Goal: Task Accomplishment & Management: Manage account settings

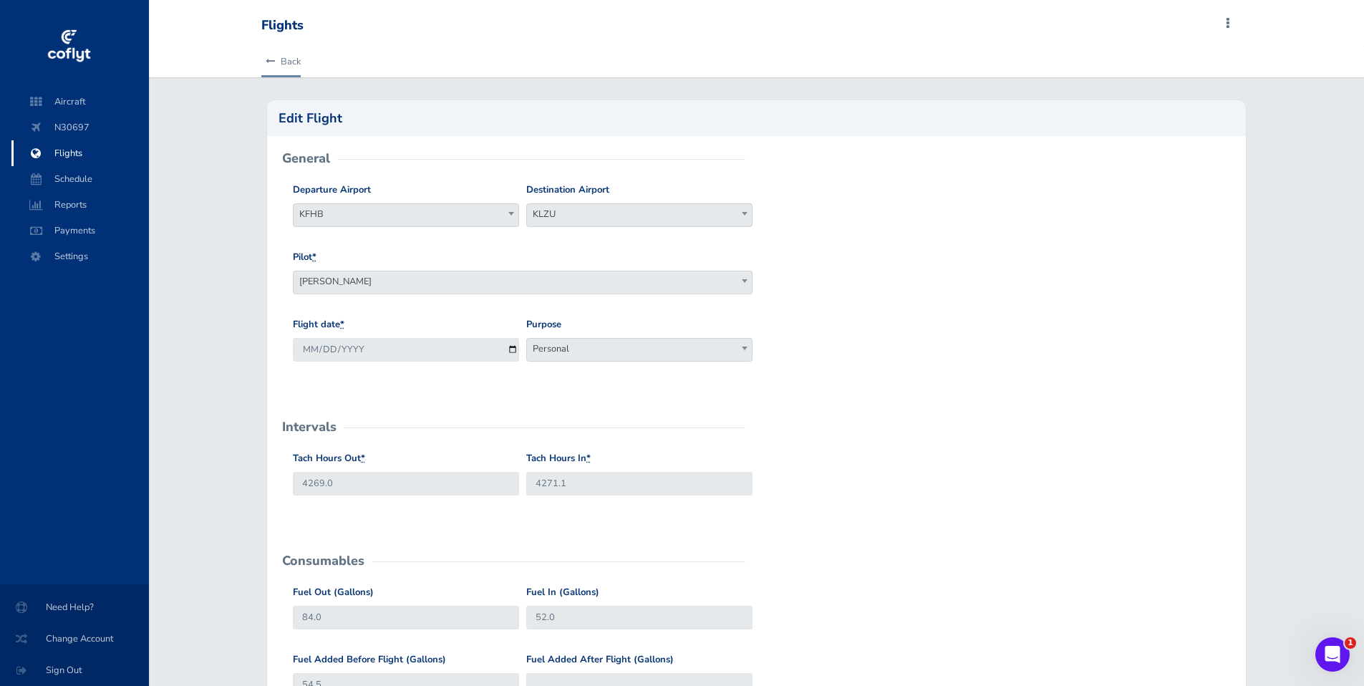
click at [294, 65] on link "Back" at bounding box center [280, 61] width 39 height 31
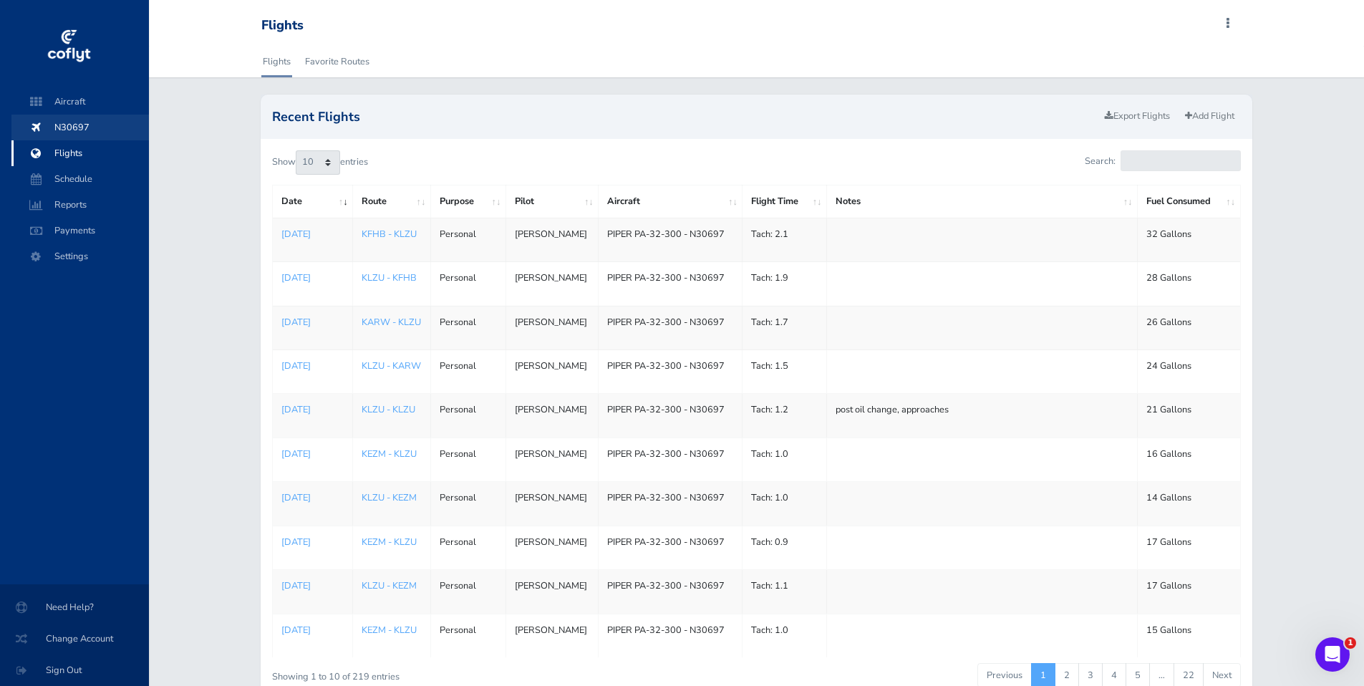
click at [69, 130] on span "N30697" at bounding box center [80, 128] width 109 height 26
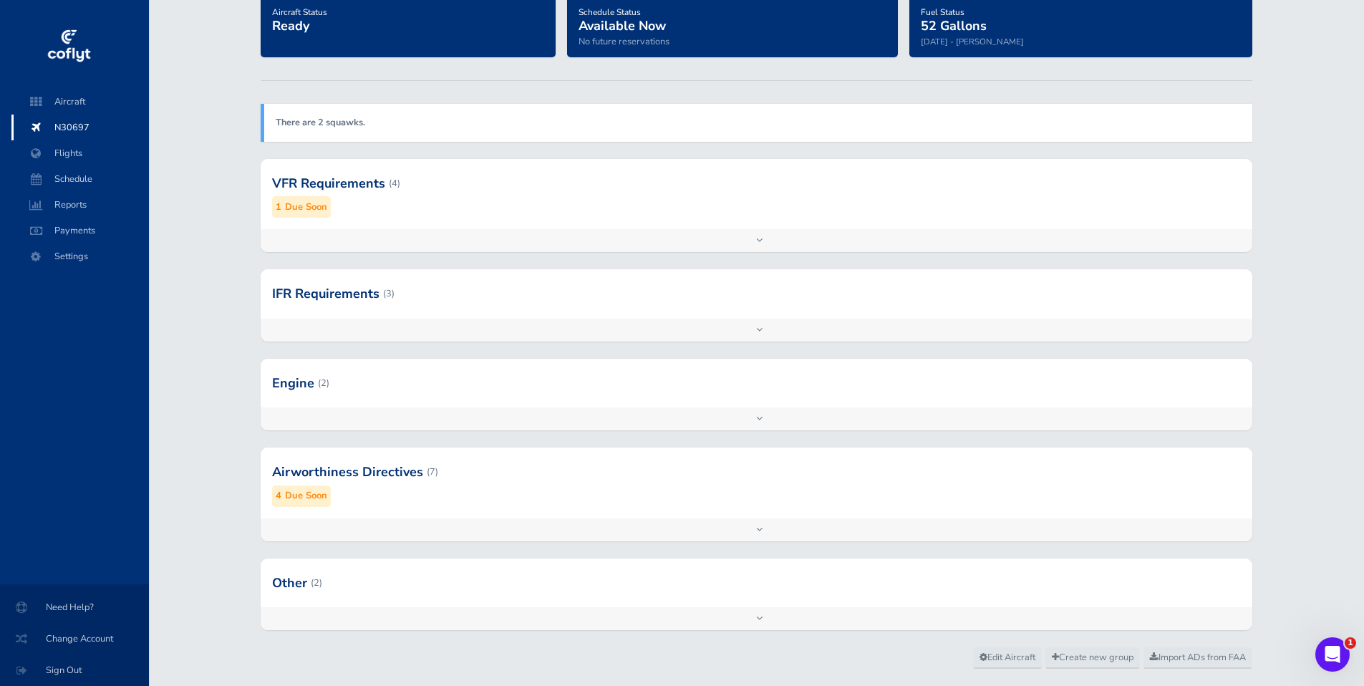
scroll to position [147, 0]
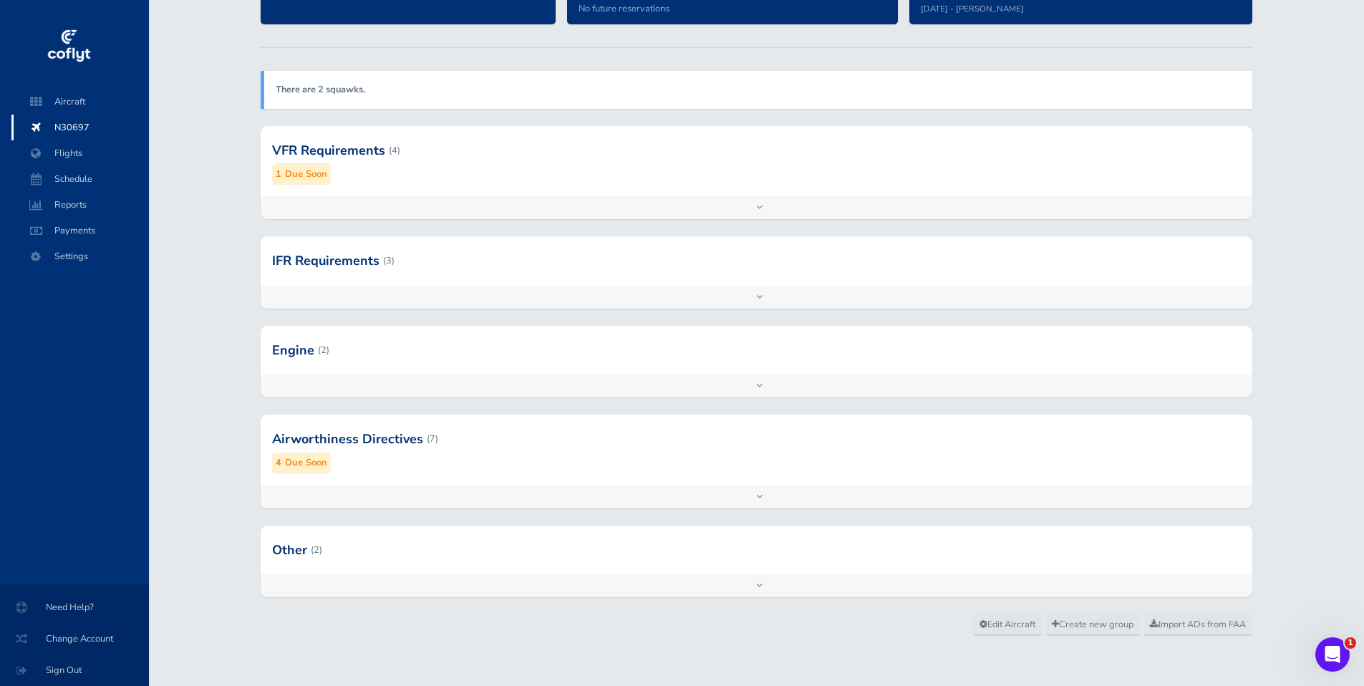
click at [287, 354] on div at bounding box center [756, 350] width 991 height 49
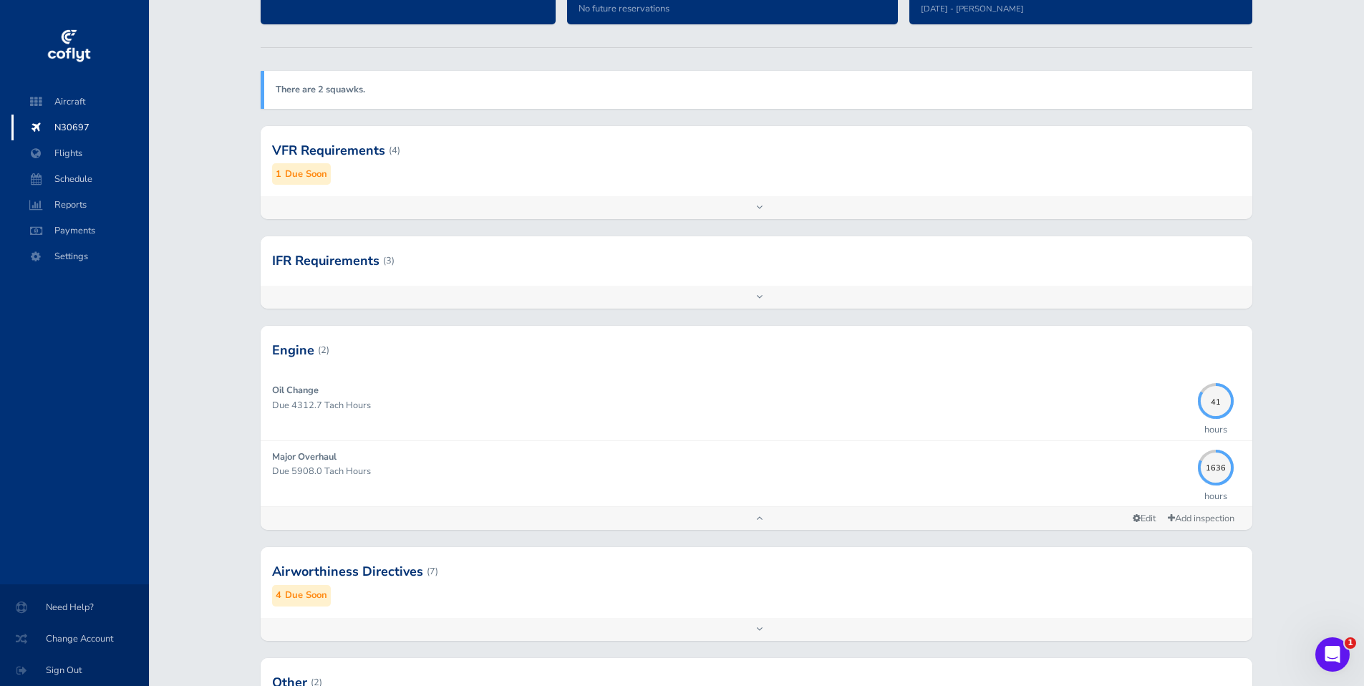
click at [762, 626] on div "Add inspection Edit" at bounding box center [756, 629] width 991 height 23
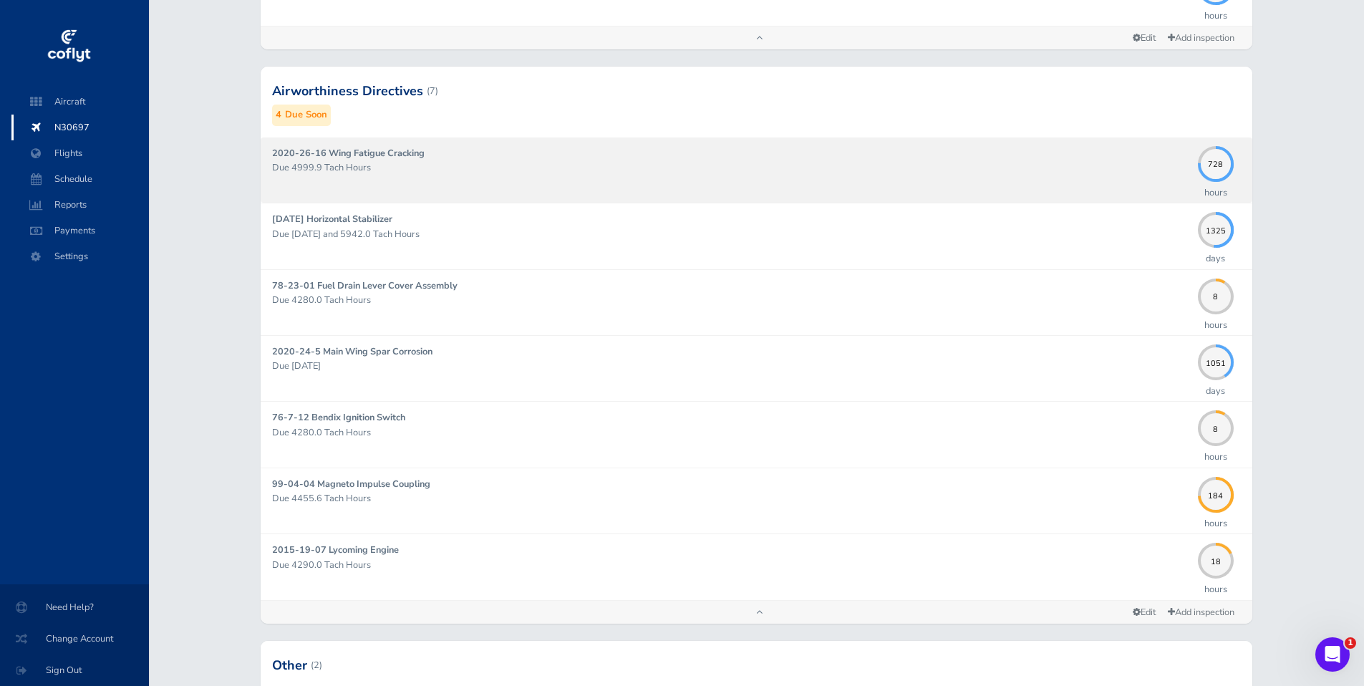
scroll to position [743, 0]
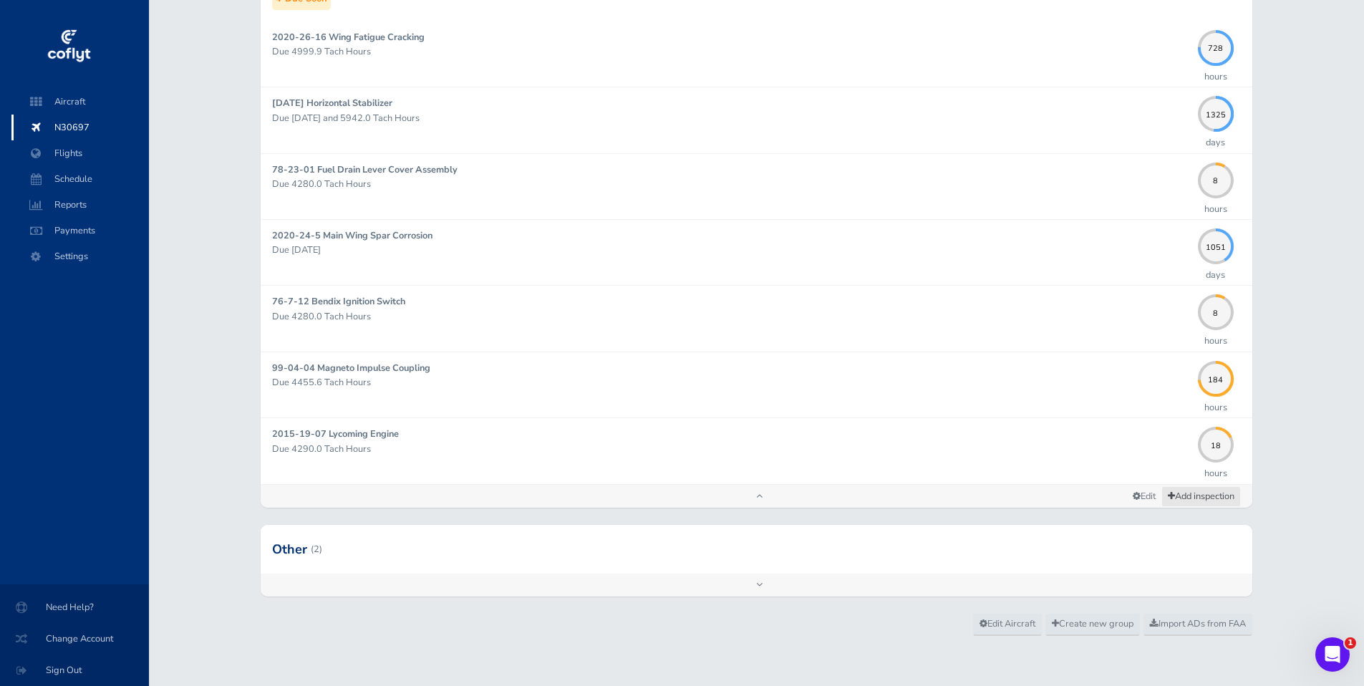
click at [1214, 500] on link "Add inspection" at bounding box center [1200, 496] width 79 height 21
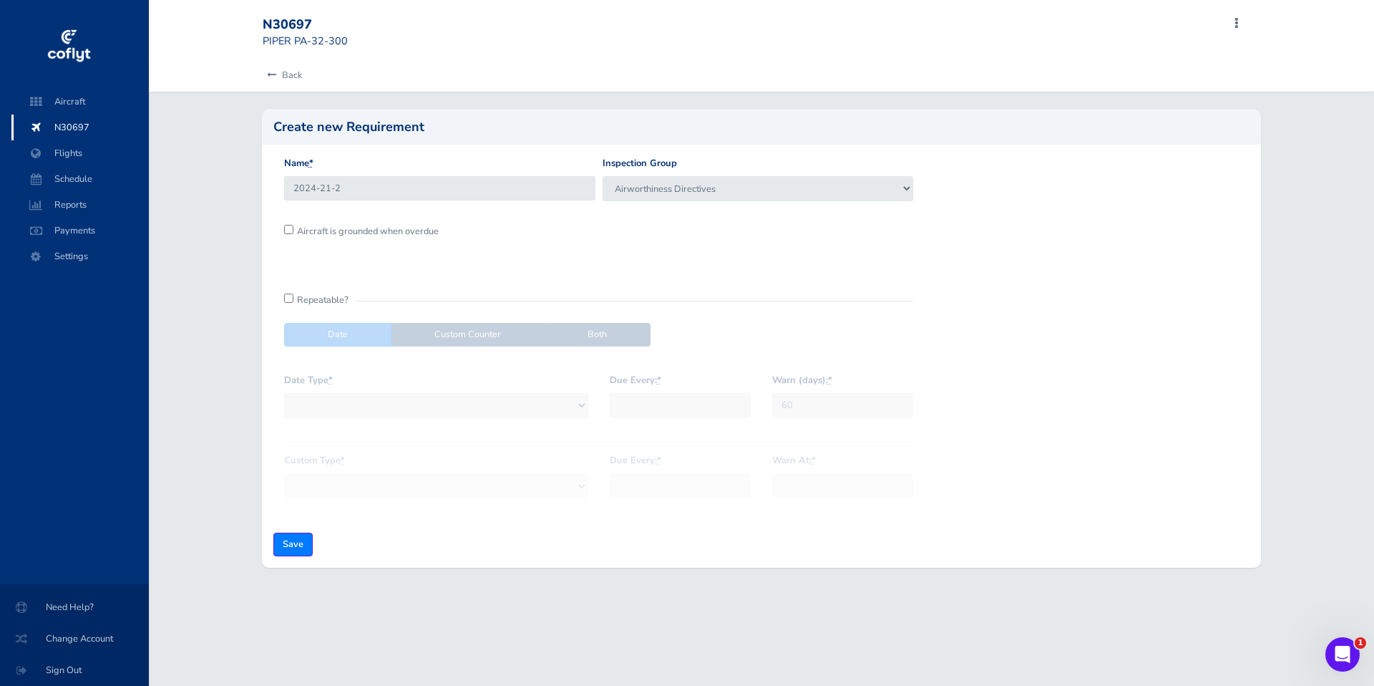
type input "2024-21-2"
click at [596, 345] on label "Both" at bounding box center [597, 335] width 107 height 24
click at [596, 339] on label "Both" at bounding box center [597, 335] width 107 height 24
click at [292, 298] on input "checkbox" at bounding box center [288, 297] width 9 height 9
checkbox input "true"
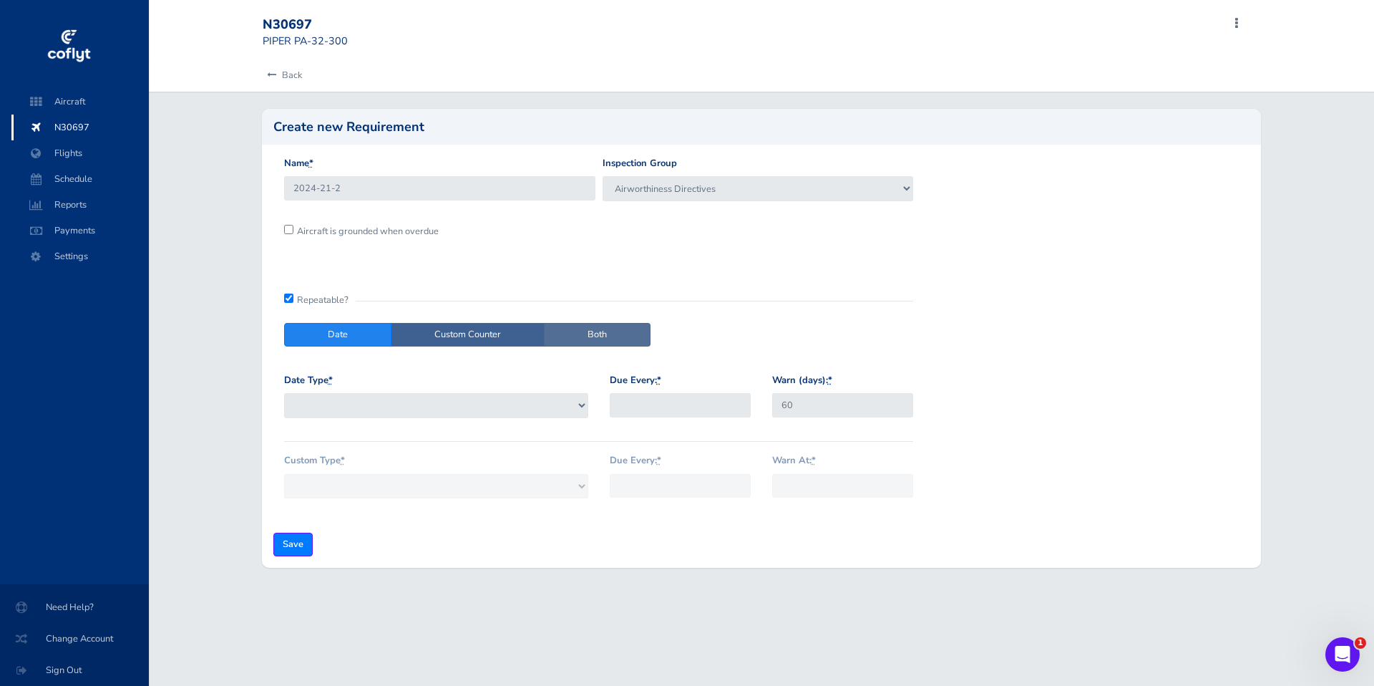
click at [615, 337] on label "Both" at bounding box center [597, 335] width 107 height 24
radio input "true"
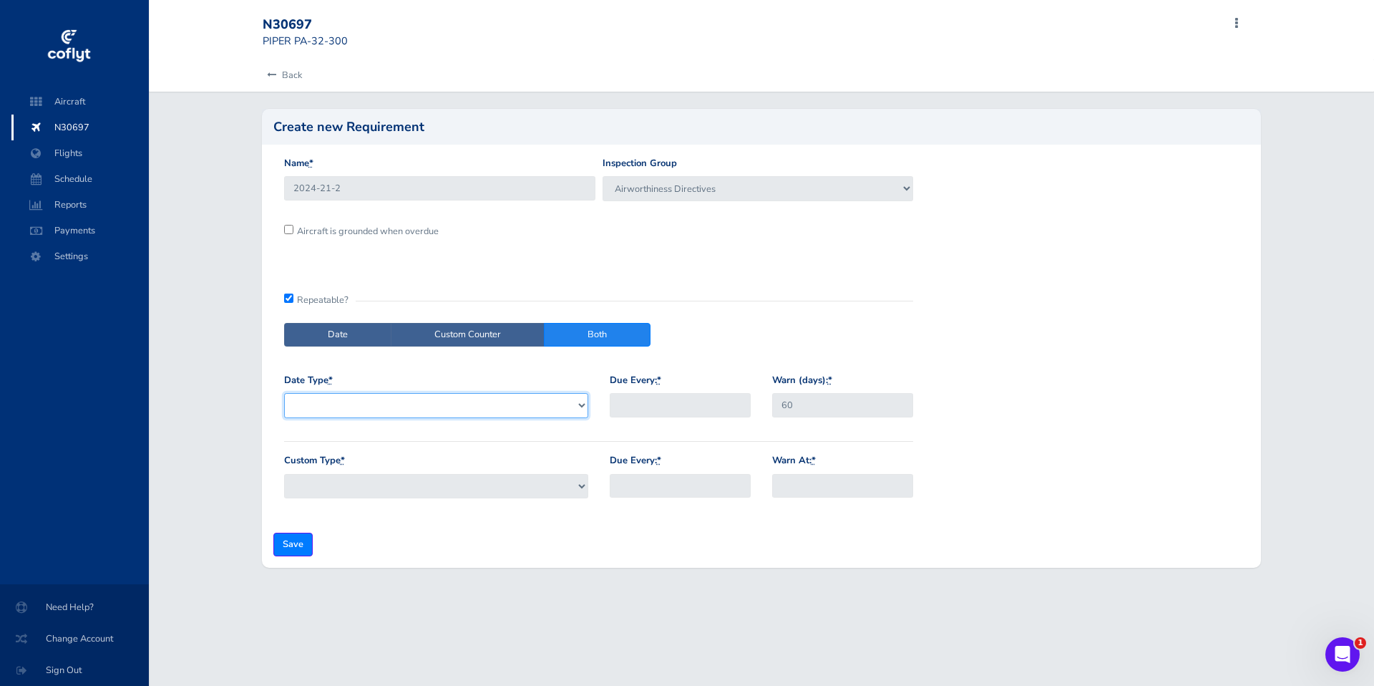
click at [579, 406] on select "Days Months" at bounding box center [436, 405] width 304 height 24
click at [465, 339] on label "Custom Counter" at bounding box center [468, 335] width 154 height 24
radio input "true"
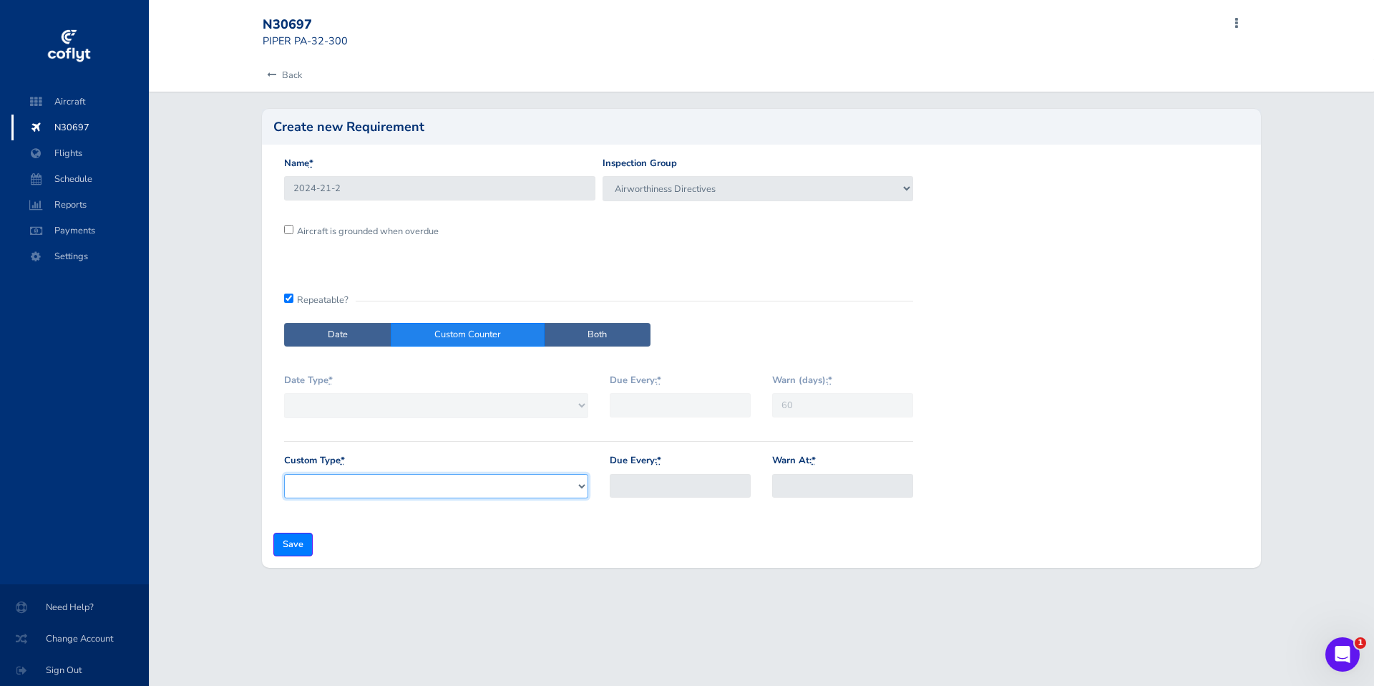
click at [581, 485] on select "Tach Hours Hobbs Hours" at bounding box center [436, 486] width 304 height 24
select select "107"
click at [729, 480] on input "Due Every: *" at bounding box center [680, 486] width 141 height 24
type input "50"
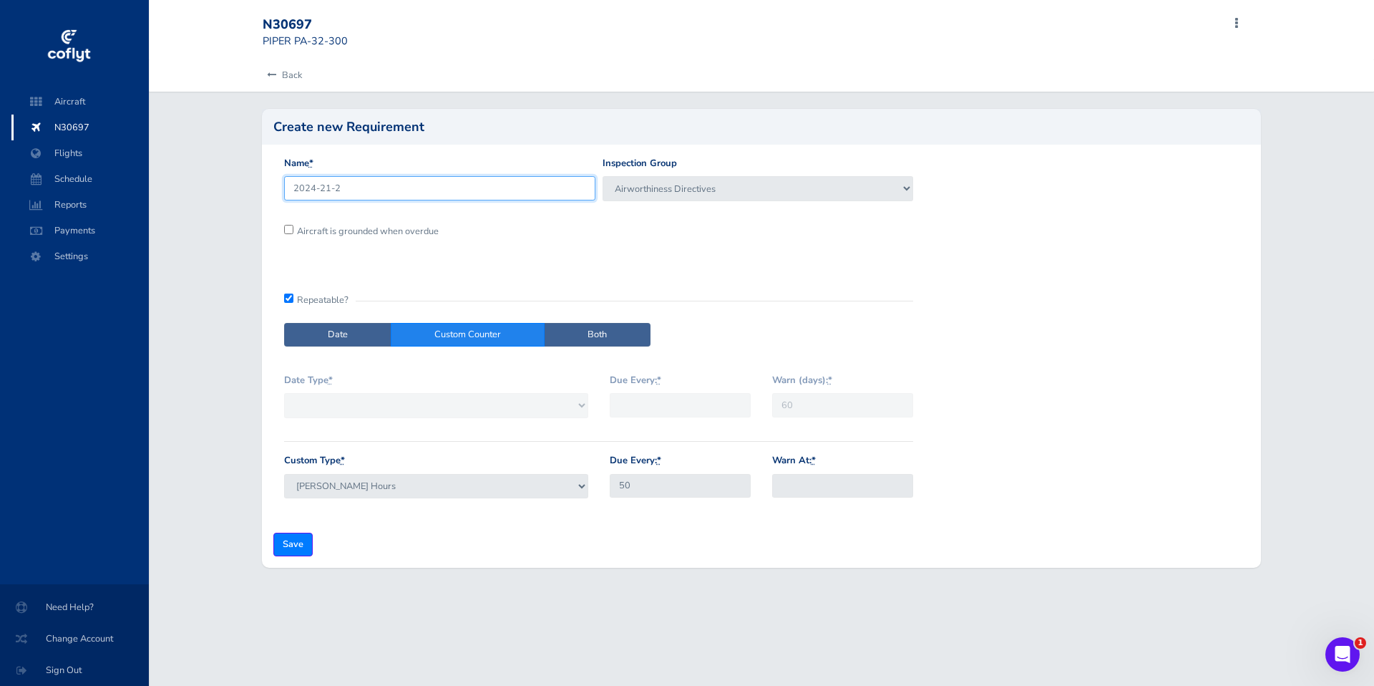
click at [414, 185] on input "2024-21-2" at bounding box center [439, 188] width 311 height 24
click at [291, 548] on input "Save" at bounding box center [292, 545] width 39 height 24
click at [799, 480] on input "Warn At: *" at bounding box center [842, 486] width 141 height 24
type input "40"
click at [295, 550] on input "Save" at bounding box center [292, 545] width 39 height 24
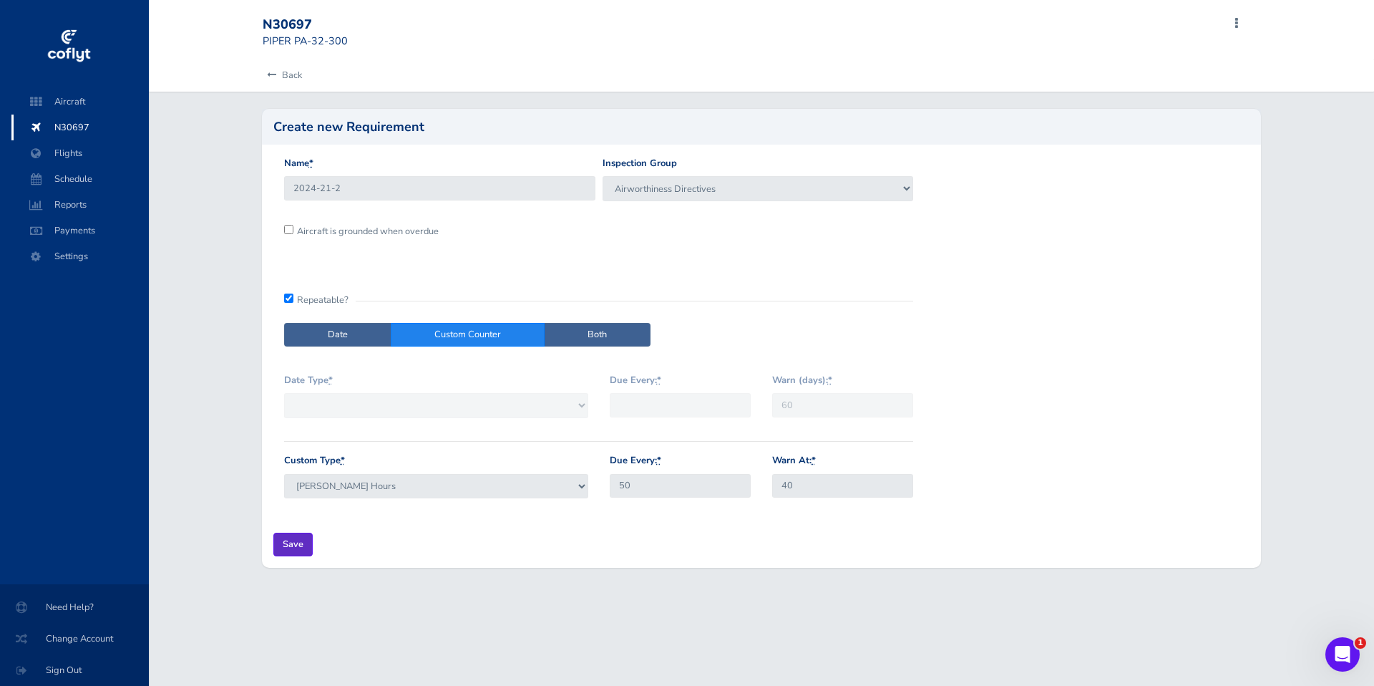
type input "Create Inspection"
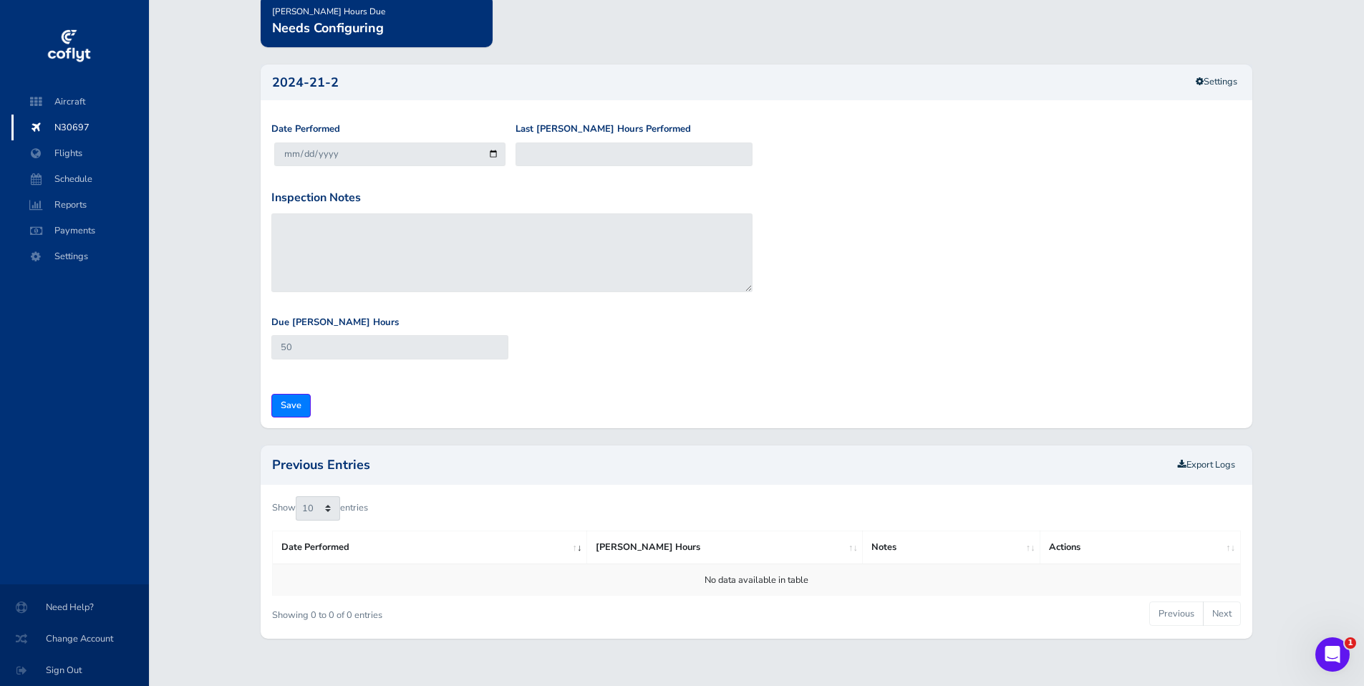
scroll to position [135, 0]
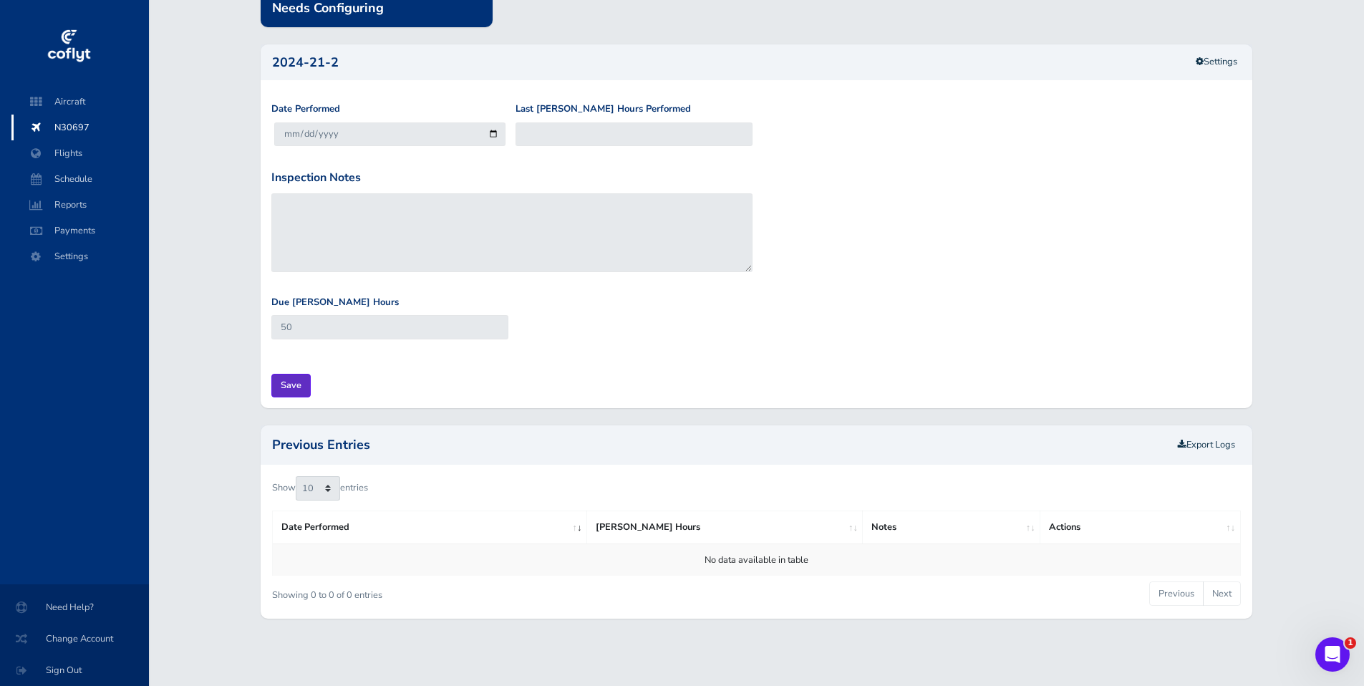
click at [289, 385] on input "Save" at bounding box center [290, 386] width 39 height 24
type input "Update Inspection"
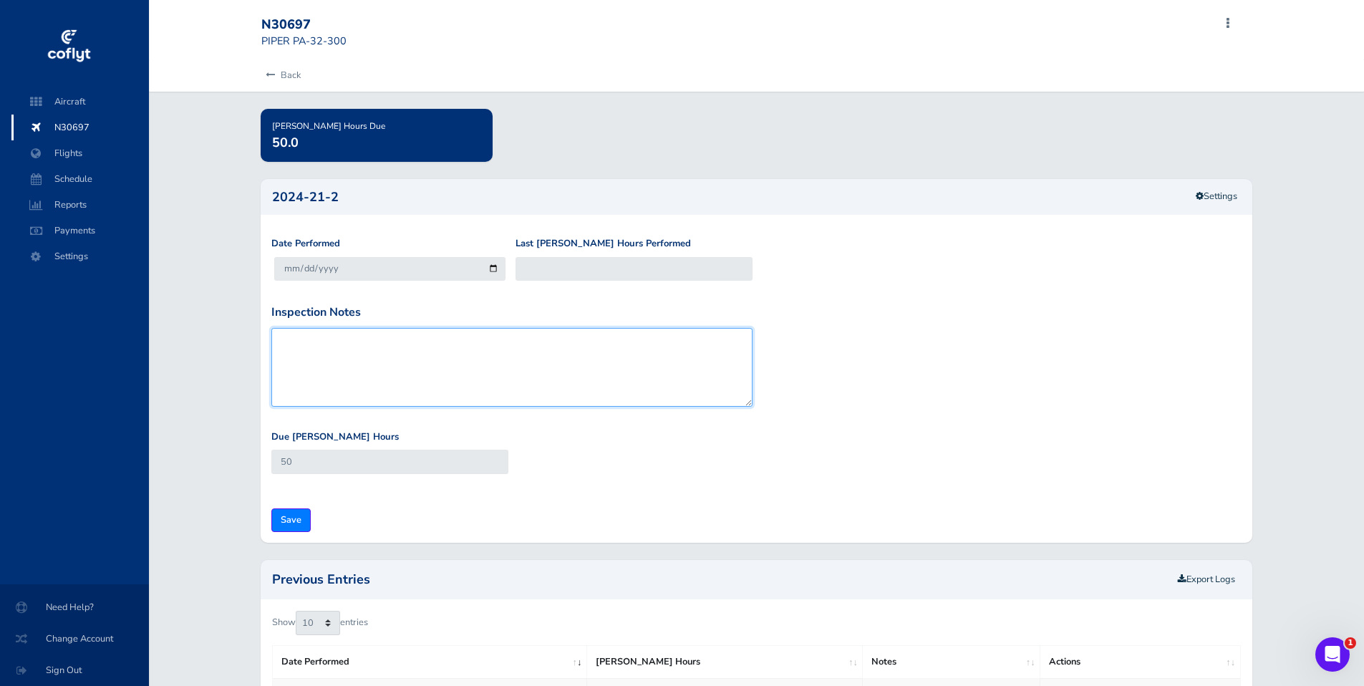
click at [342, 346] on textarea "Inspection Notes" at bounding box center [511, 367] width 481 height 79
type textarea "D"
type textarea "[PERSON_NAME] to determine if this applies at the [DATE] annual inspection"
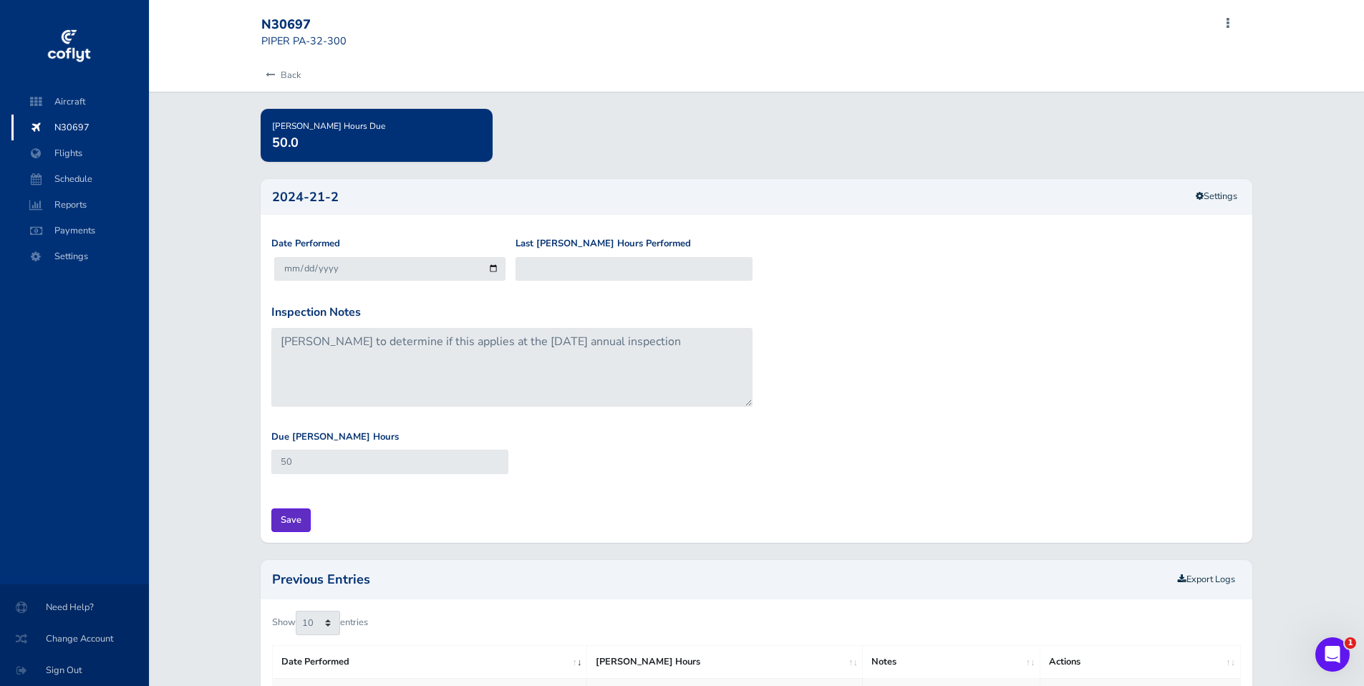
click at [291, 521] on input "Save" at bounding box center [290, 520] width 39 height 24
type input "Update Inspection"
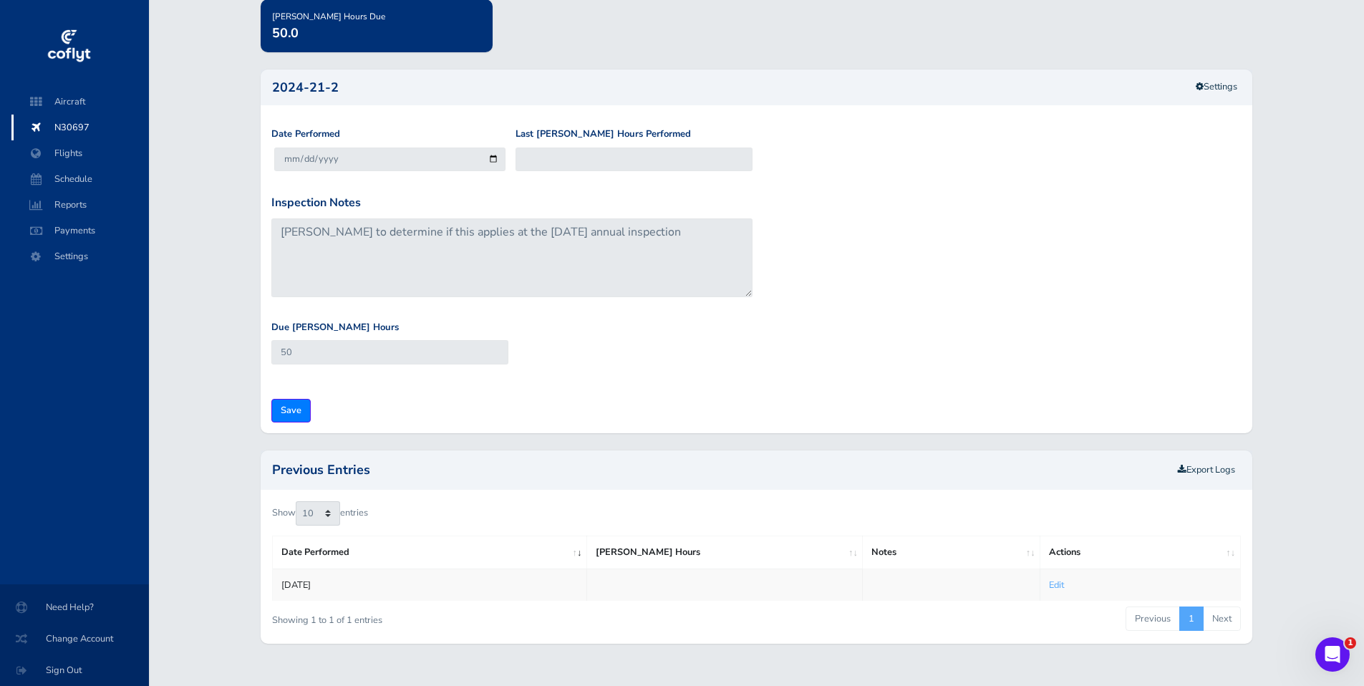
scroll to position [135, 0]
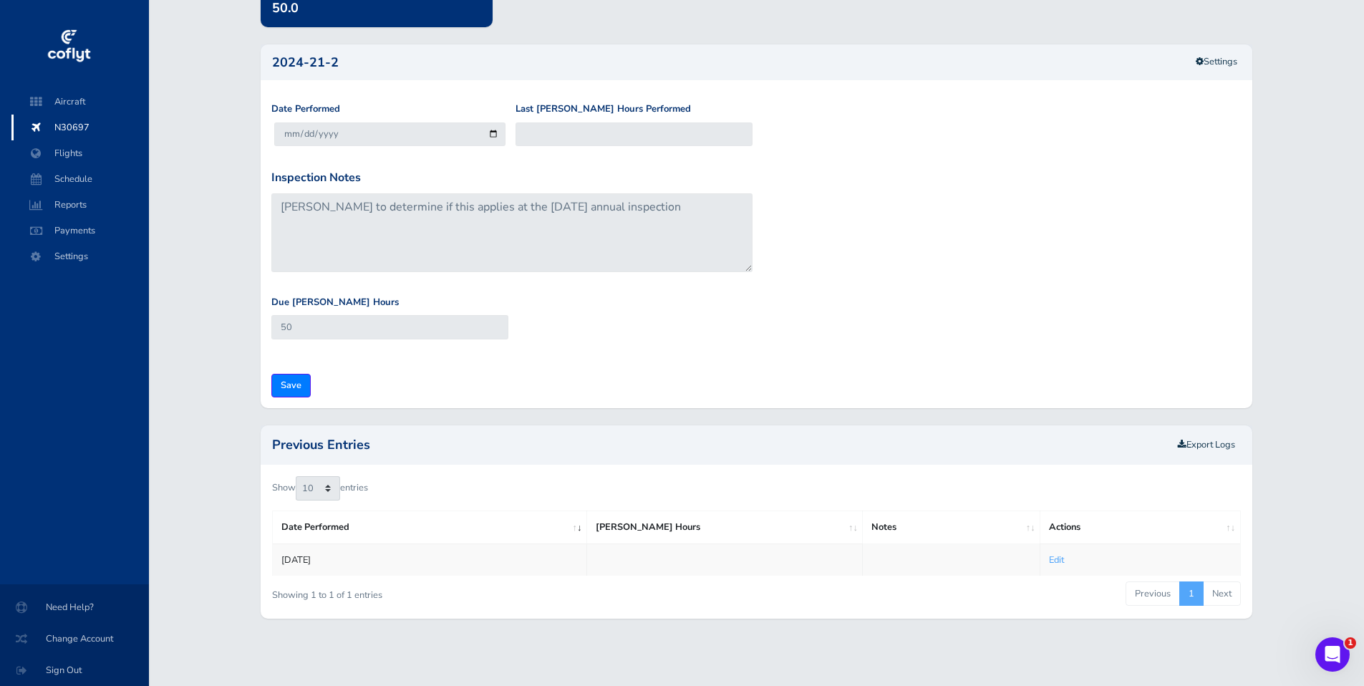
click at [1057, 563] on link "Edit" at bounding box center [1056, 559] width 15 height 13
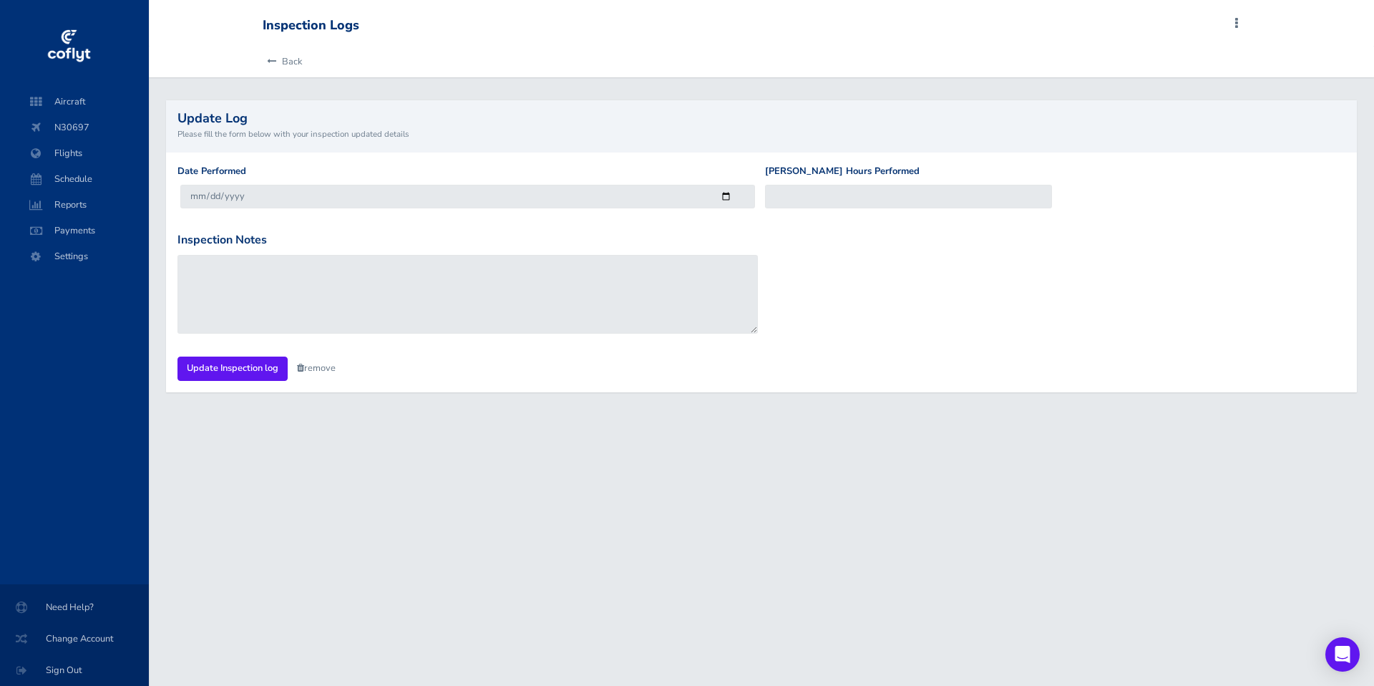
click at [316, 365] on link "remove" at bounding box center [316, 367] width 39 height 13
click at [316, 365] on link "Are you sure?" at bounding box center [331, 368] width 69 height 21
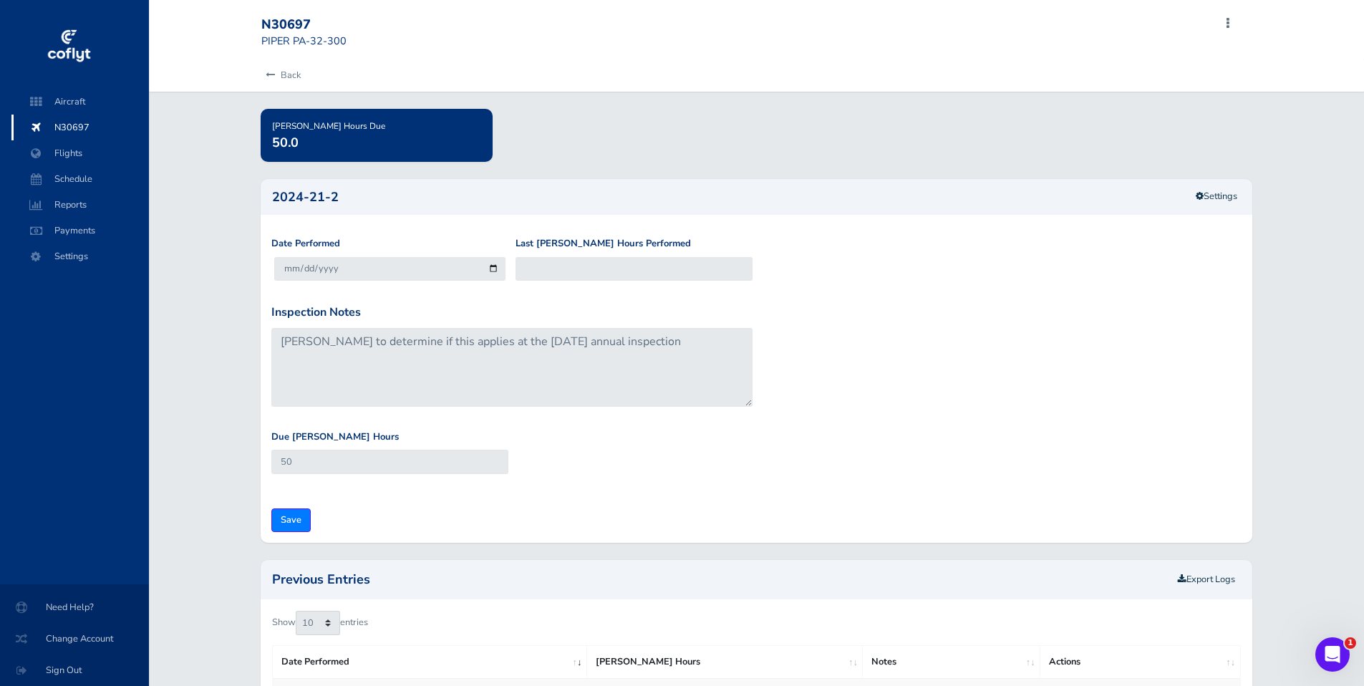
click at [71, 130] on span "N30697" at bounding box center [80, 128] width 109 height 26
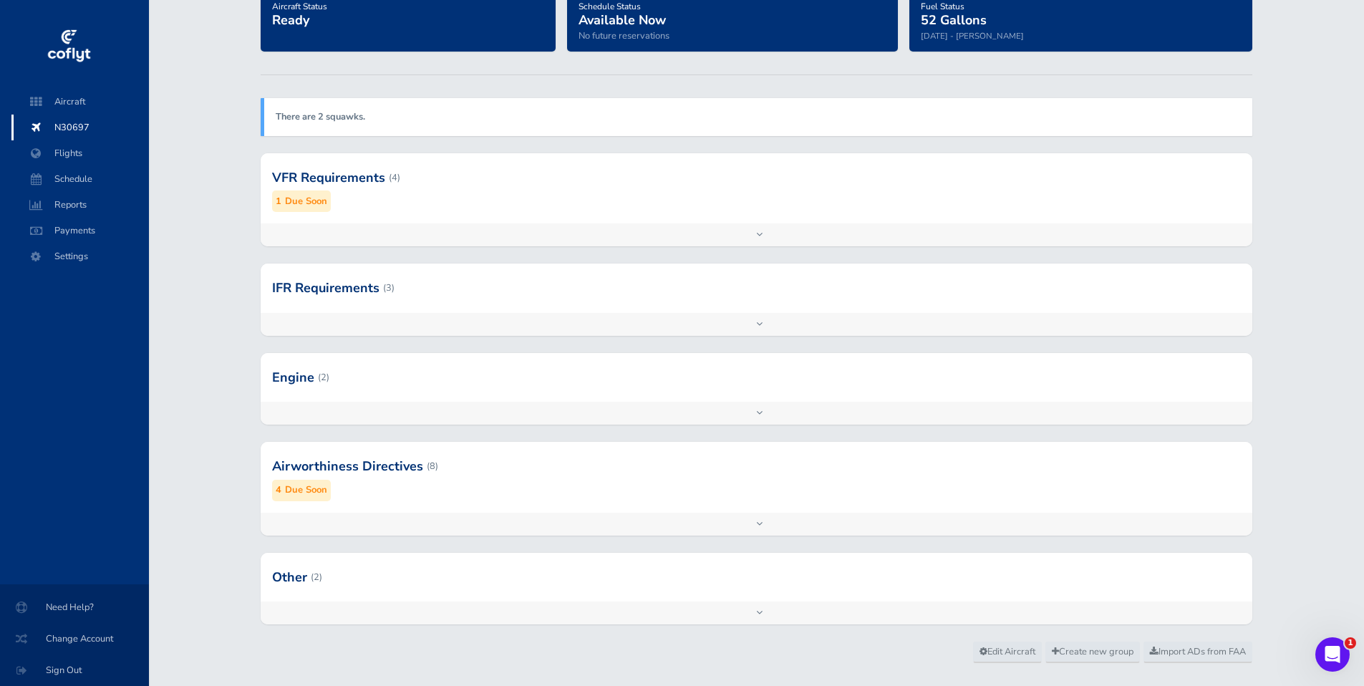
scroll to position [147, 0]
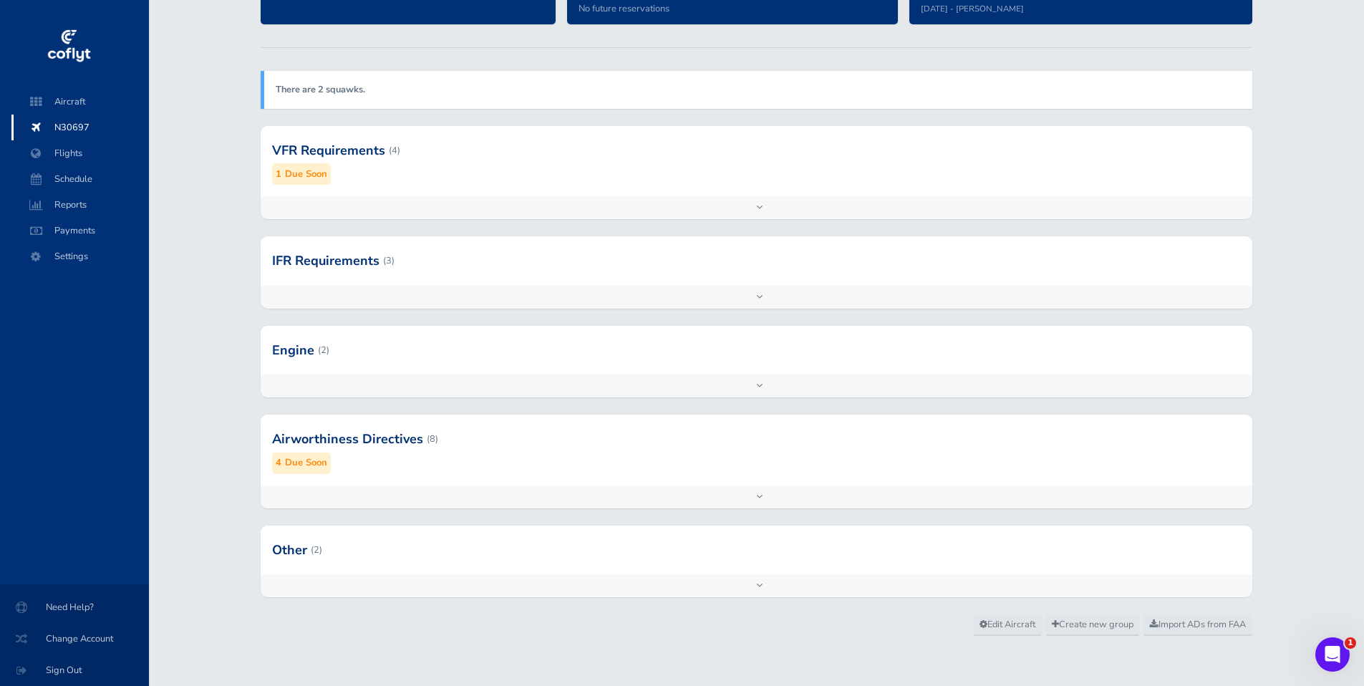
click at [764, 495] on div "Add inspection Edit" at bounding box center [756, 496] width 991 height 23
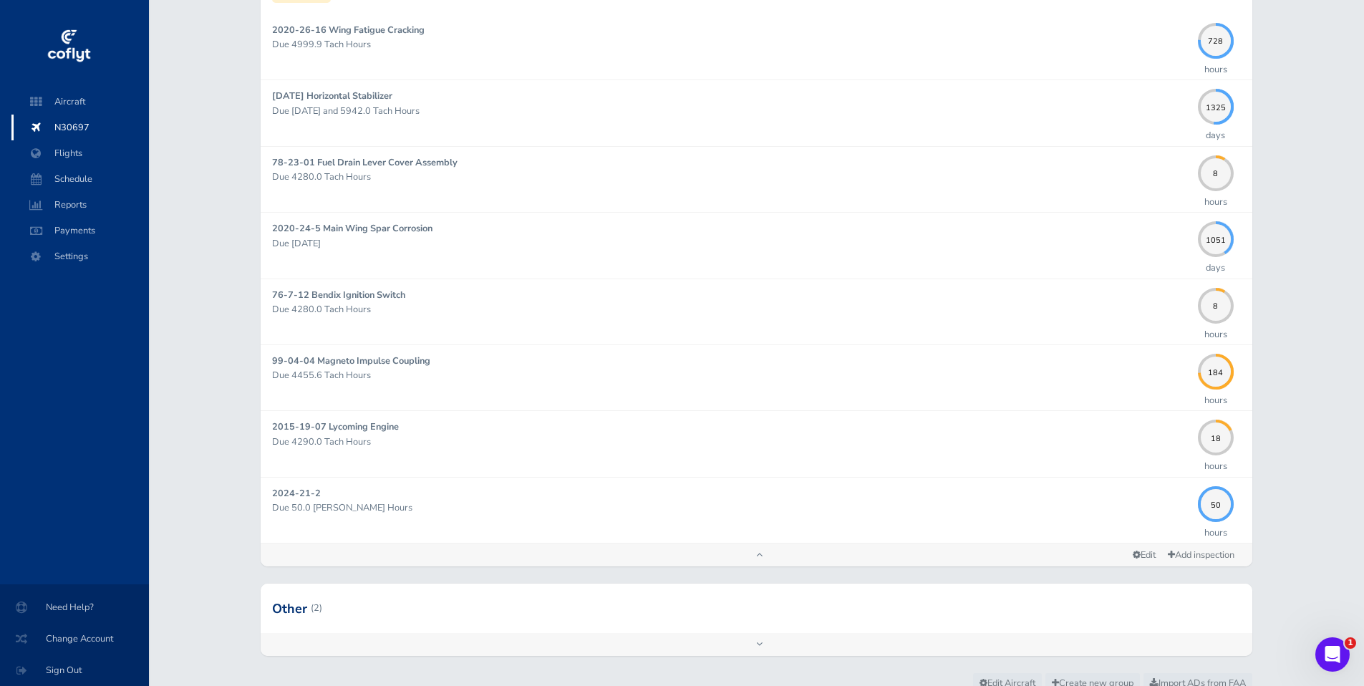
scroll to position [621, 0]
click at [1142, 550] on span "Edit" at bounding box center [1143, 551] width 23 height 13
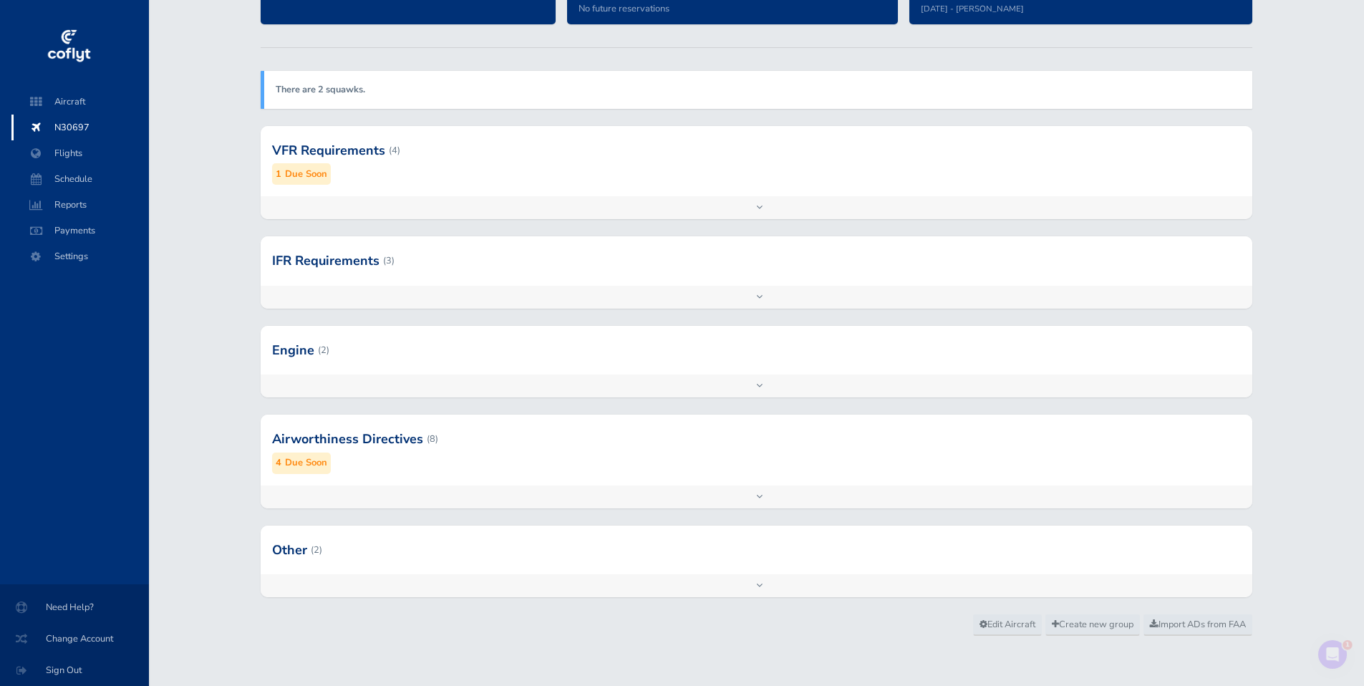
click at [764, 492] on div "Add inspection Edit" at bounding box center [756, 496] width 991 height 23
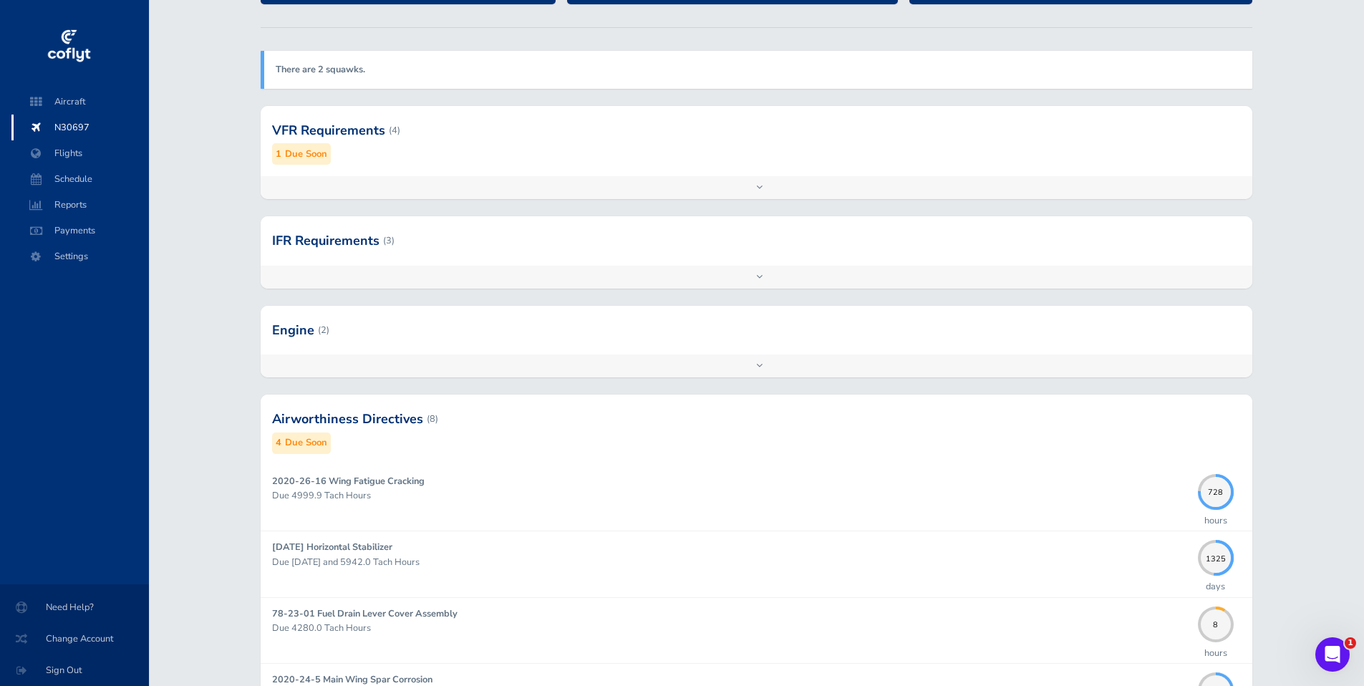
scroll to position [676, 0]
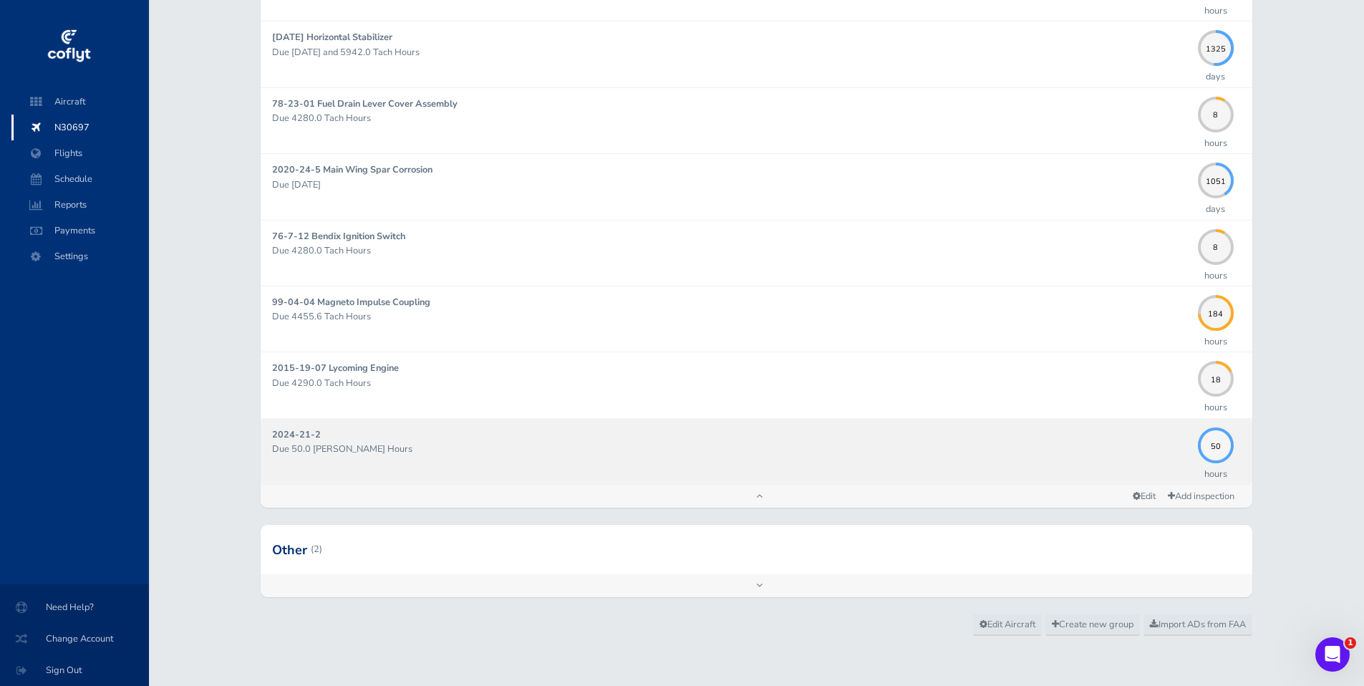
click at [737, 467] on div "2024-21-2 Due 50.0 Hobbs Hours" at bounding box center [731, 451] width 918 height 48
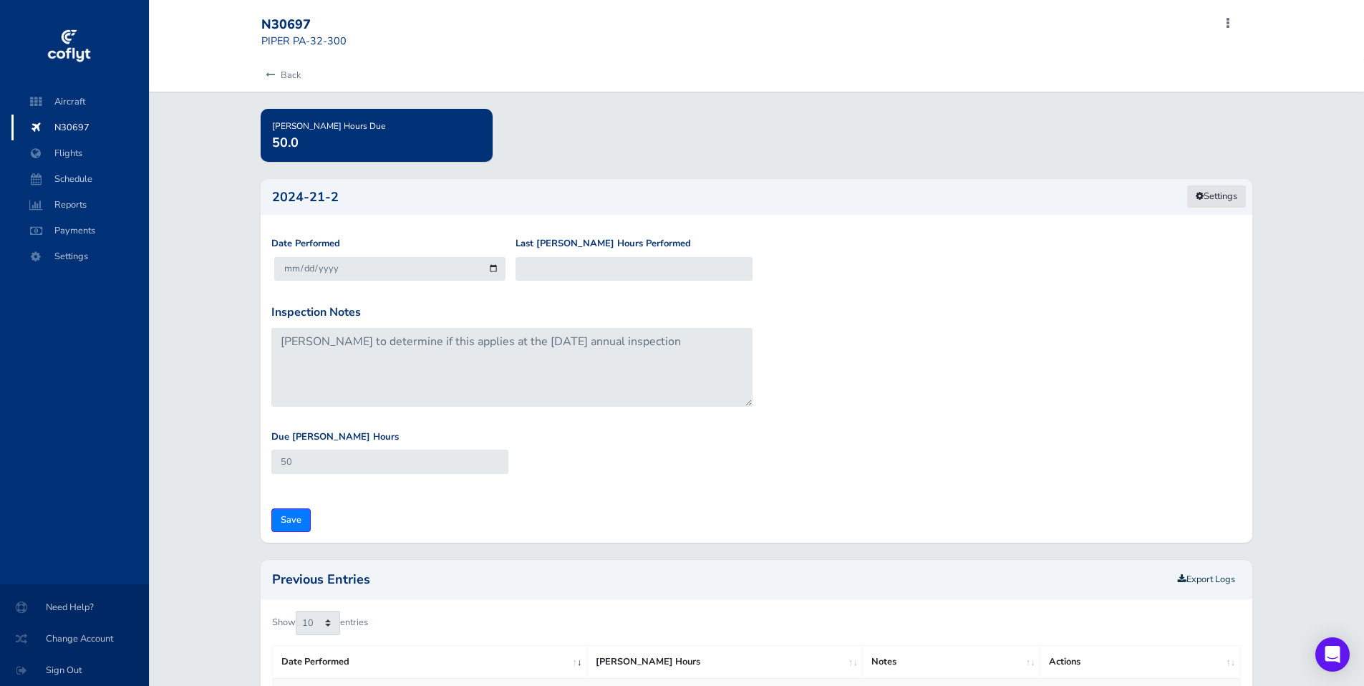
click at [1199, 193] on icon at bounding box center [1199, 196] width 8 height 9
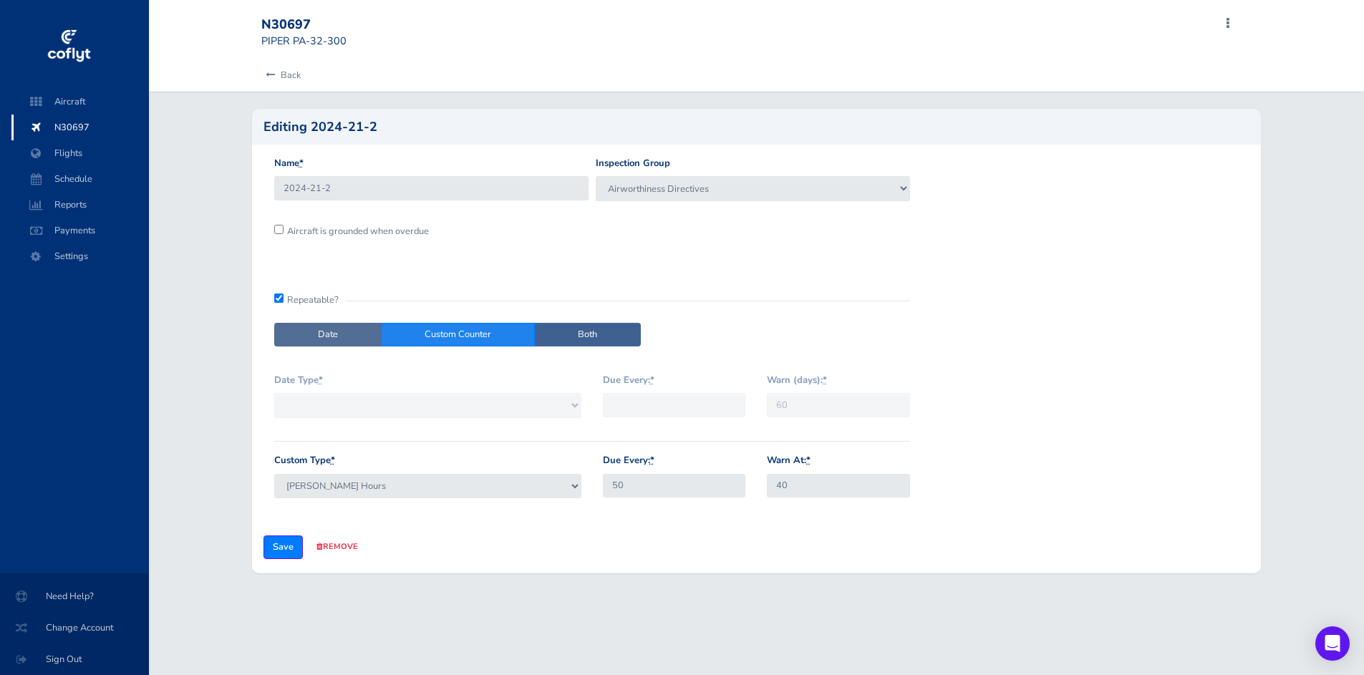
click at [349, 336] on label "Date" at bounding box center [327, 335] width 107 height 24
radio input "true"
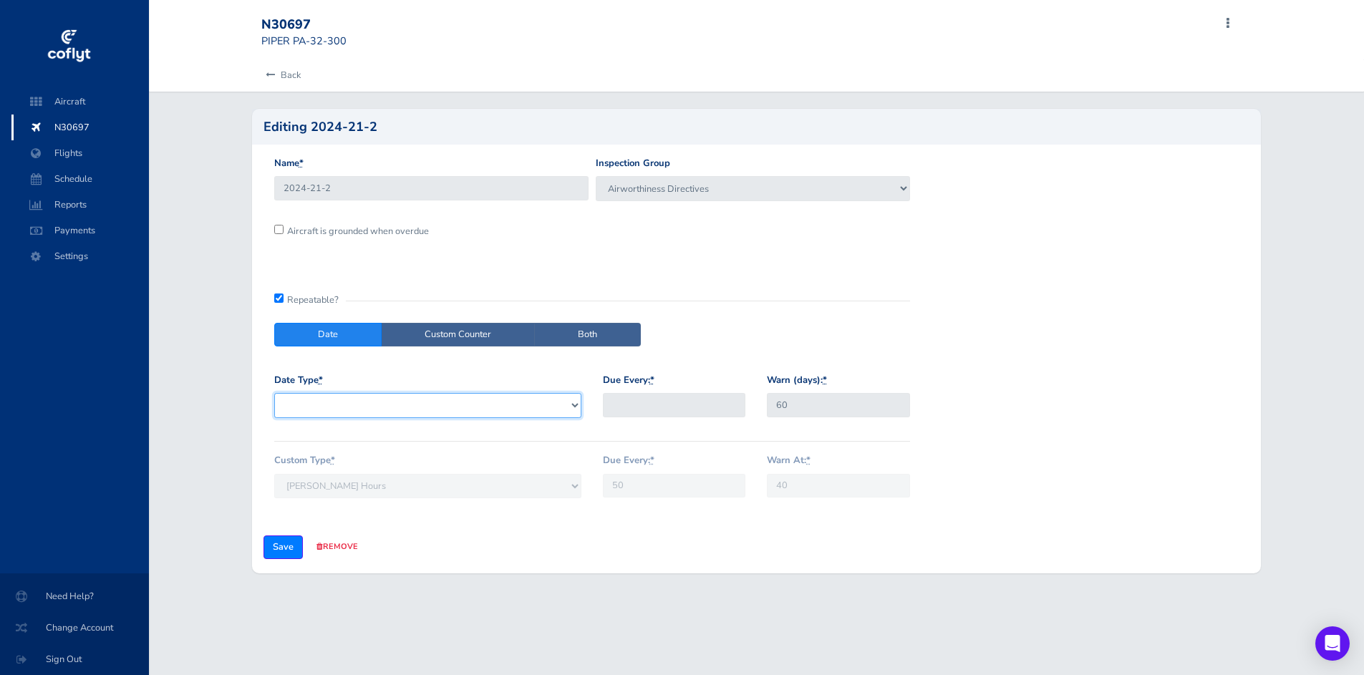
click at [443, 402] on select "Days Months" at bounding box center [427, 405] width 307 height 24
click at [278, 298] on input "checkbox" at bounding box center [278, 297] width 9 height 9
checkbox input "false"
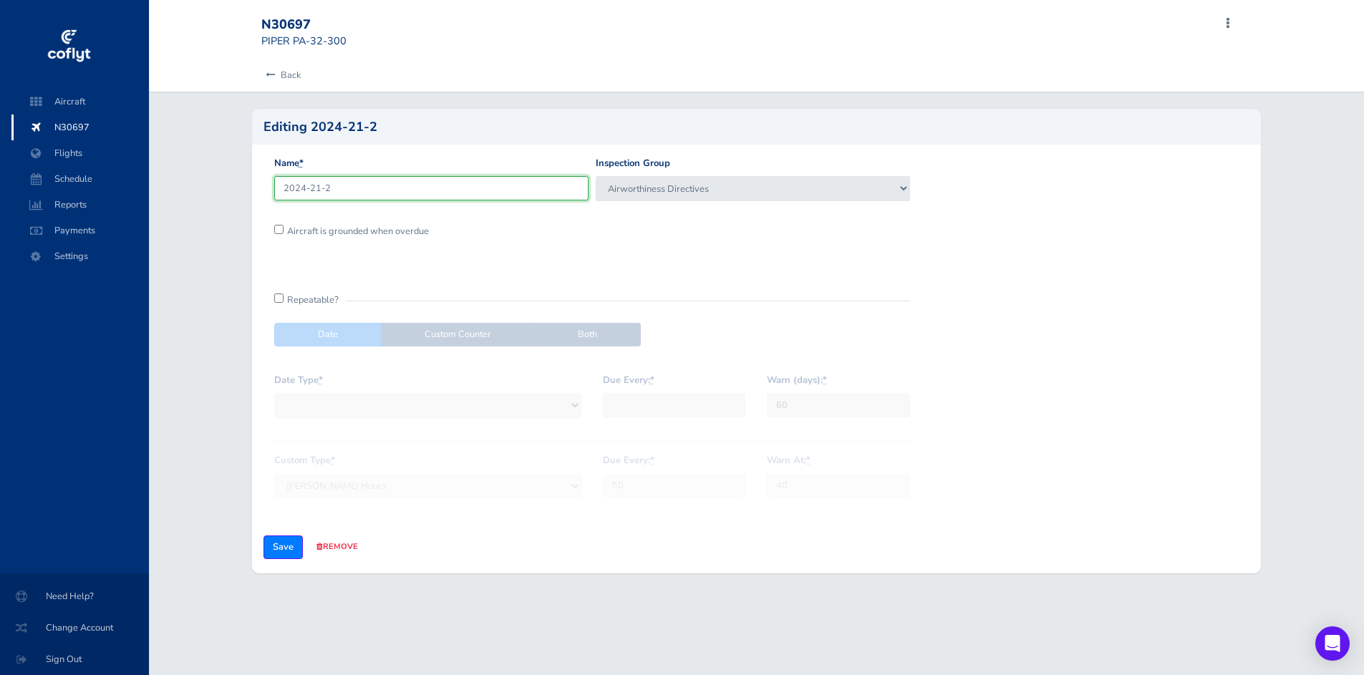
click at [381, 190] on input "2024-21-2" at bounding box center [431, 188] width 314 height 24
type input "2024-21-2 - Lycoming Engine"
click at [281, 543] on input "Save" at bounding box center [282, 547] width 39 height 24
type input "Update Inspection"
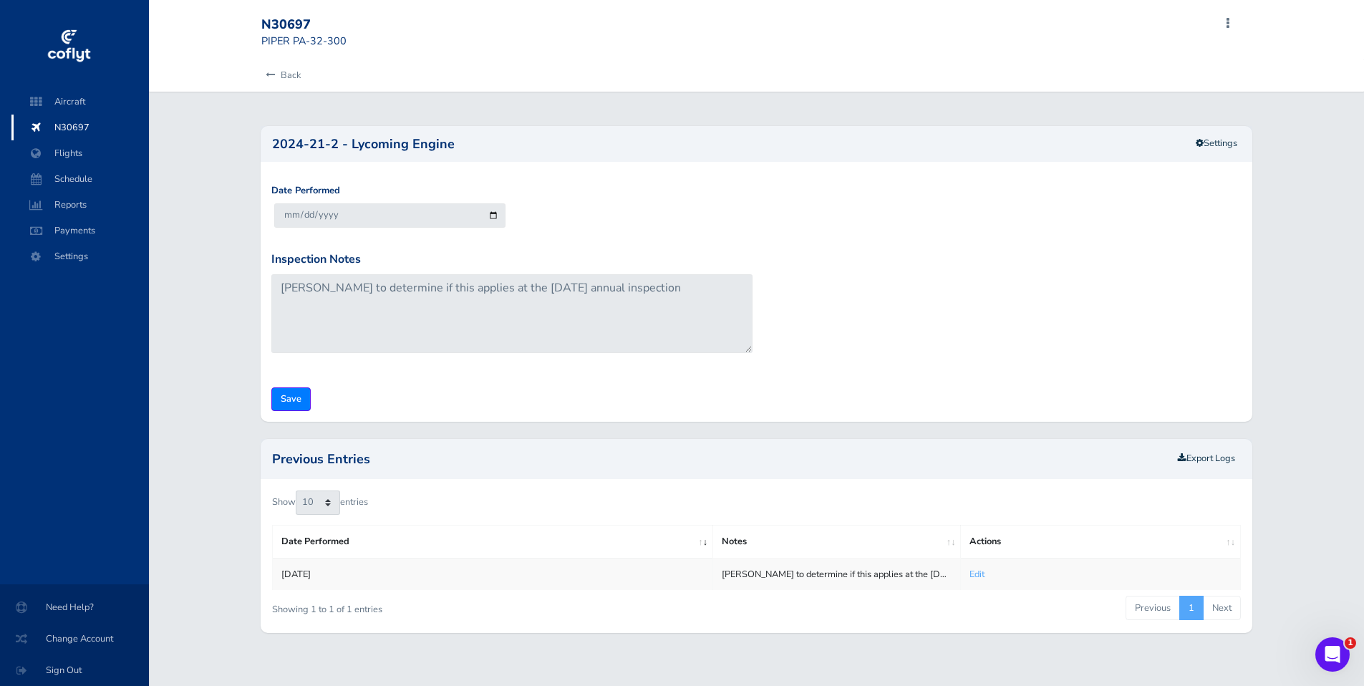
click at [67, 129] on span "N30697" at bounding box center [80, 128] width 109 height 26
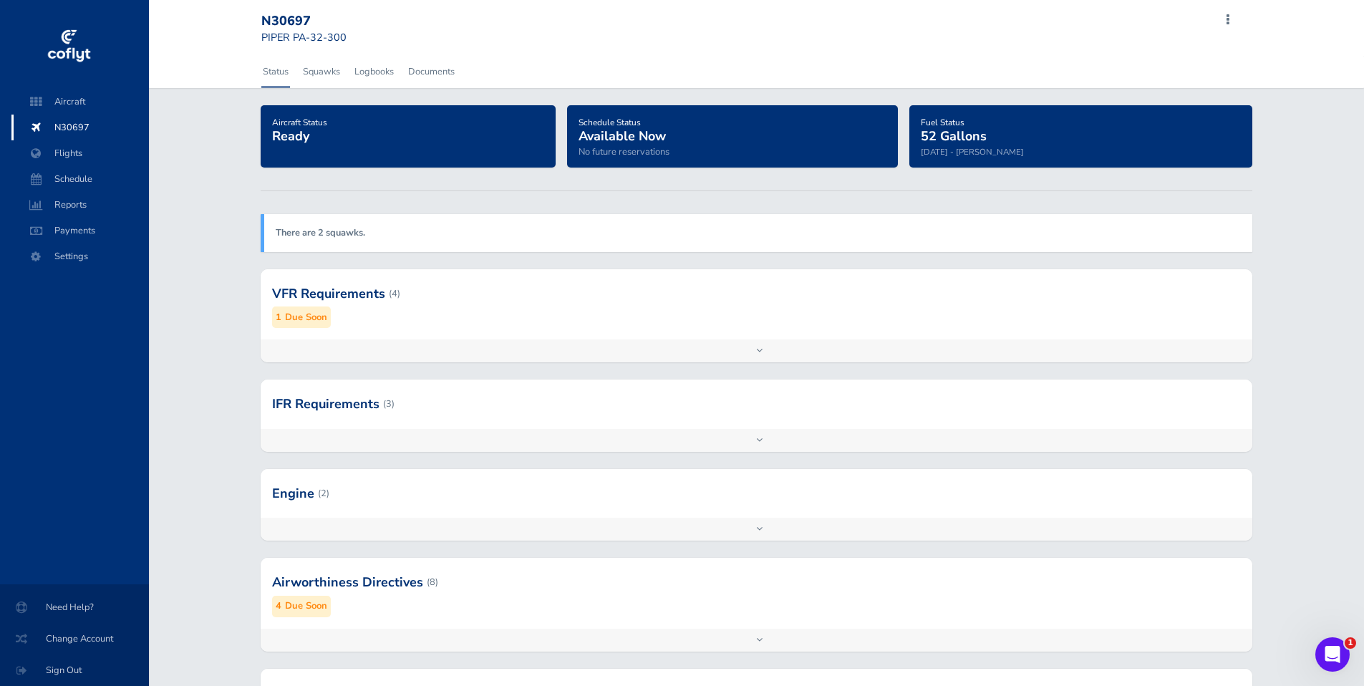
scroll to position [15, 0]
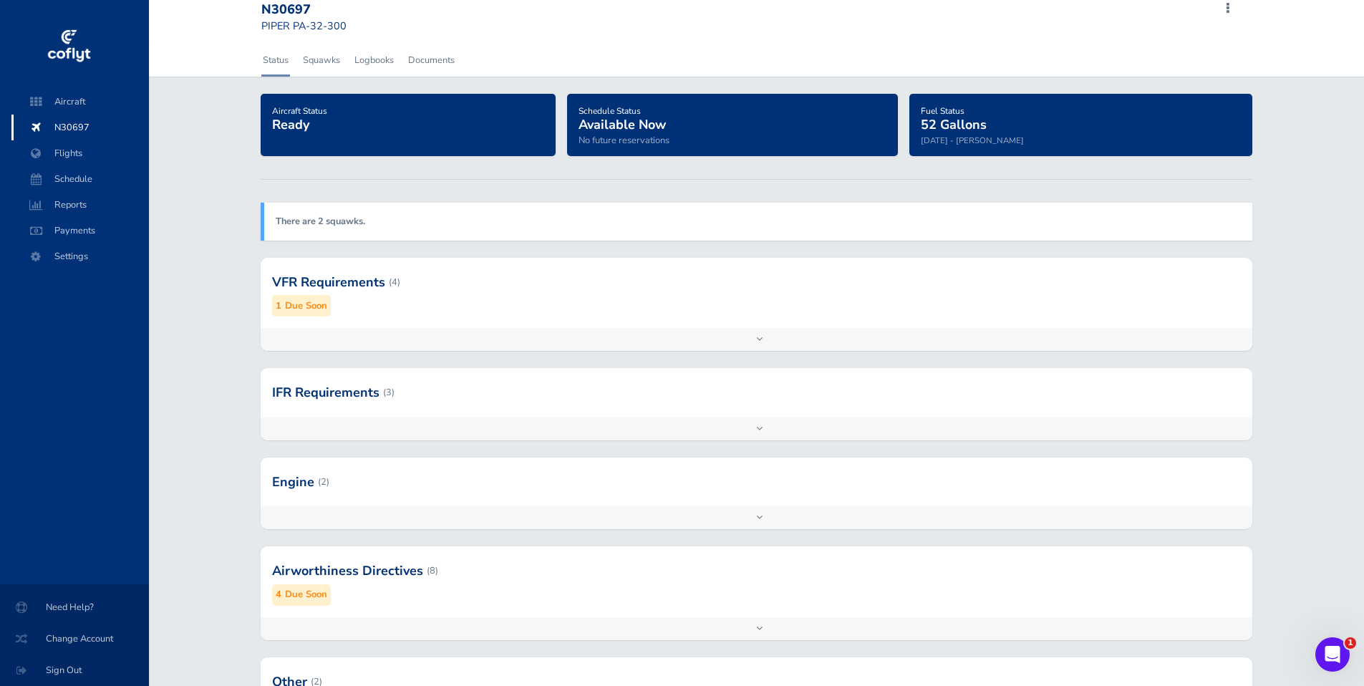
click at [752, 629] on div "Add inspection Edit" at bounding box center [756, 628] width 991 height 23
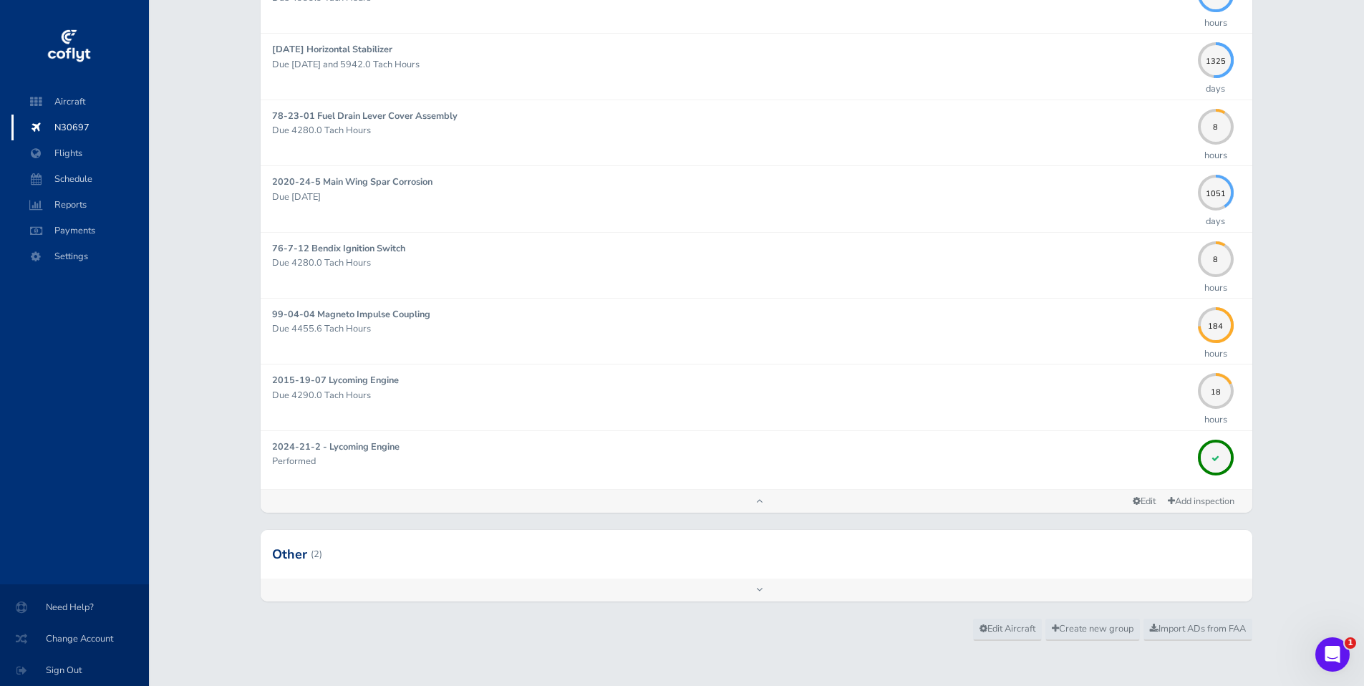
scroll to position [669, 0]
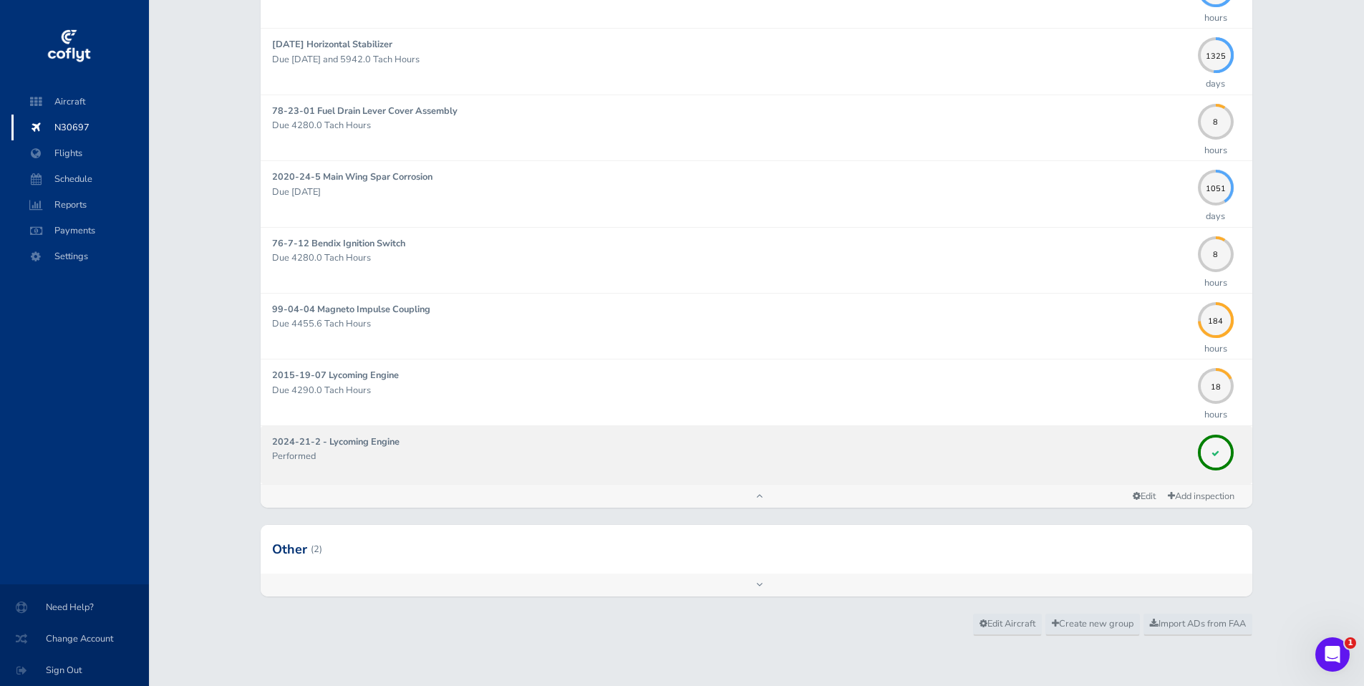
click at [1182, 452] on p "Performed" at bounding box center [731, 456] width 918 height 14
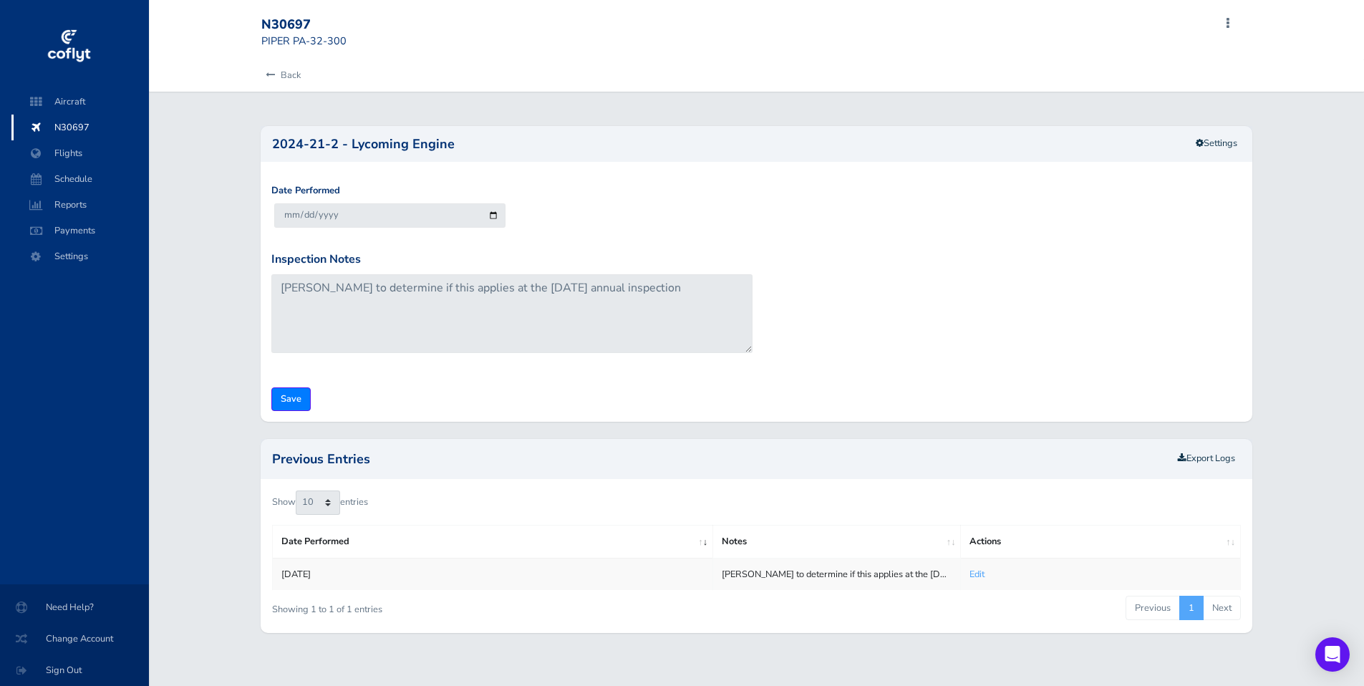
click at [977, 574] on link "Edit" at bounding box center [976, 574] width 15 height 13
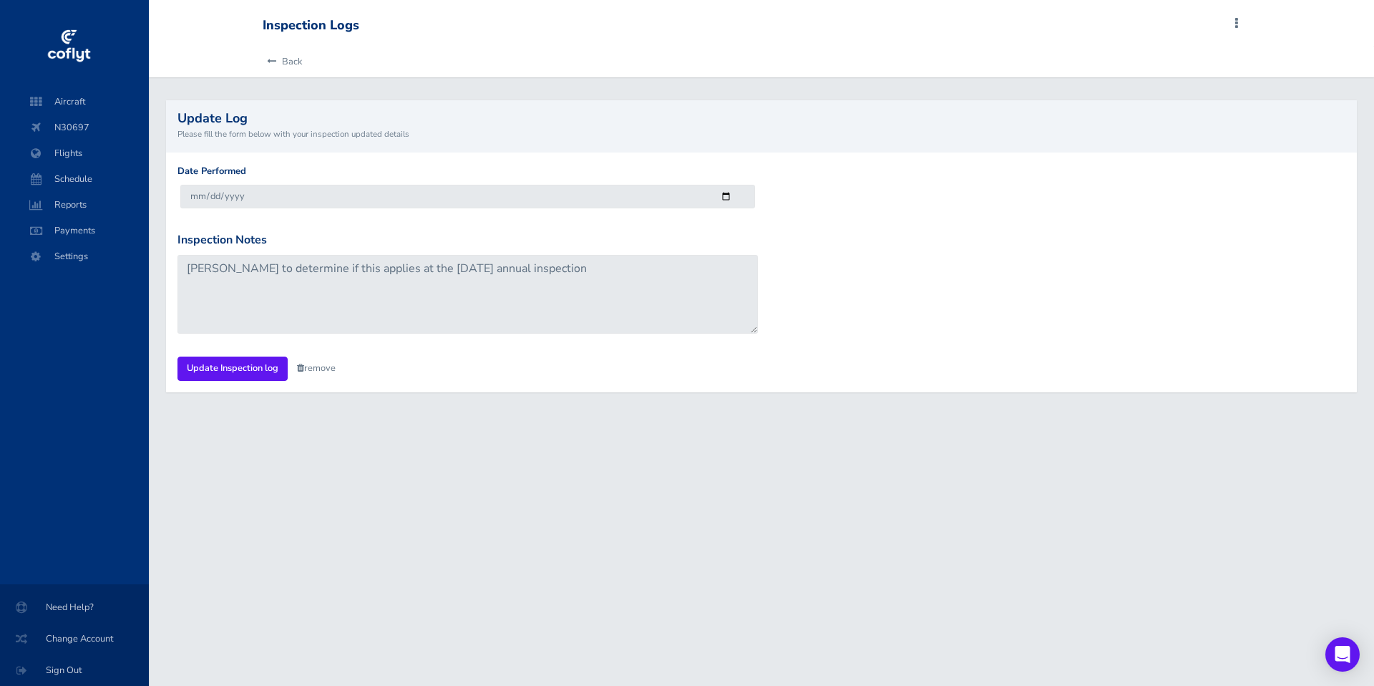
click at [324, 366] on link "remove" at bounding box center [316, 367] width 39 height 13
click at [324, 366] on link "Are you sure?" at bounding box center [331, 368] width 69 height 21
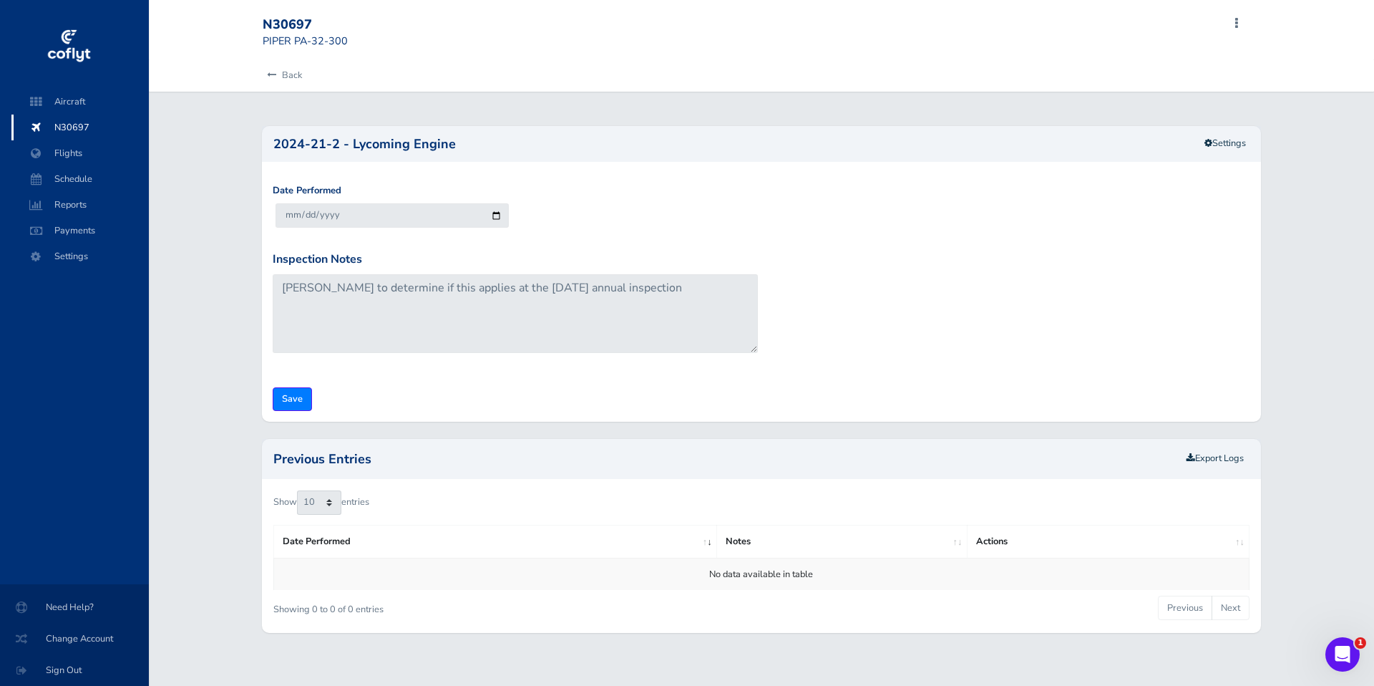
click at [64, 129] on span "N30697" at bounding box center [80, 128] width 109 height 26
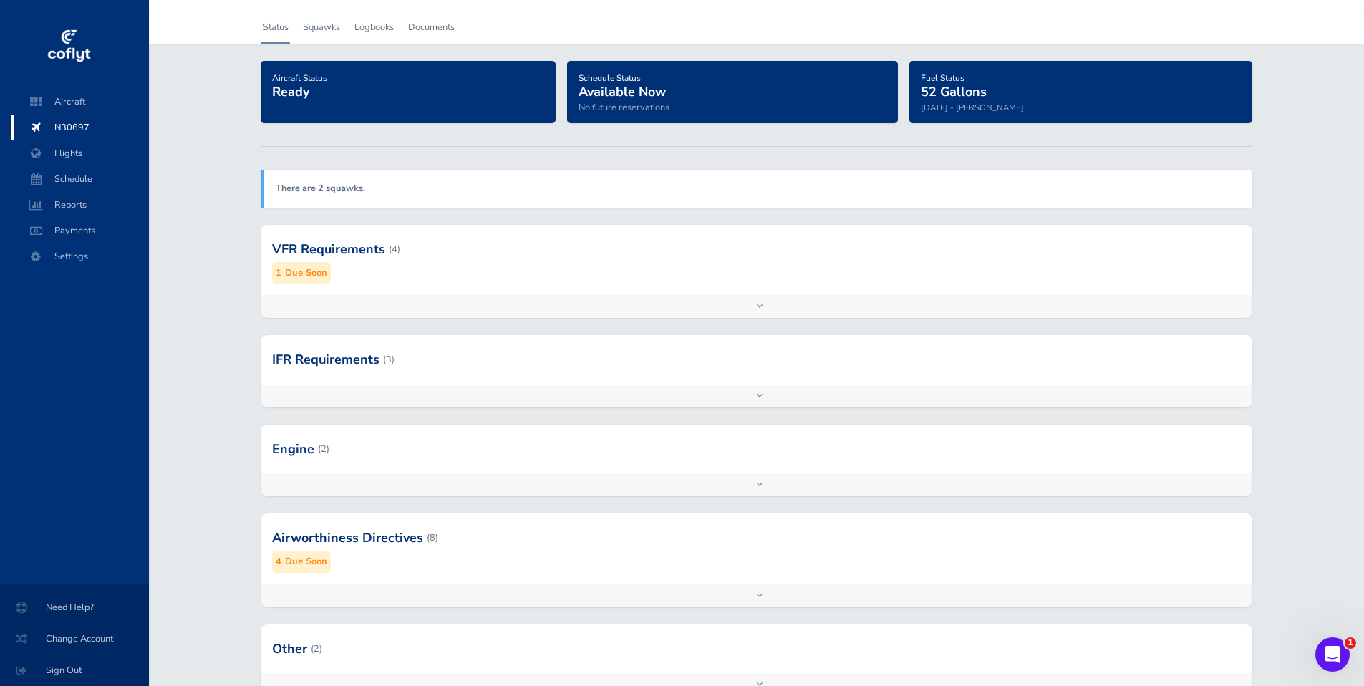
scroll to position [147, 0]
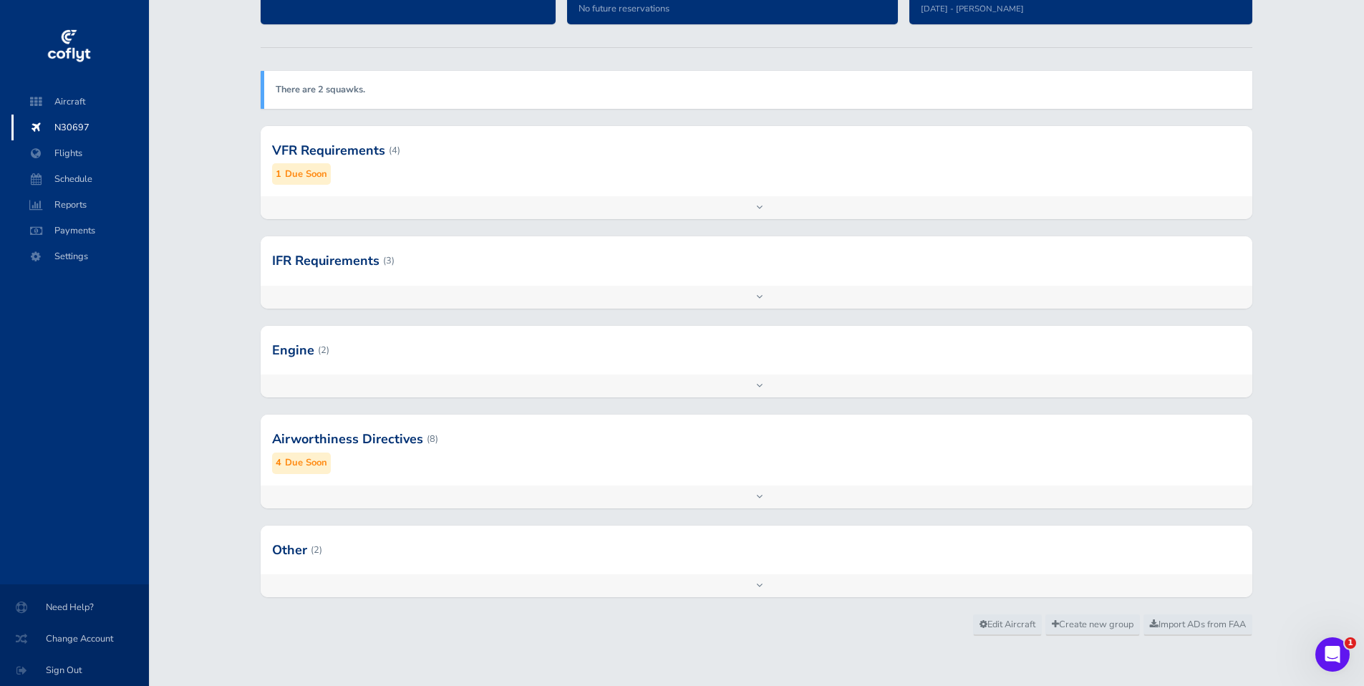
click at [763, 497] on div "Add inspection Edit" at bounding box center [756, 496] width 991 height 23
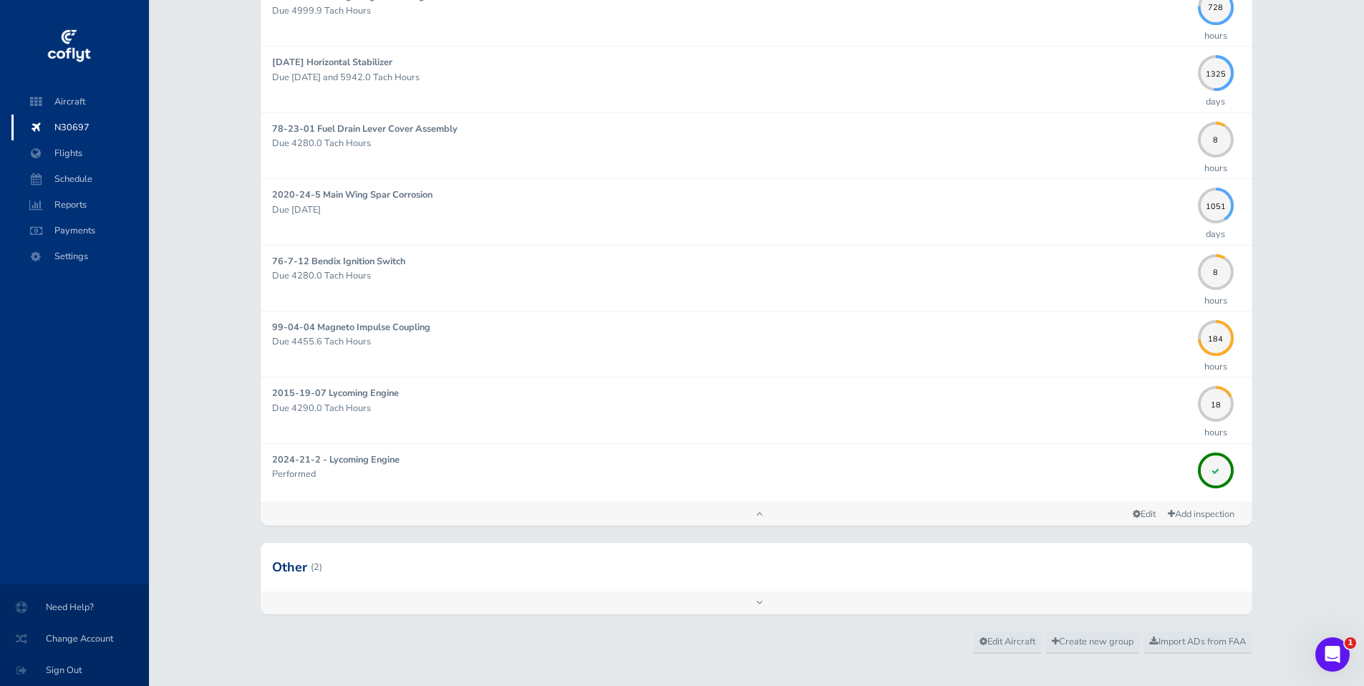
scroll to position [669, 0]
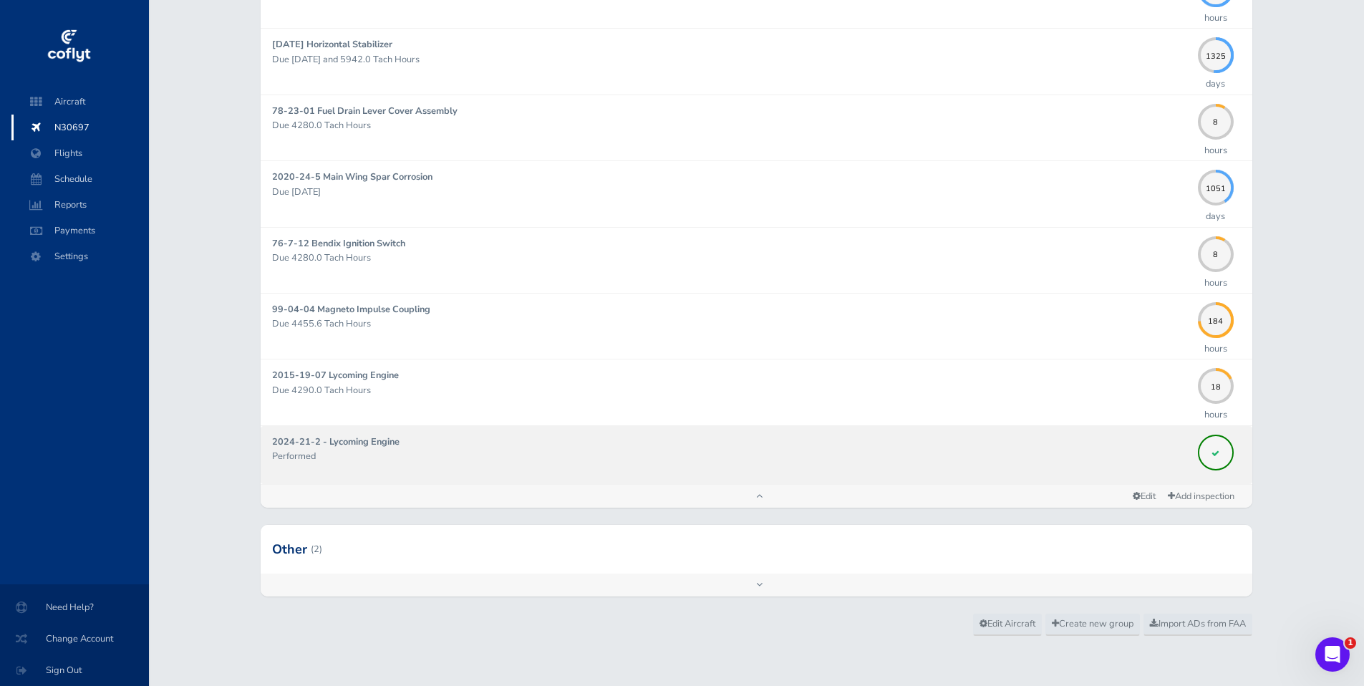
click at [1209, 455] on div at bounding box center [1216, 452] width 36 height 36
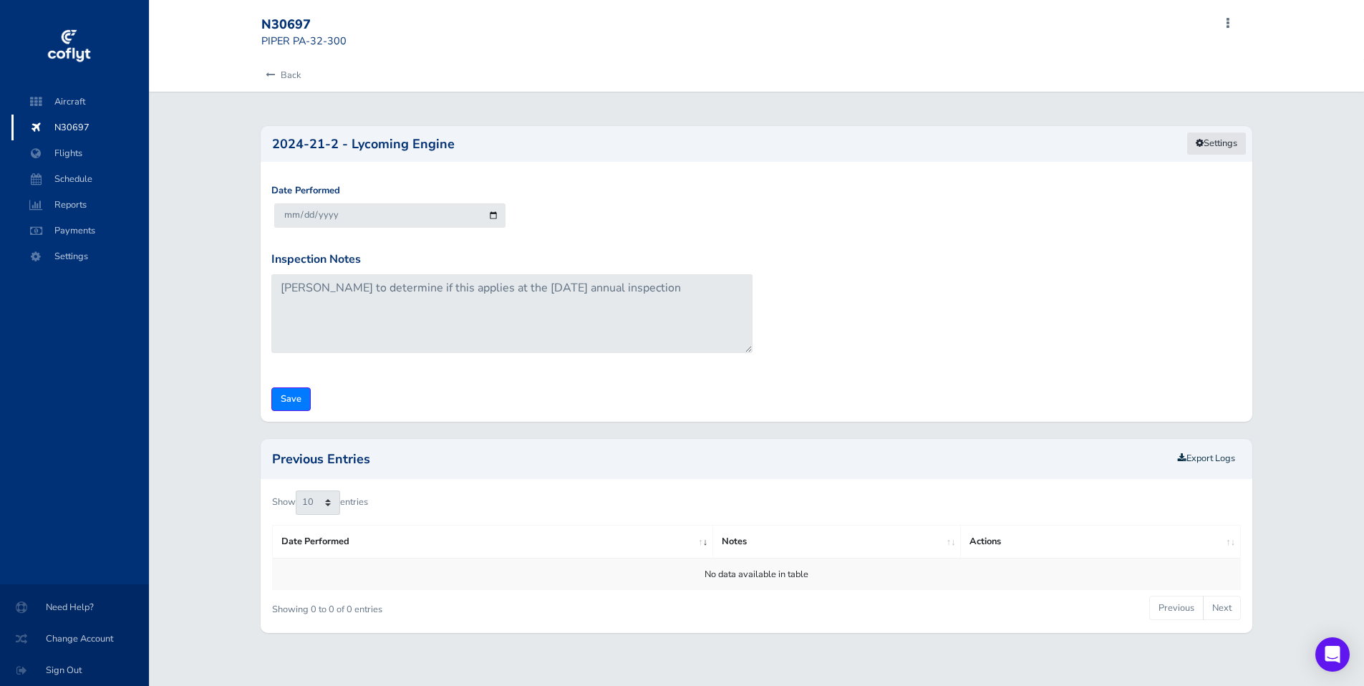
click at [1221, 147] on link "Settings" at bounding box center [1216, 144] width 60 height 24
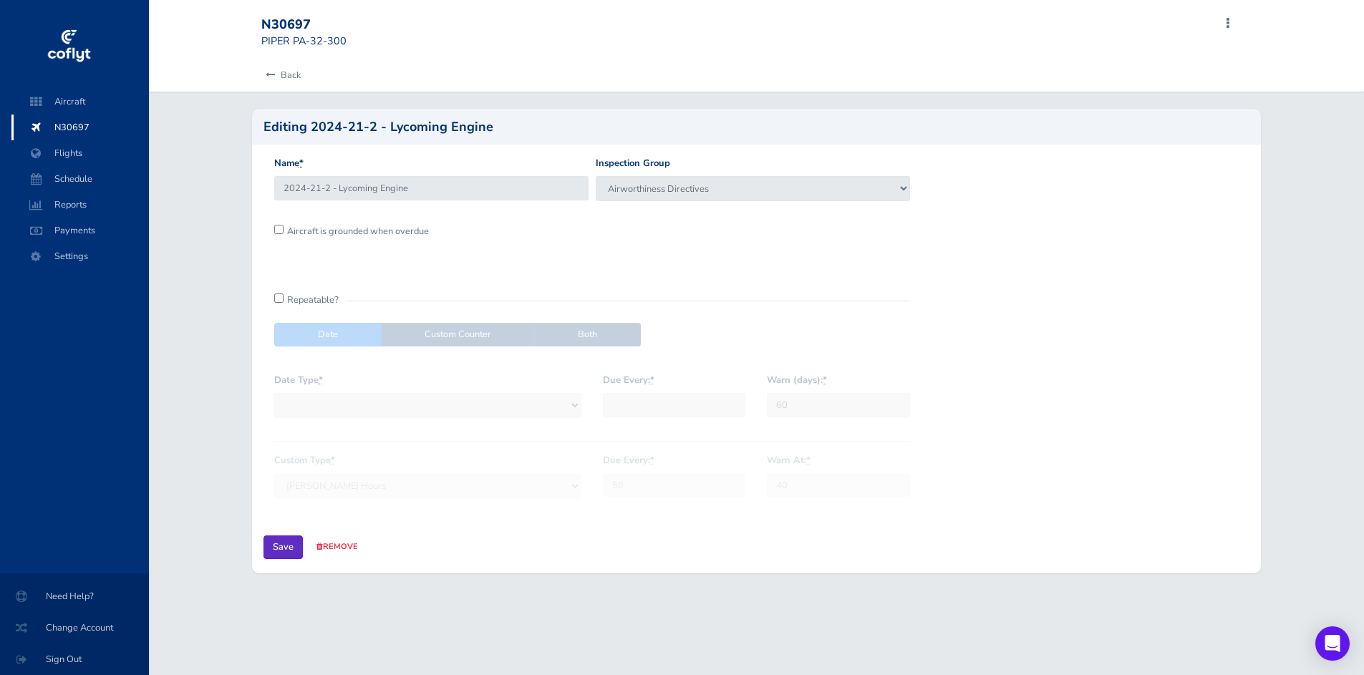
click at [285, 541] on input "Save" at bounding box center [282, 547] width 39 height 24
type input "Update Inspection"
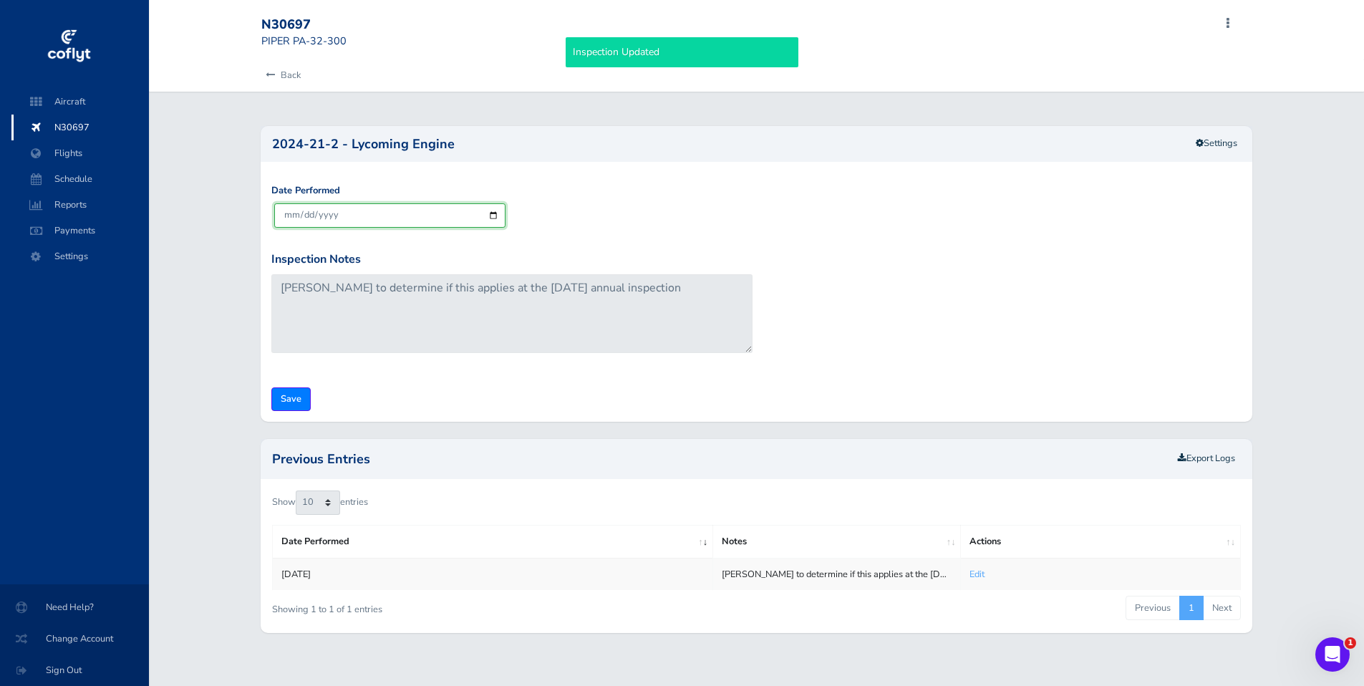
click at [494, 219] on input "[DATE]" at bounding box center [389, 215] width 231 height 24
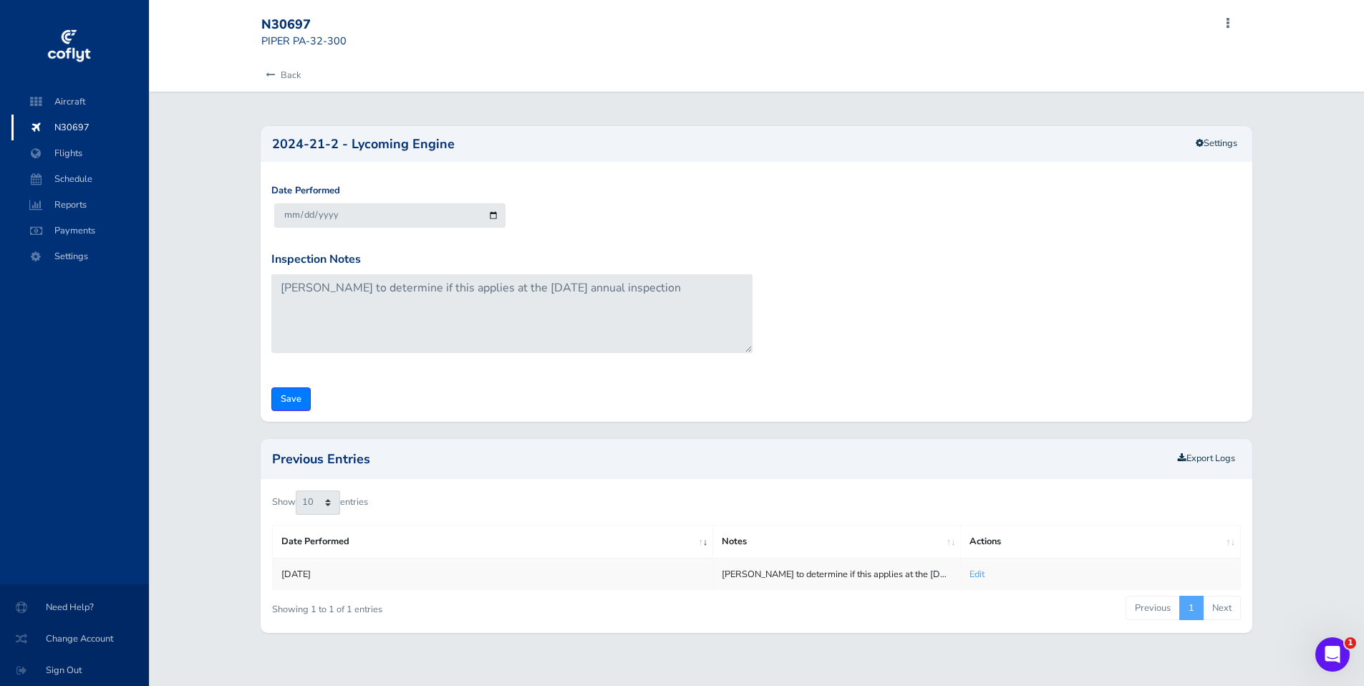
click at [981, 577] on link "Edit" at bounding box center [976, 574] width 15 height 13
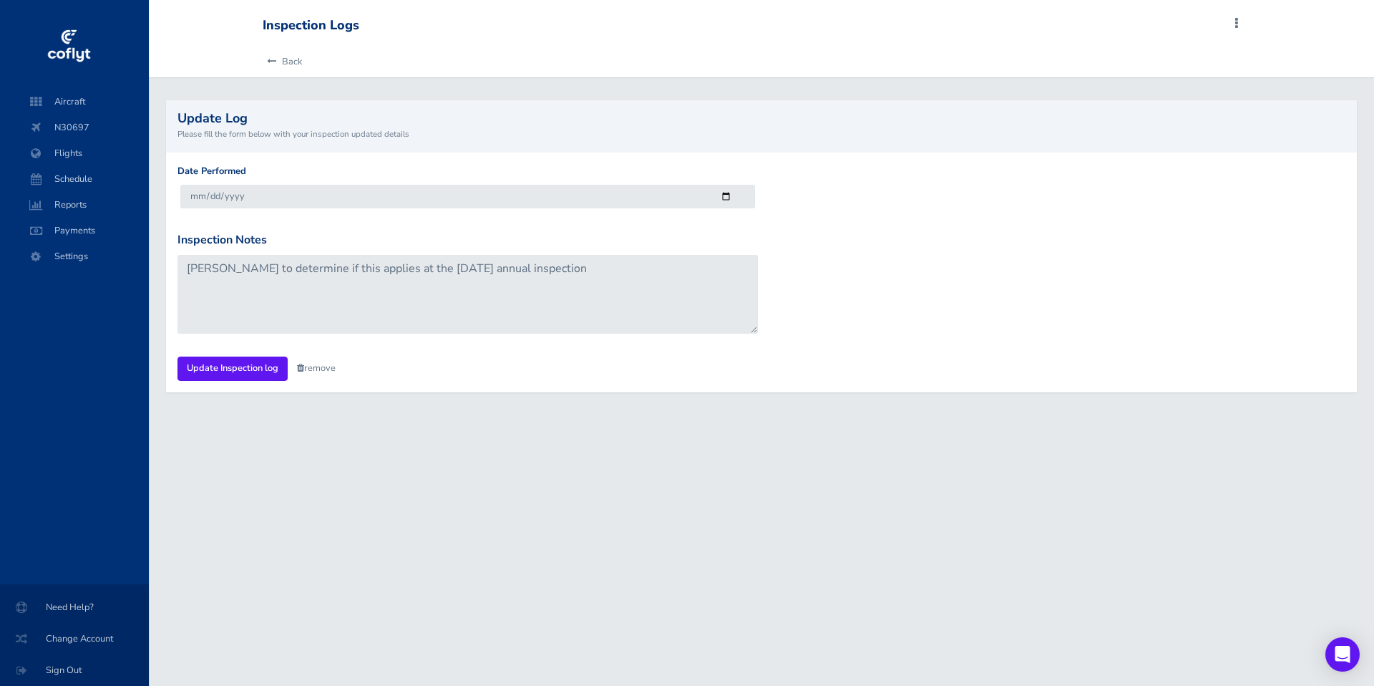
click at [328, 369] on link "remove" at bounding box center [316, 367] width 39 height 13
click at [328, 369] on link "Are you sure?" at bounding box center [331, 368] width 69 height 21
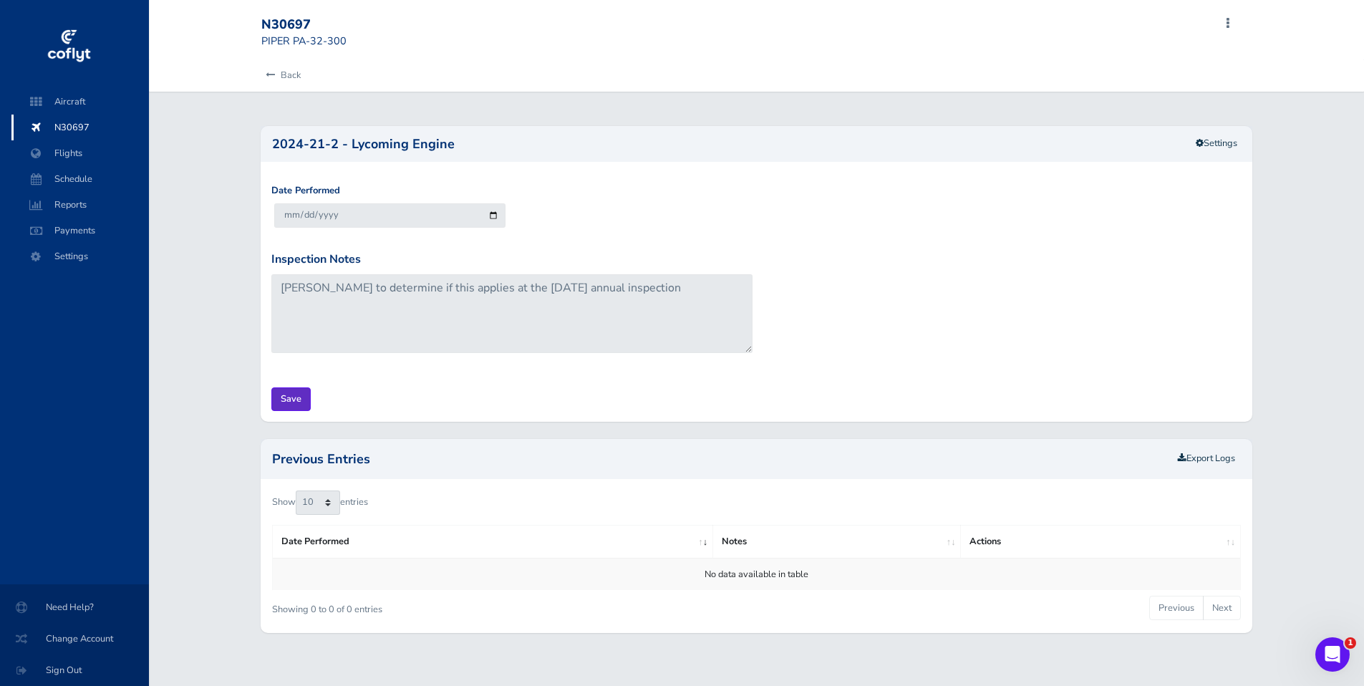
click at [290, 397] on input "Save" at bounding box center [290, 399] width 39 height 24
type input "Update Inspection"
click at [975, 576] on link "Edit" at bounding box center [976, 574] width 15 height 13
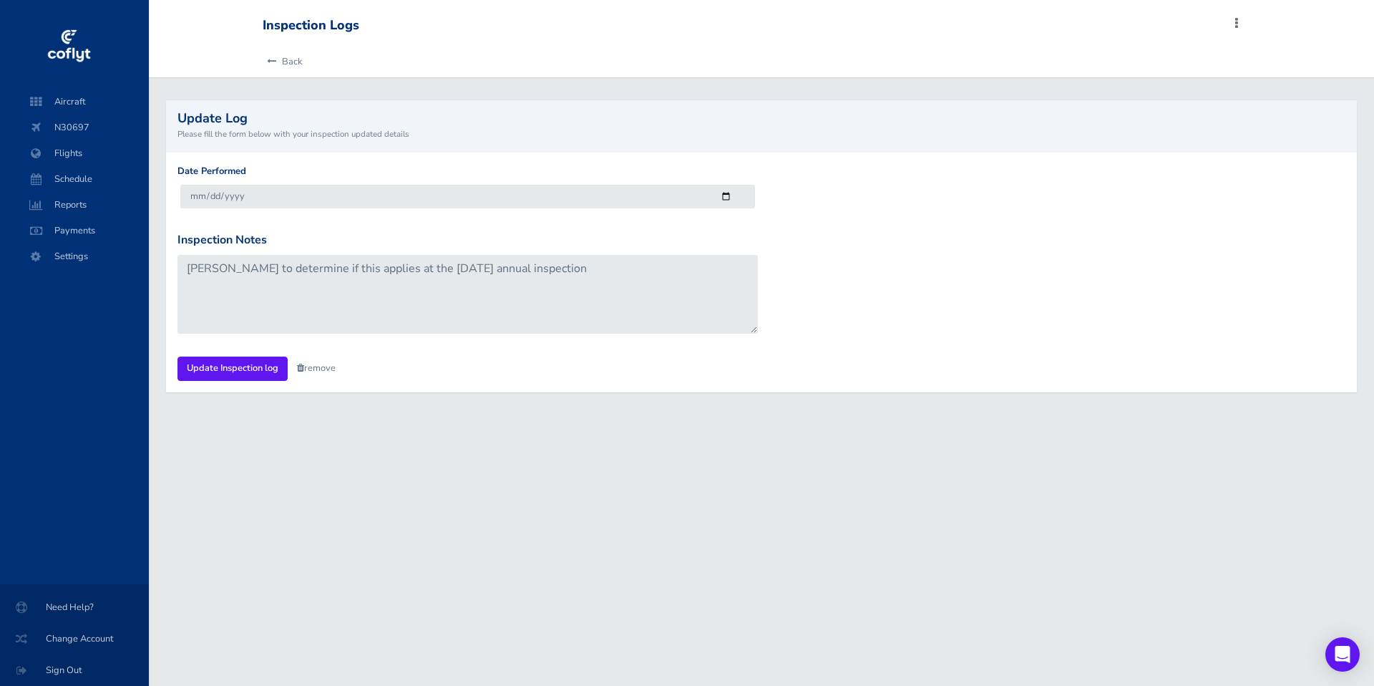
click at [306, 369] on link "remove" at bounding box center [316, 367] width 39 height 13
click at [306, 369] on link "Are you sure?" at bounding box center [331, 368] width 69 height 21
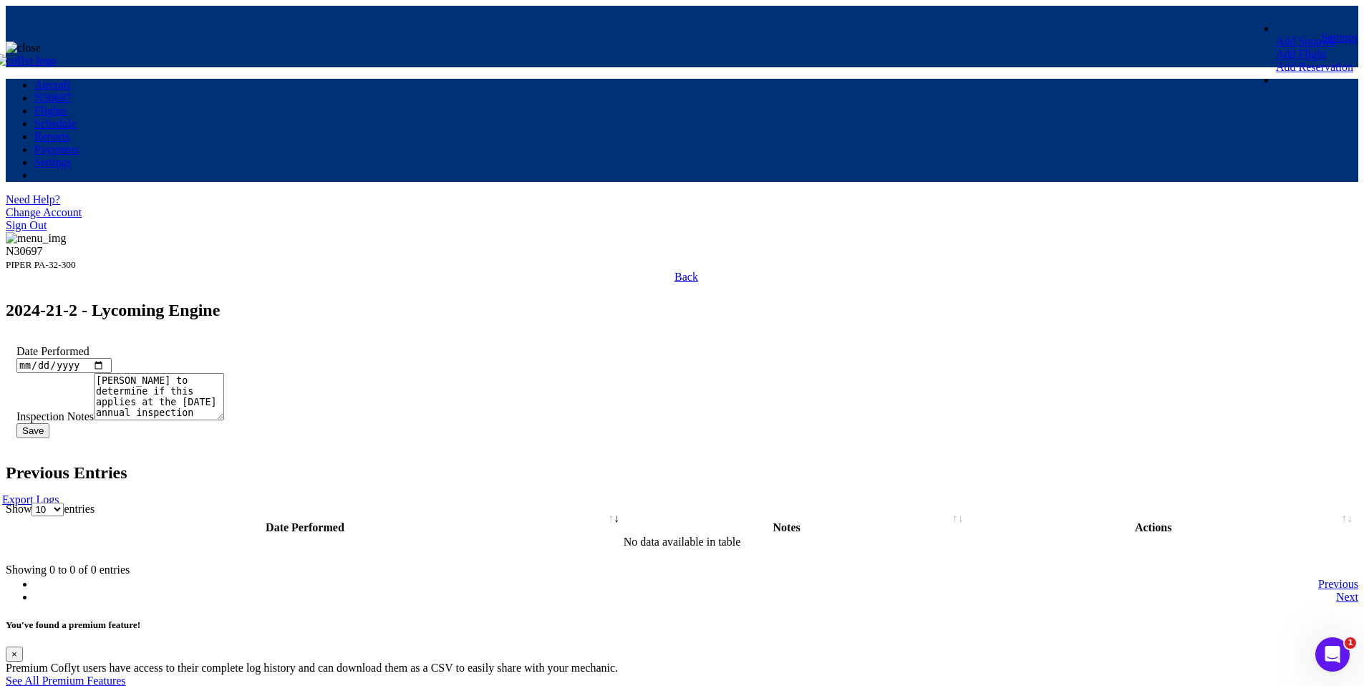
click at [69, 104] on span "N30697" at bounding box center [52, 98] width 37 height 12
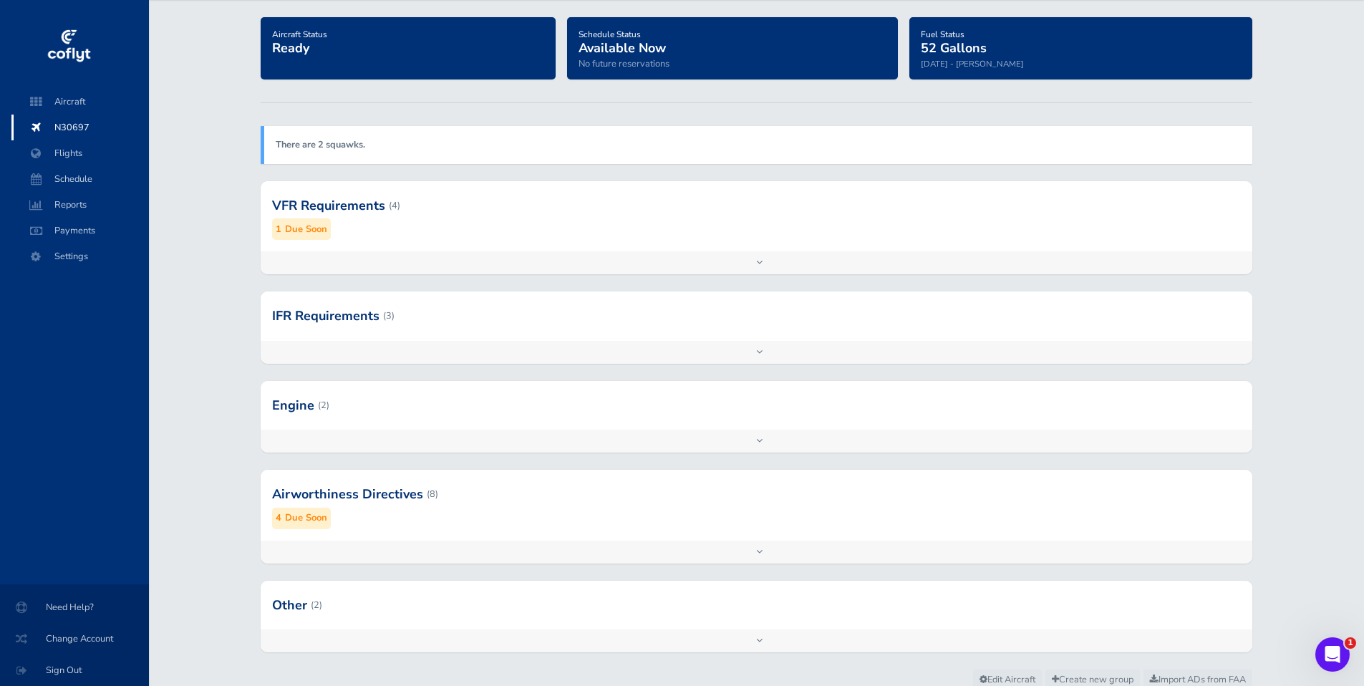
scroll to position [147, 0]
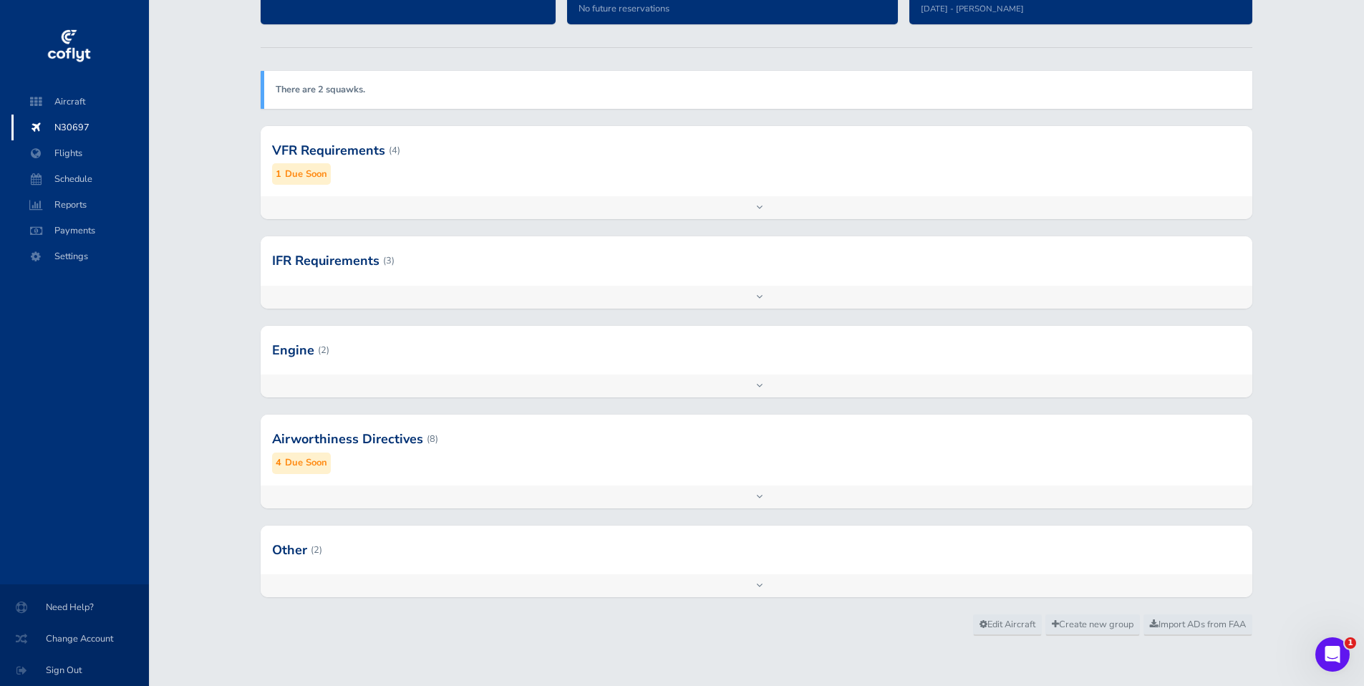
click at [762, 497] on div "Add inspection Edit" at bounding box center [756, 496] width 991 height 23
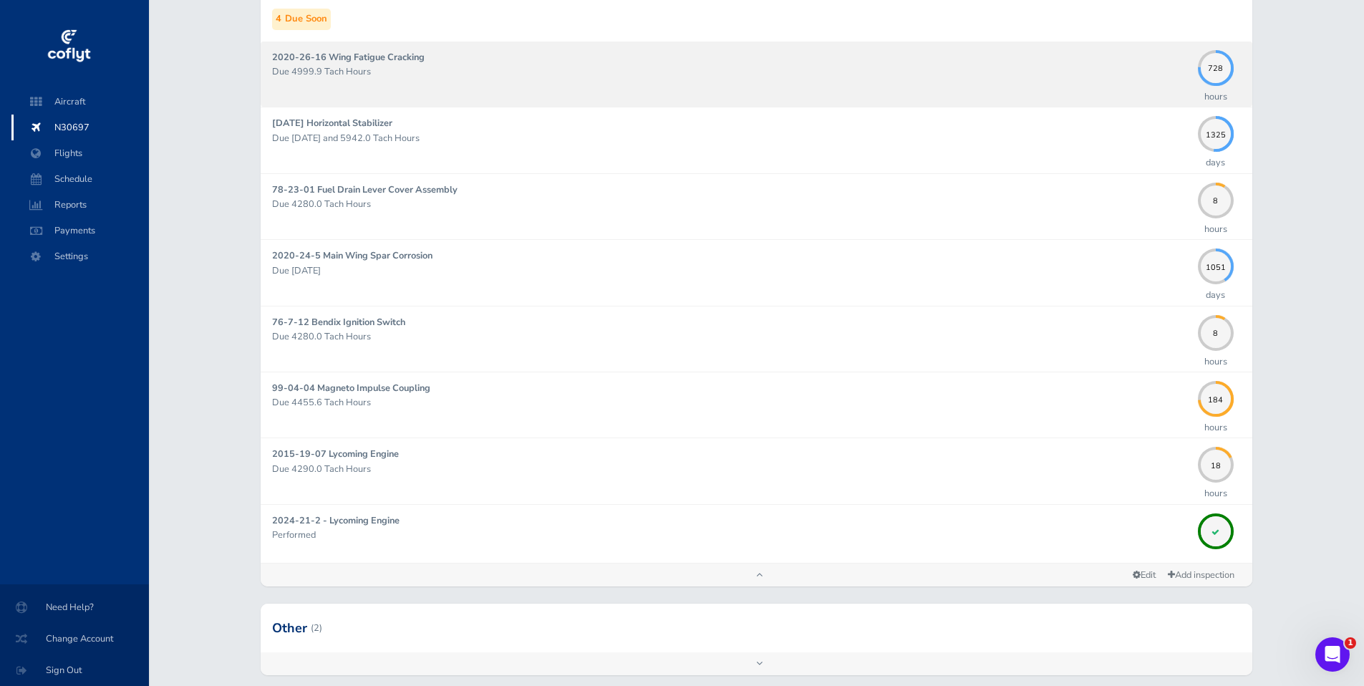
scroll to position [639, 0]
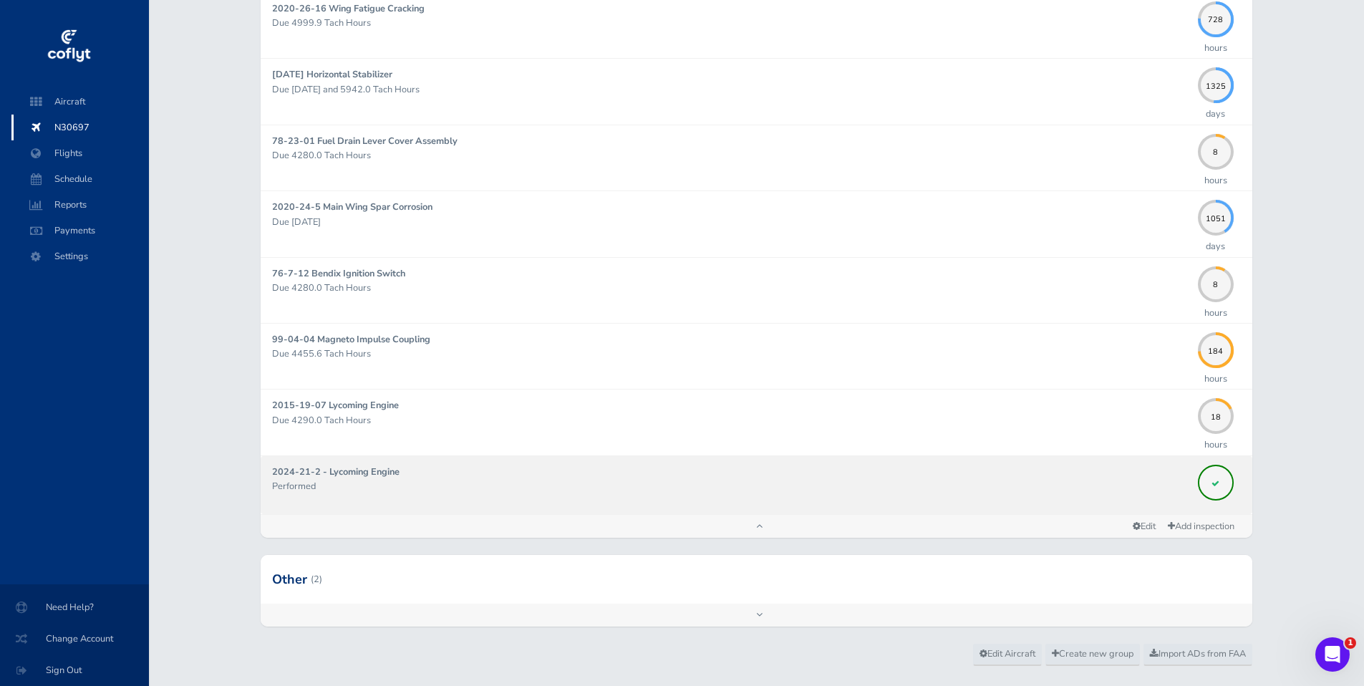
click at [1210, 482] on span at bounding box center [1216, 481] width 36 height 8
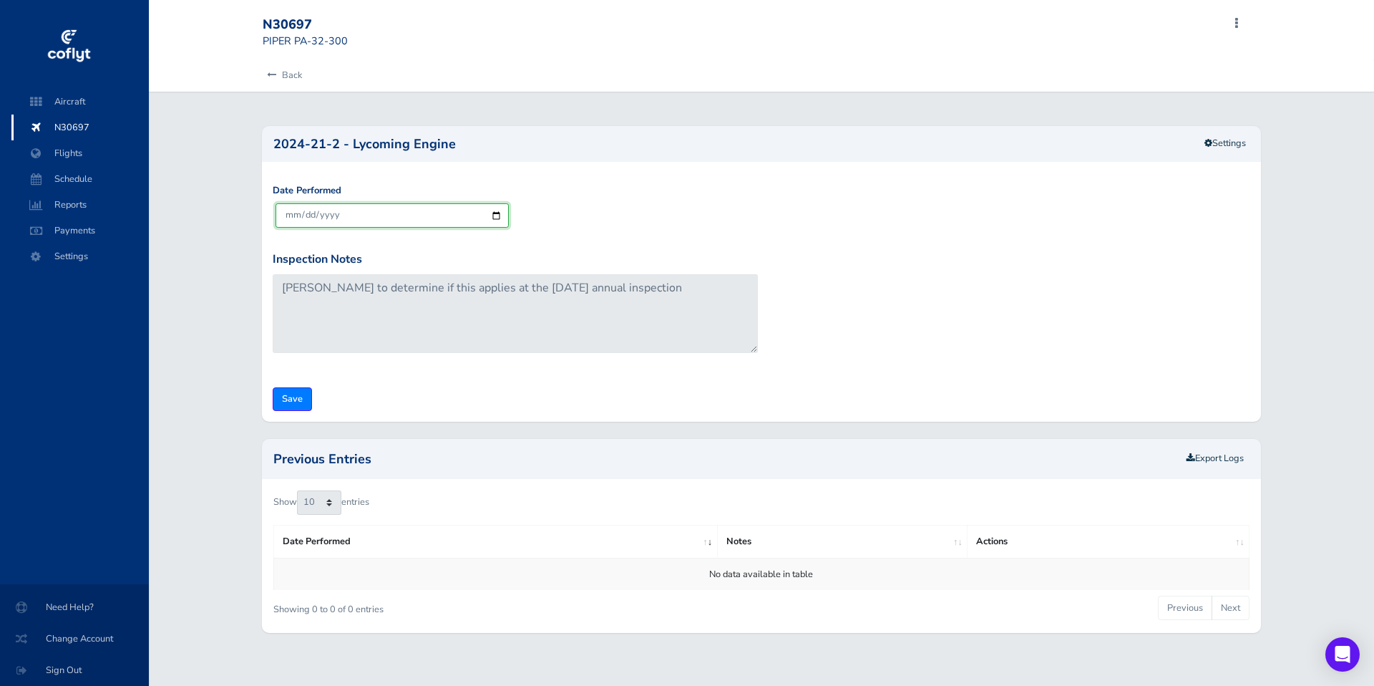
click at [495, 215] on input "2025-08-14" at bounding box center [392, 215] width 233 height 24
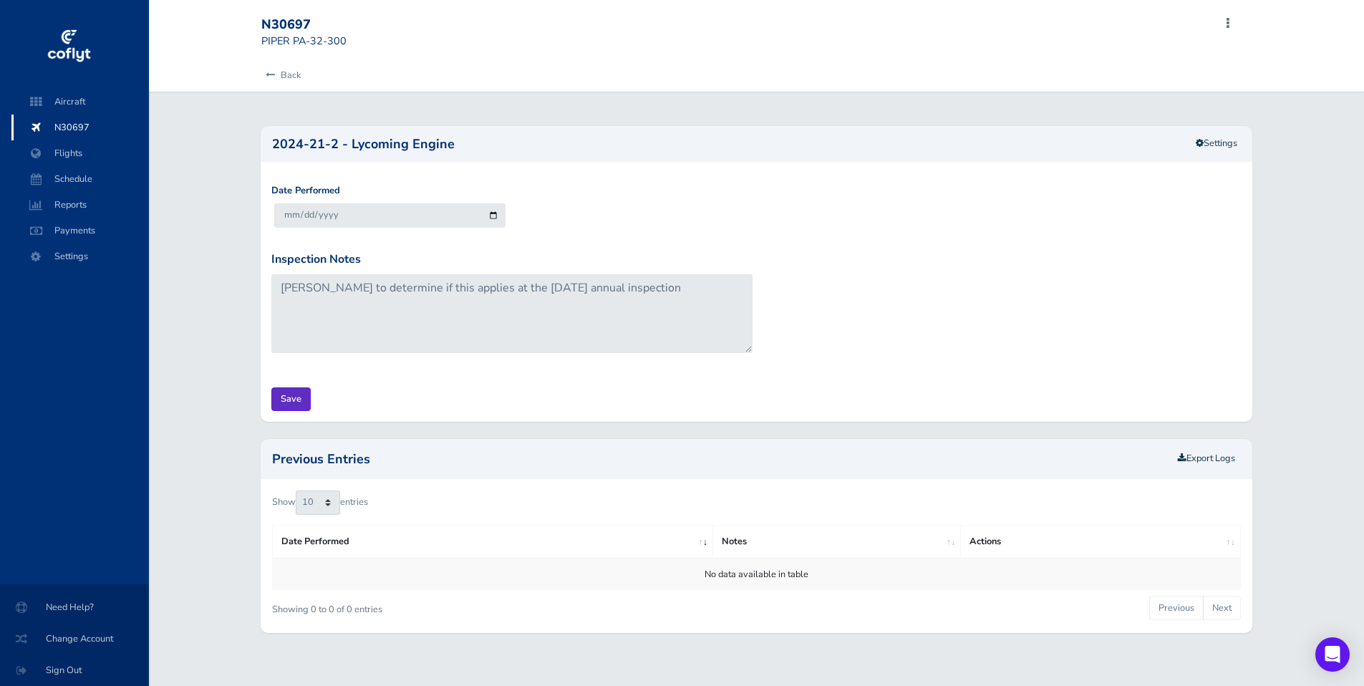
click at [300, 404] on input "Save" at bounding box center [290, 399] width 39 height 24
type input "Update Inspection"
click at [1225, 148] on link "Settings" at bounding box center [1216, 144] width 60 height 24
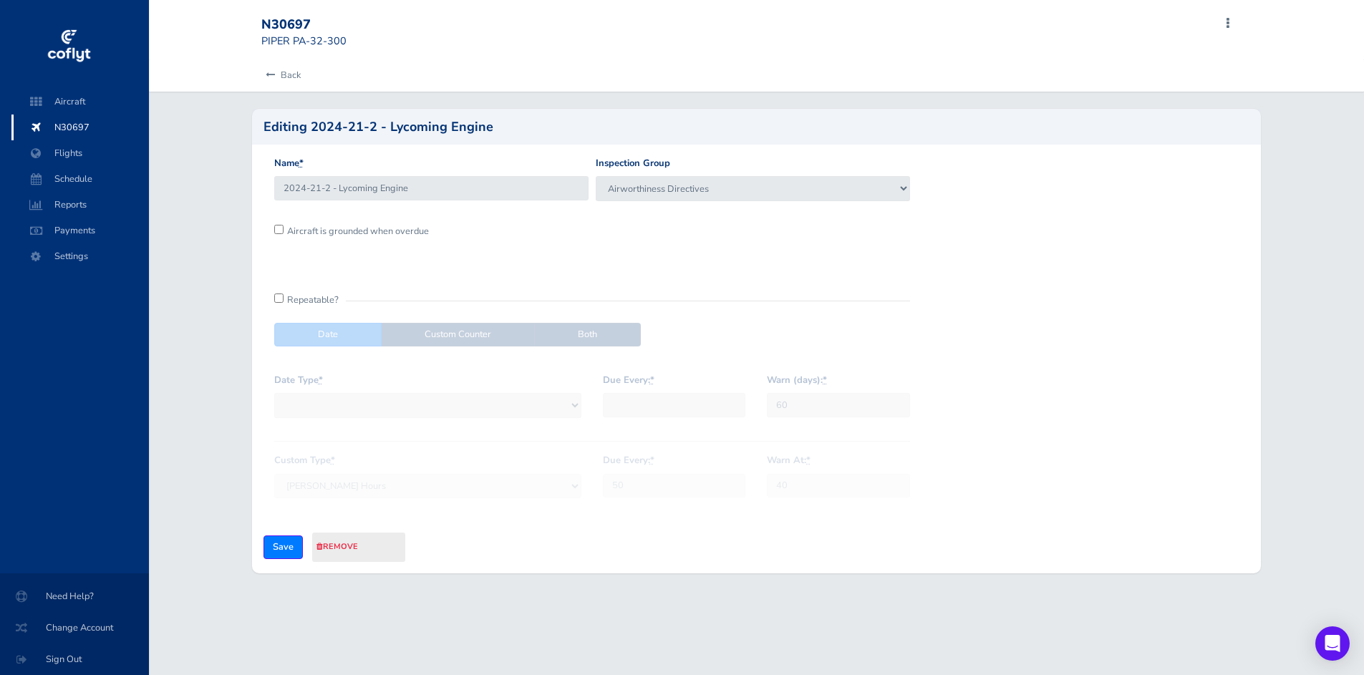
click at [346, 545] on link "remove" at bounding box center [337, 546] width 42 height 11
click at [346, 545] on link "Are you sure?" at bounding box center [359, 547] width 82 height 21
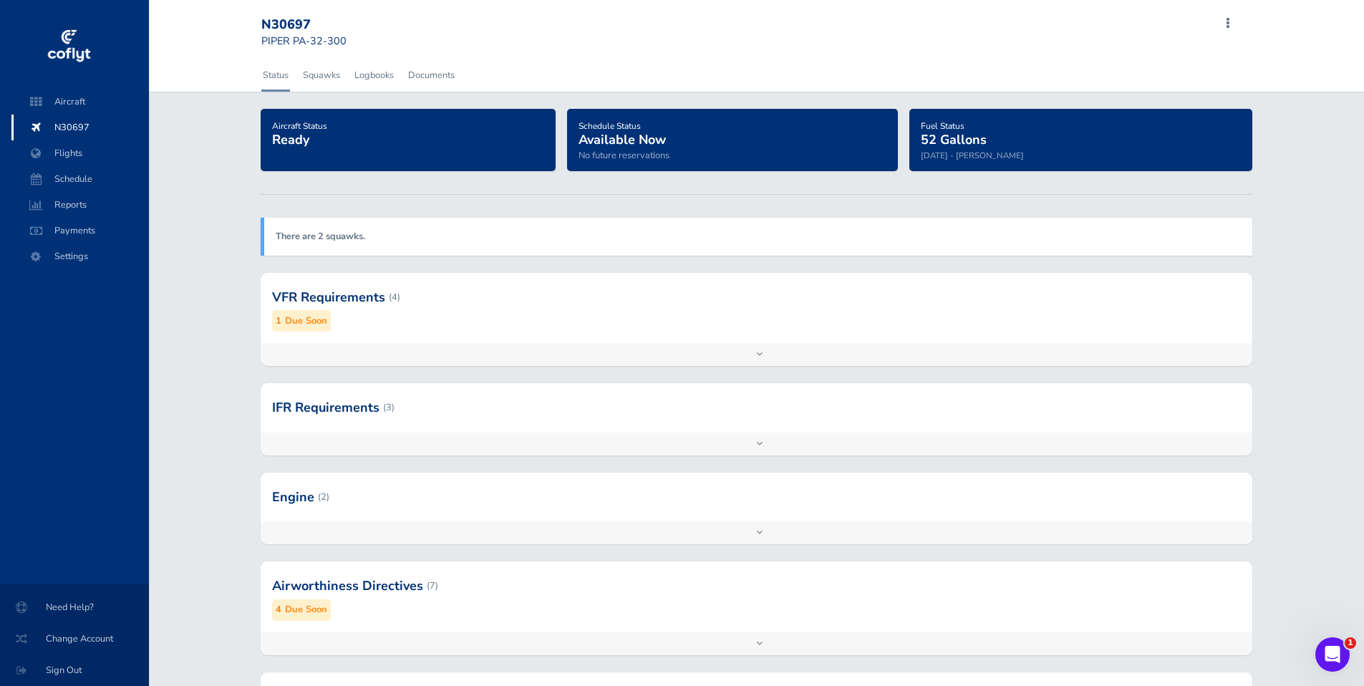
click at [762, 642] on div "Add inspection Edit" at bounding box center [756, 643] width 991 height 23
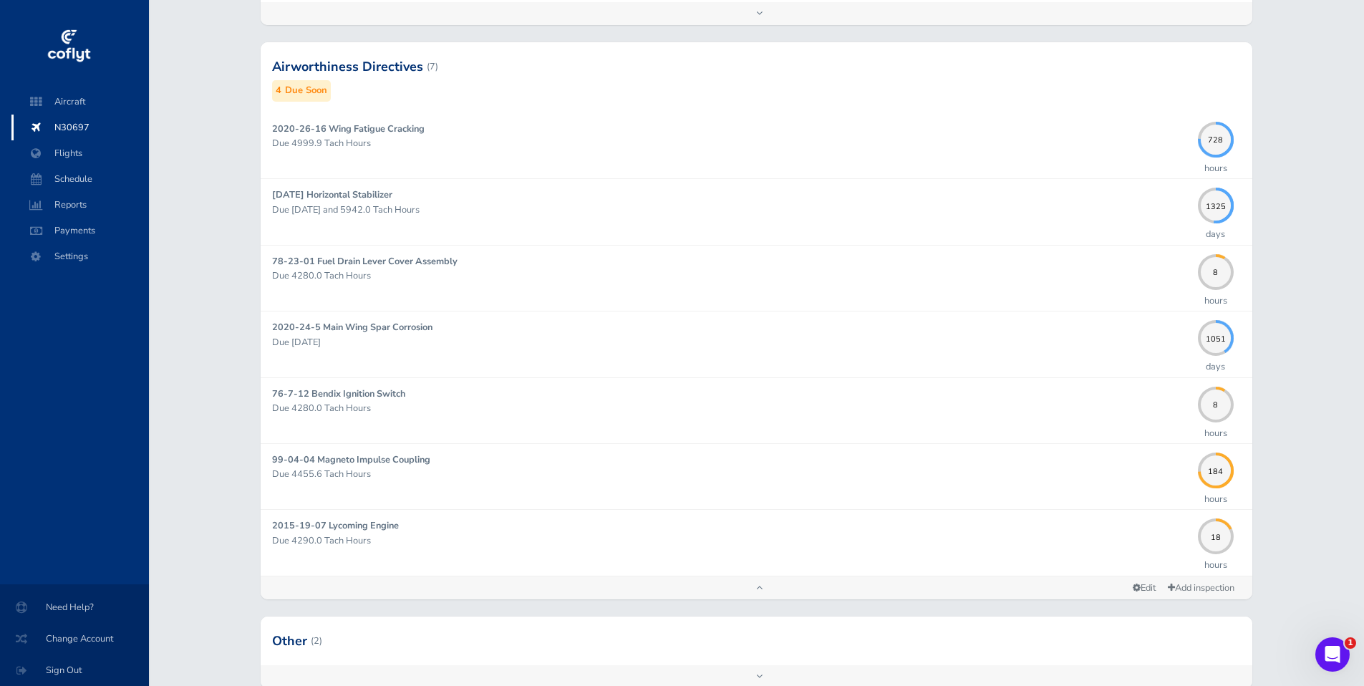
scroll to position [611, 0]
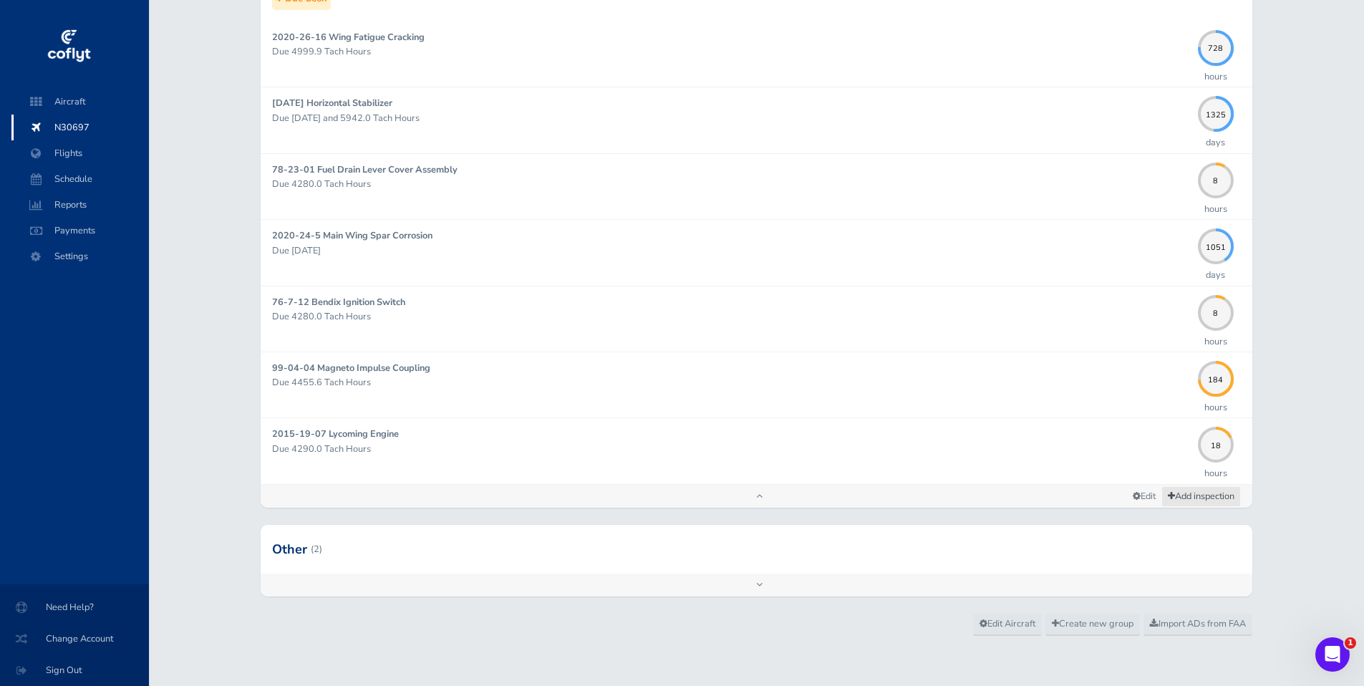
click at [1172, 497] on link "Add inspection" at bounding box center [1200, 496] width 79 height 21
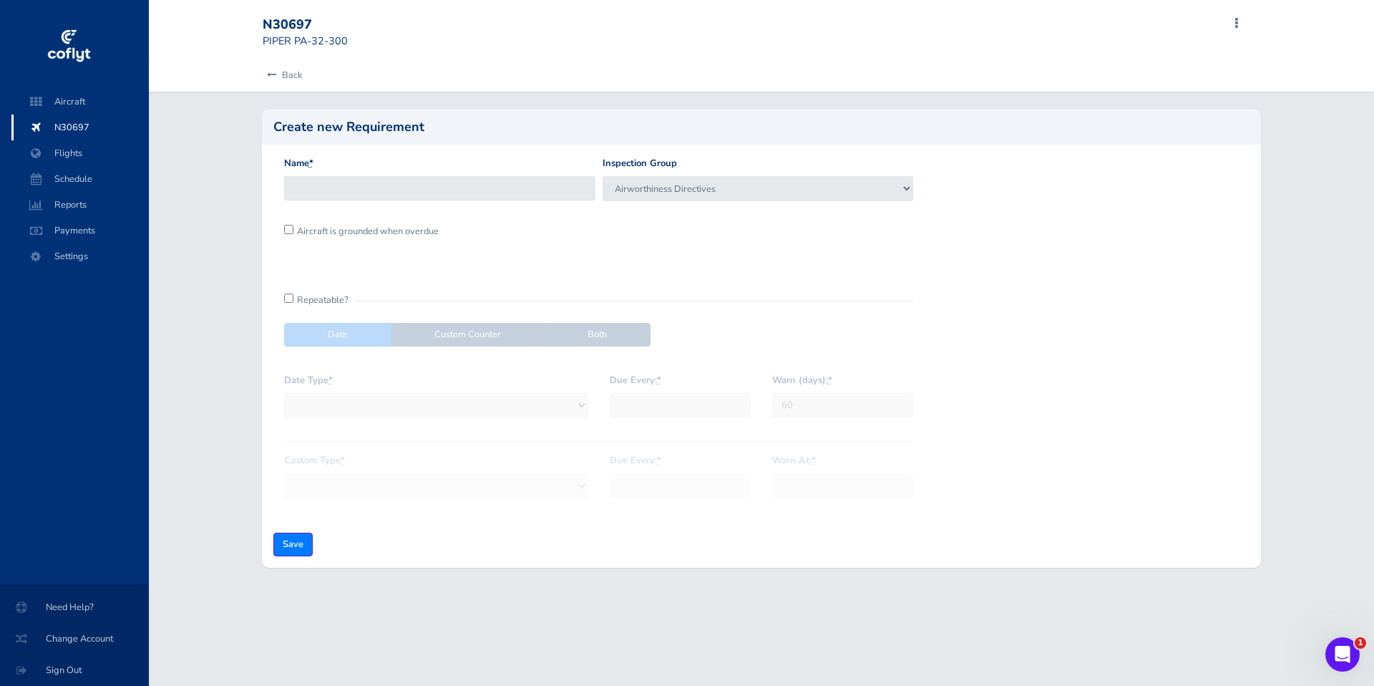
click at [533, 189] on input "Name *" at bounding box center [439, 188] width 311 height 24
type input "2024-21-2 - Lycoming Engine"
click at [294, 548] on input "Save" at bounding box center [292, 545] width 39 height 24
type input "Create Inspection"
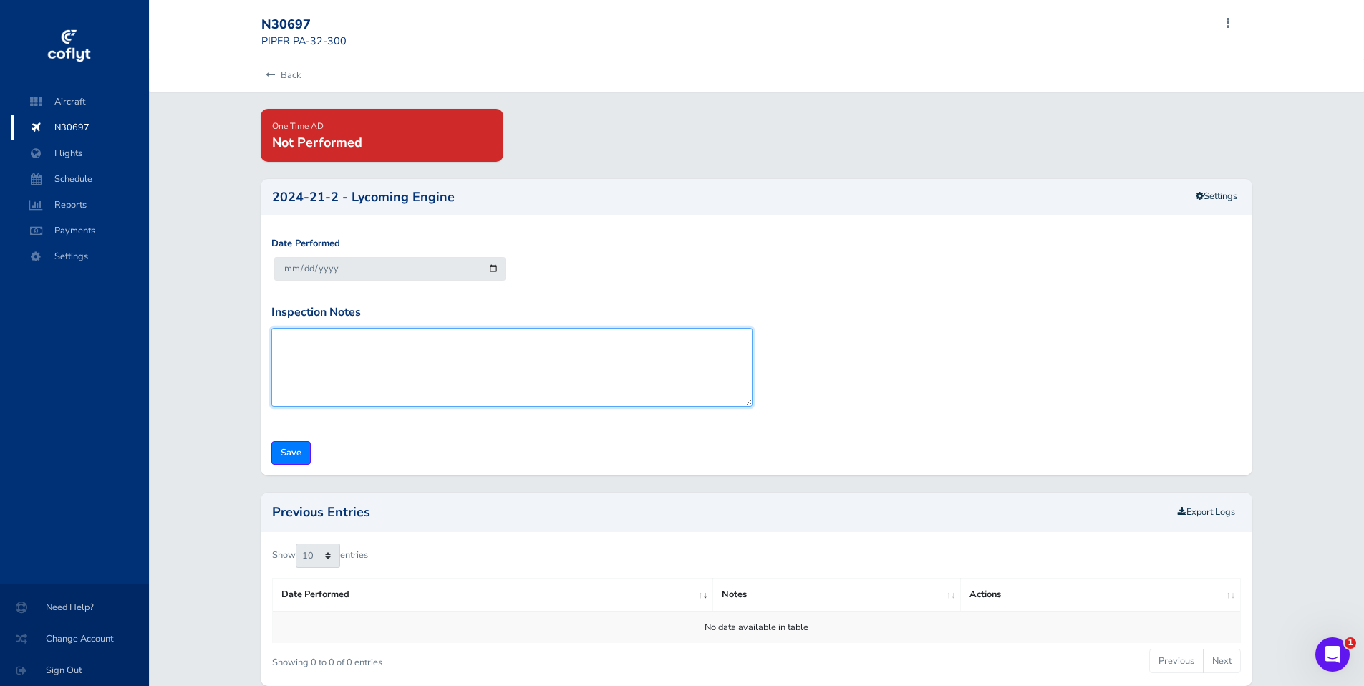
click at [312, 349] on textarea "Inspection Notes" at bounding box center [511, 367] width 481 height 79
type textarea "D"
type textarea "Will comply with annual inspection Oct. 2025"
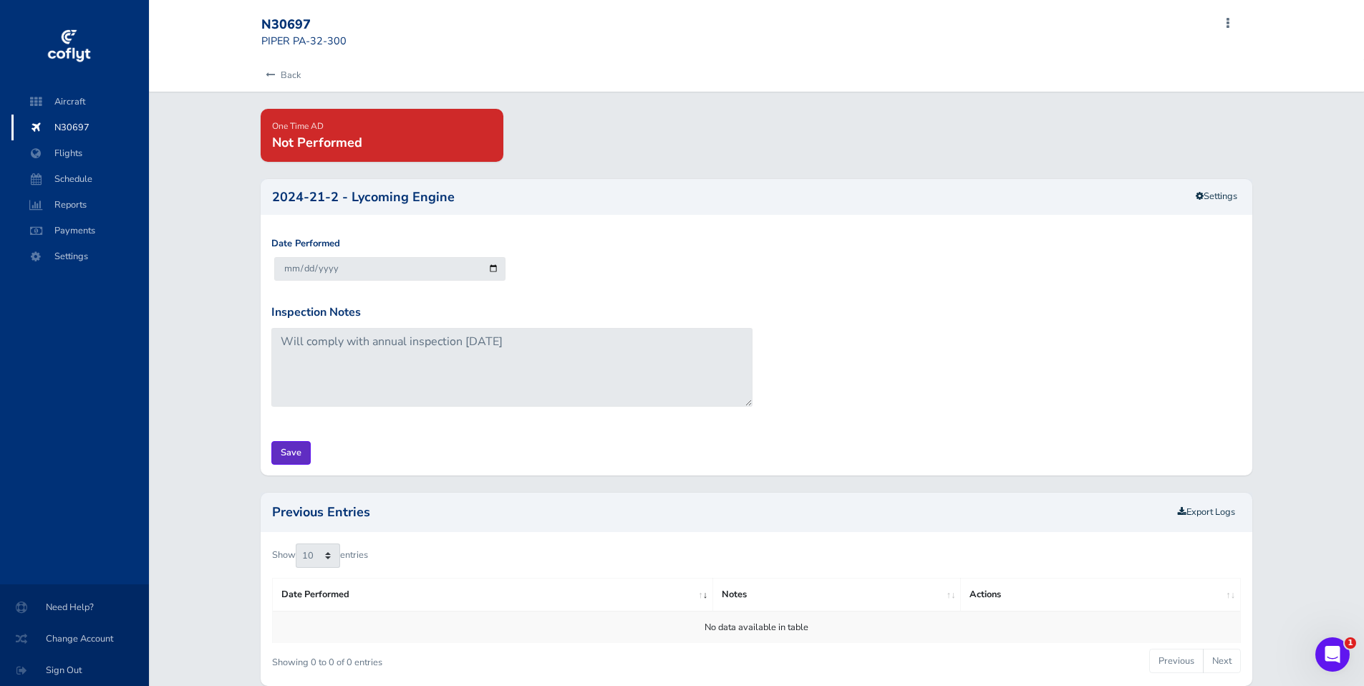
click at [281, 457] on input "Save" at bounding box center [290, 453] width 39 height 24
type input "Update Inspection"
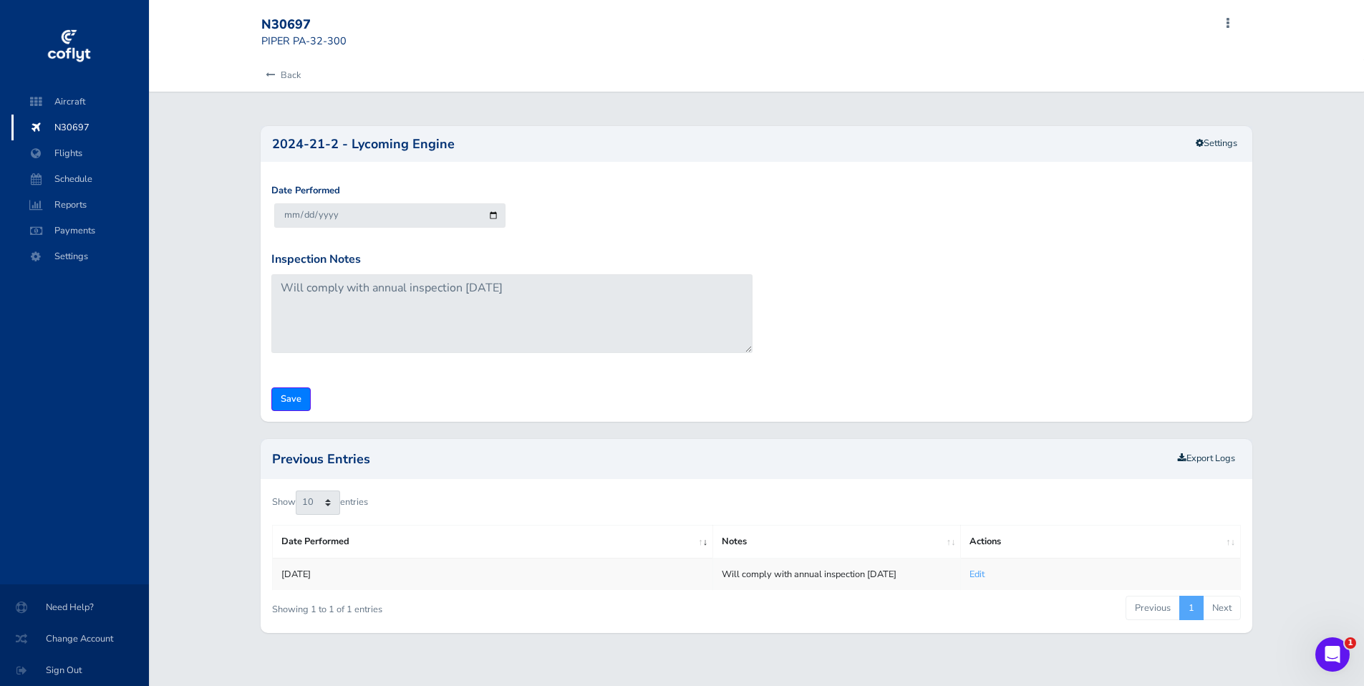
click at [978, 577] on link "Edit" at bounding box center [976, 574] width 15 height 13
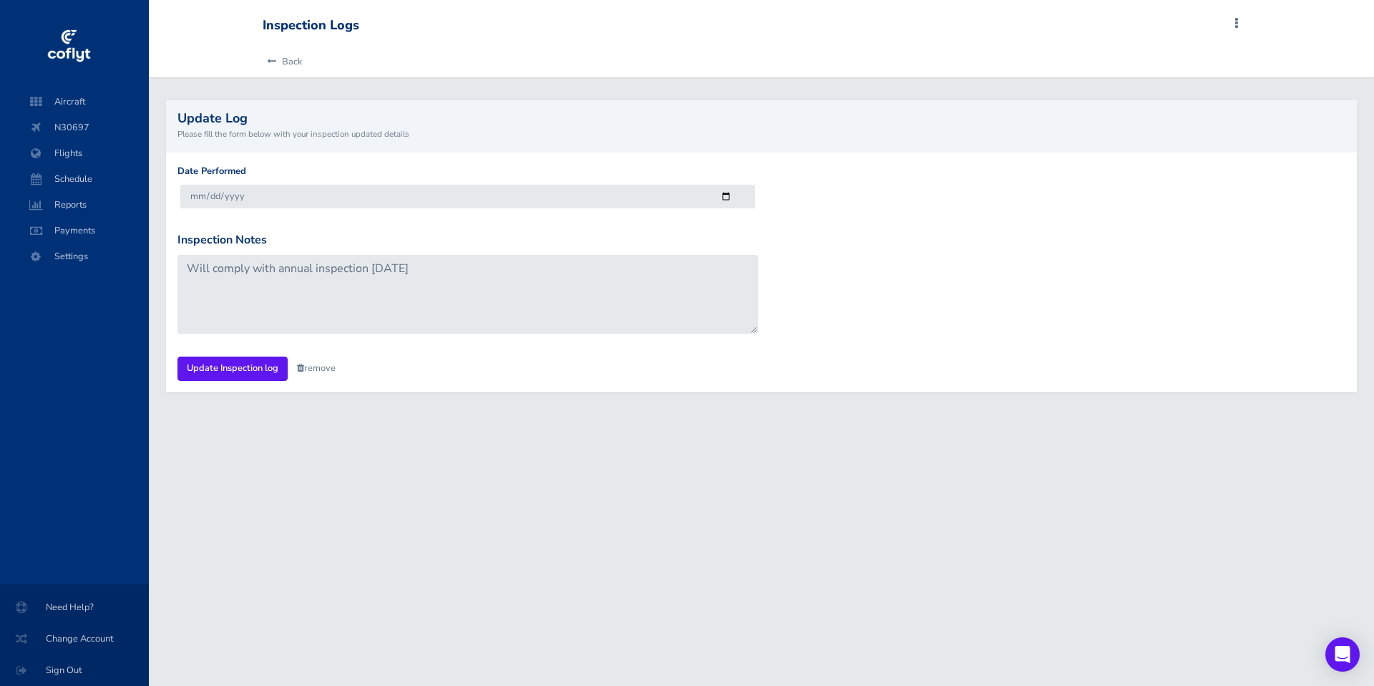
click at [319, 364] on link "remove" at bounding box center [316, 367] width 39 height 13
click at [308, 370] on link "Are you sure?" at bounding box center [331, 368] width 69 height 21
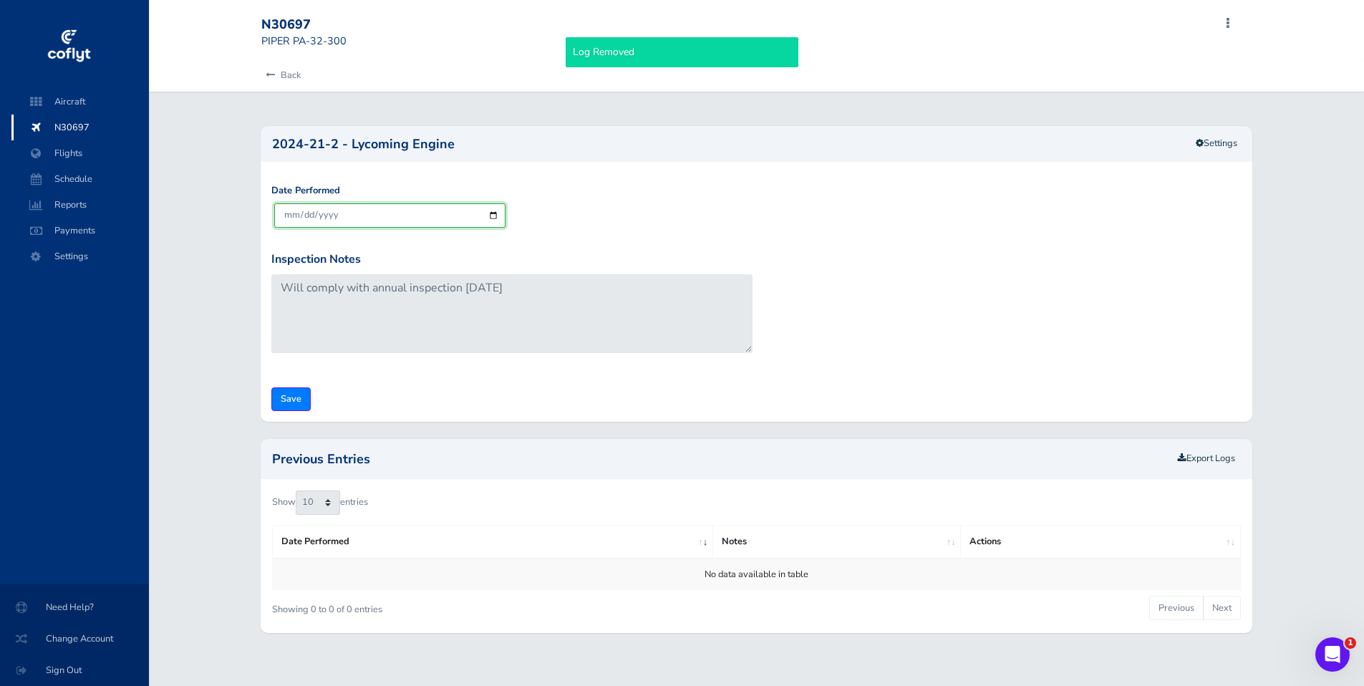
click at [495, 213] on input "[DATE]" at bounding box center [389, 215] width 231 height 24
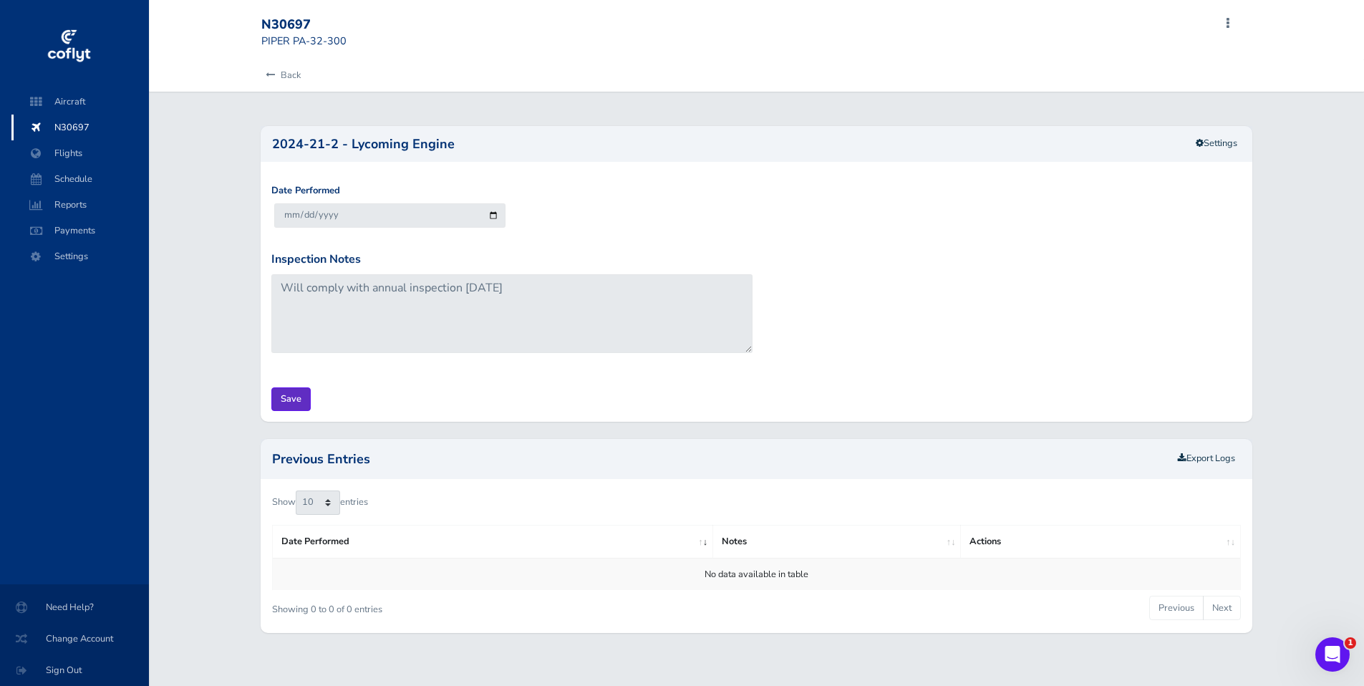
click at [291, 396] on input "Save" at bounding box center [290, 399] width 39 height 24
type input "Update Inspection"
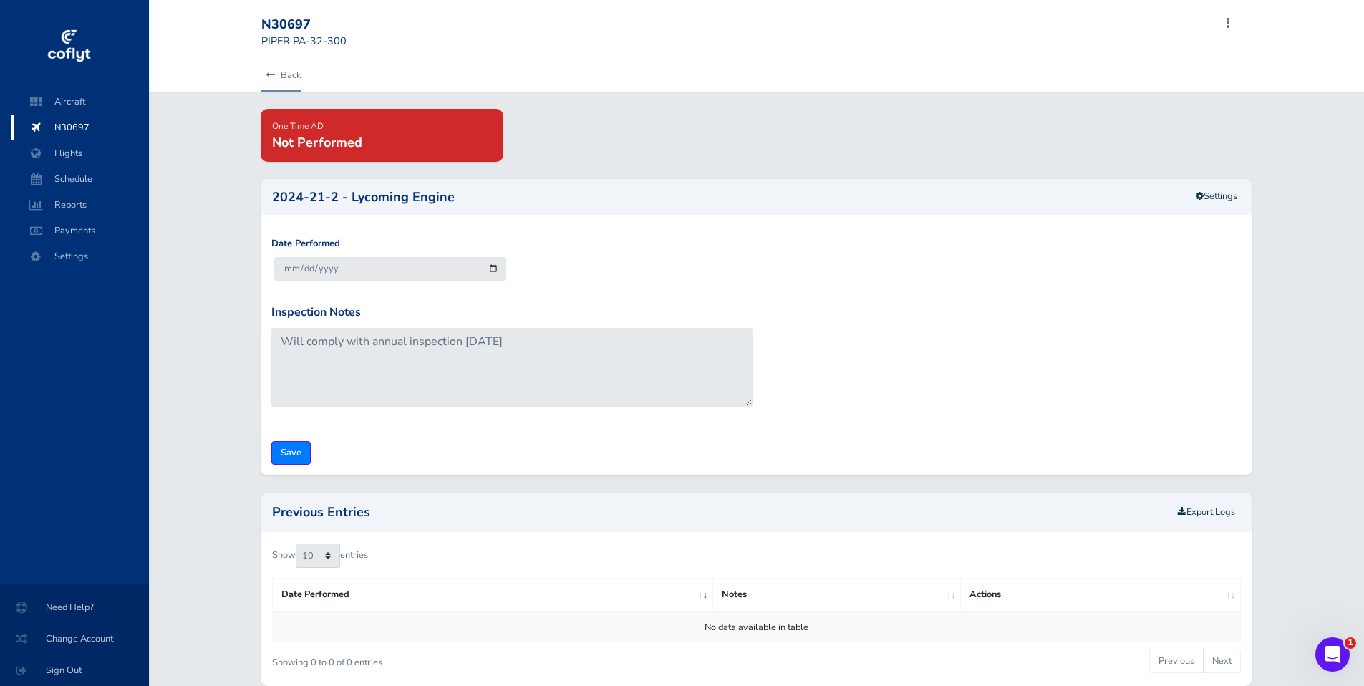
click at [286, 68] on link "Back" at bounding box center [280, 74] width 39 height 31
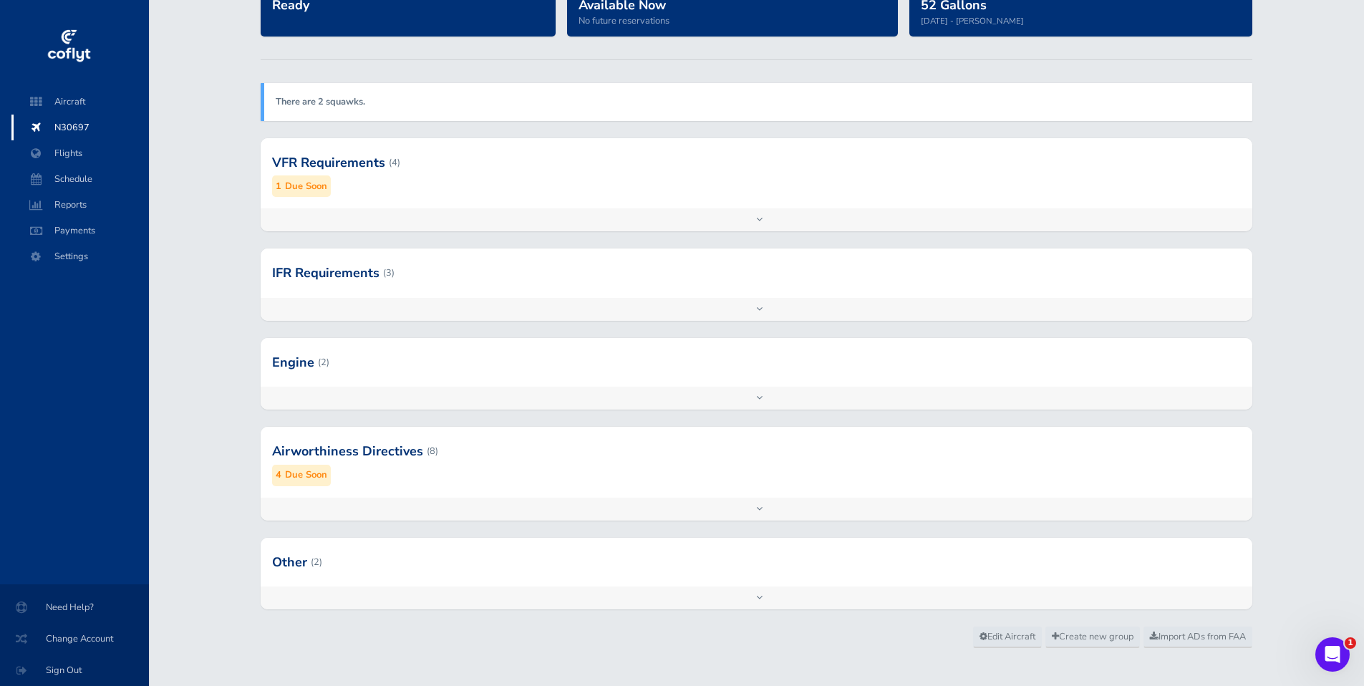
scroll to position [147, 0]
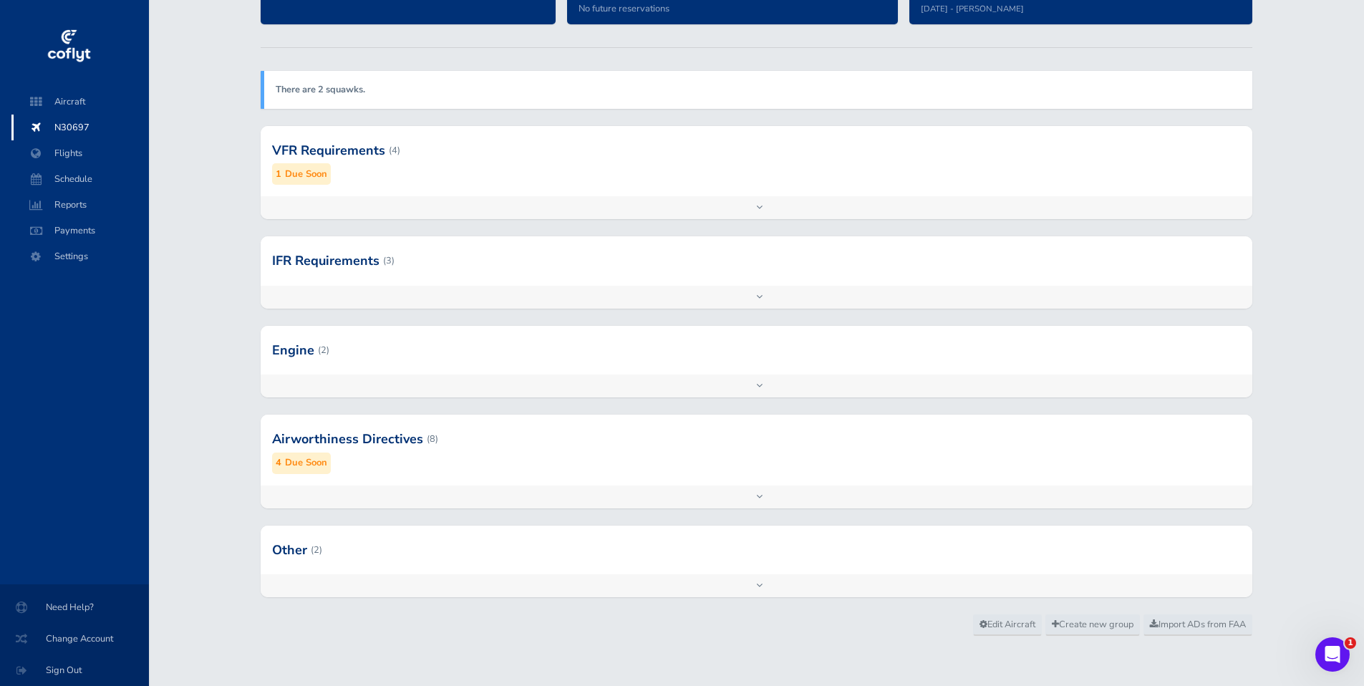
click at [754, 493] on div "Add inspection Edit" at bounding box center [756, 496] width 991 height 23
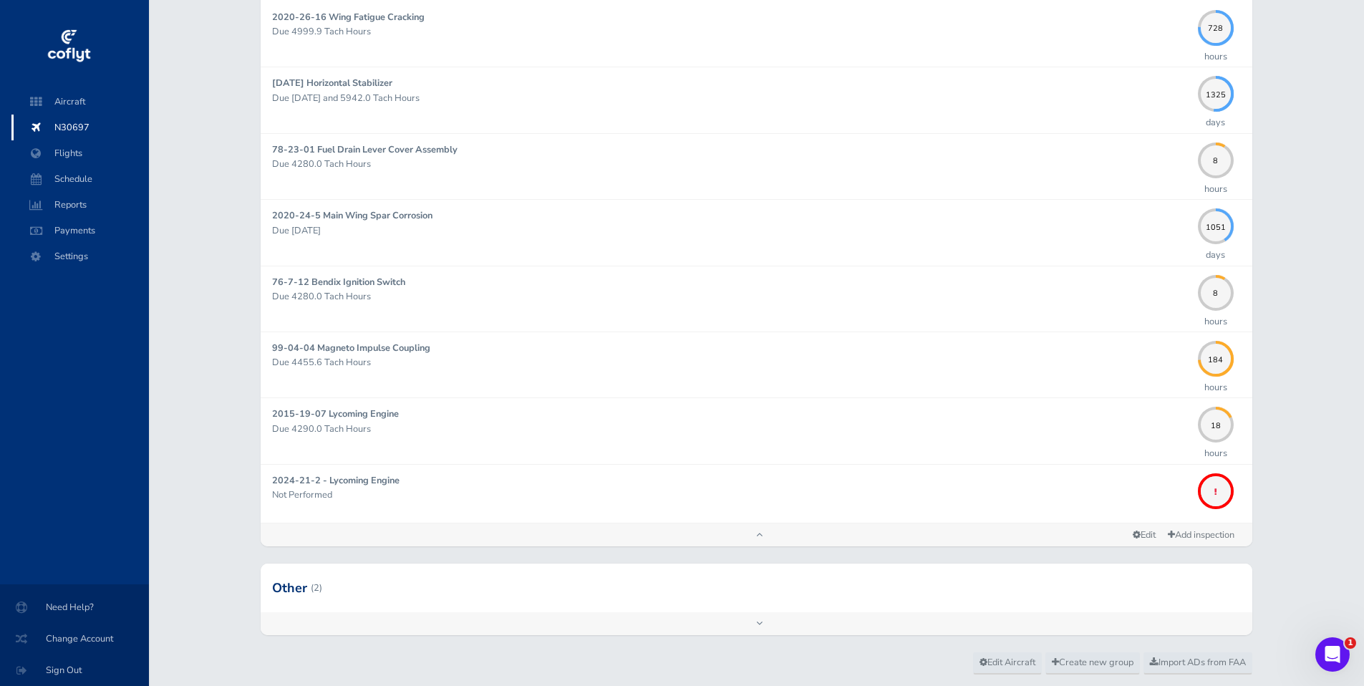
scroll to position [633, 0]
click at [1175, 528] on link "Add inspection" at bounding box center [1200, 532] width 79 height 21
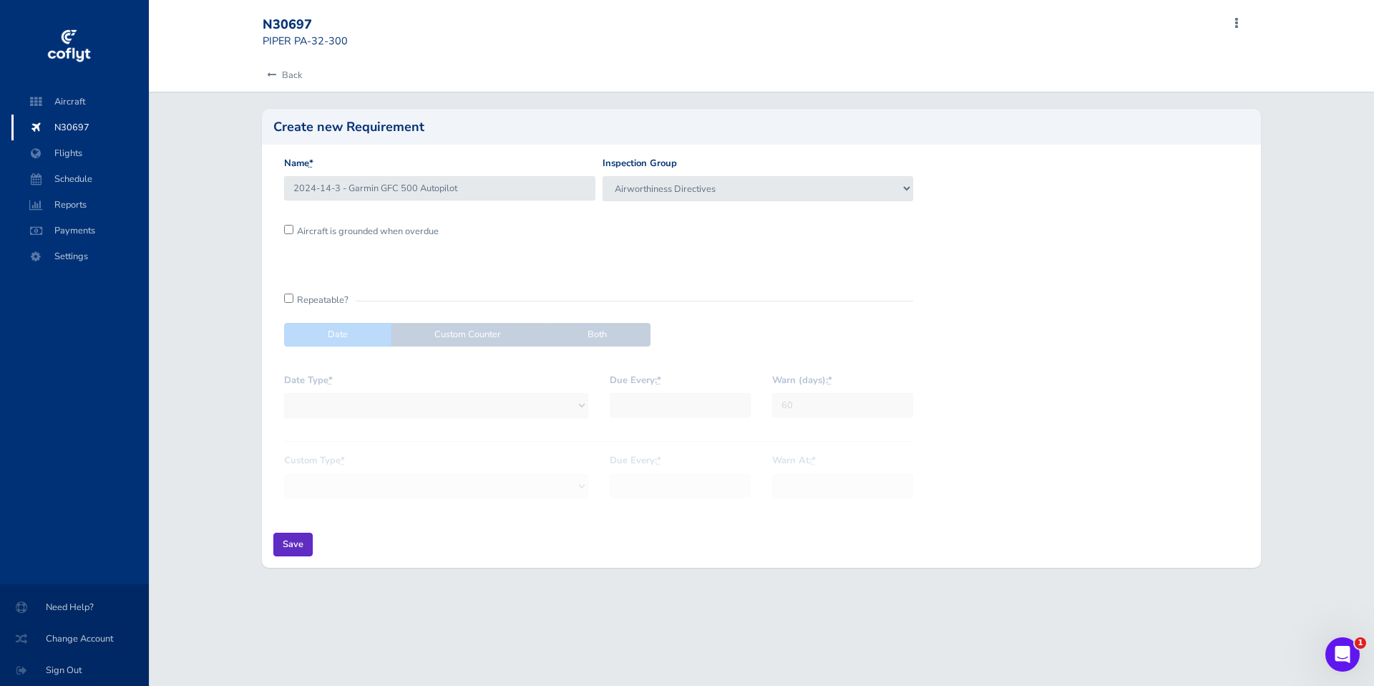
type input "2024-14-3 - Garmin GFC 500 Autopilot"
click at [300, 545] on input "Save" at bounding box center [292, 545] width 39 height 24
type input "Create Inspection"
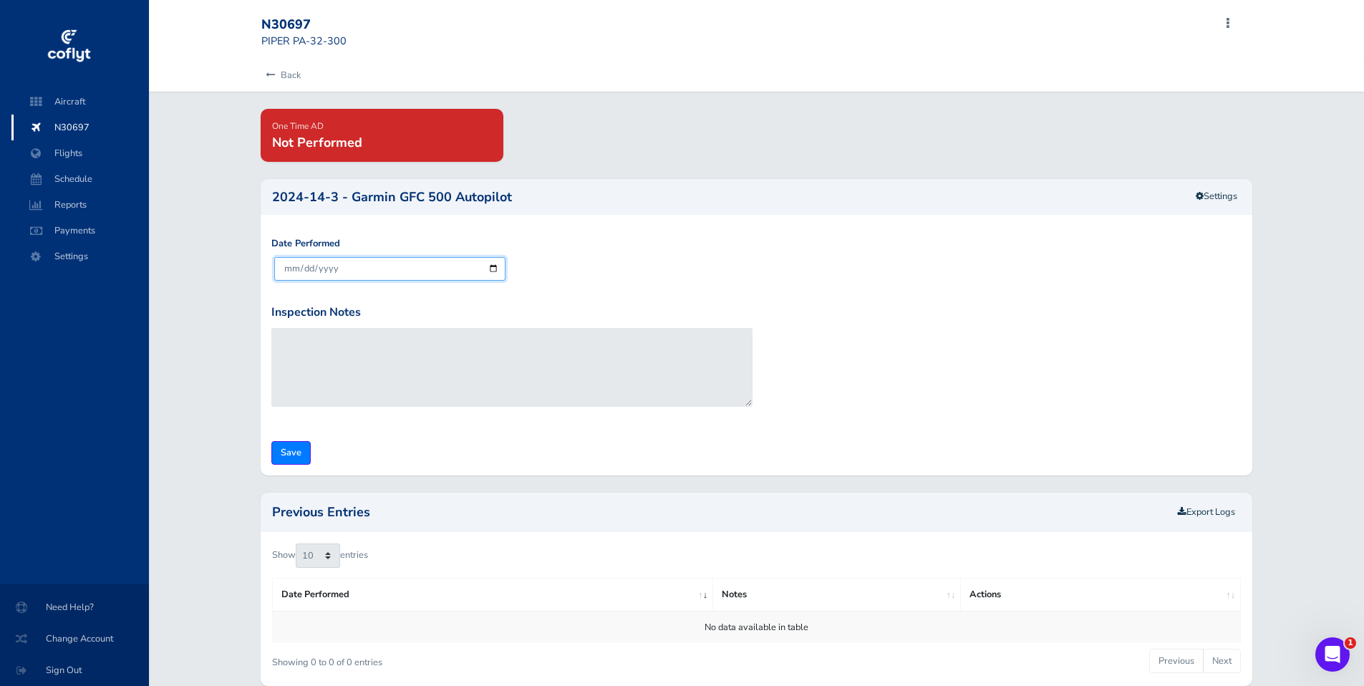
click at [495, 269] on input "[DATE]" at bounding box center [389, 269] width 231 height 24
type input "[DATE]"
click at [296, 450] on input "Save" at bounding box center [290, 453] width 39 height 24
type input "Update Inspection"
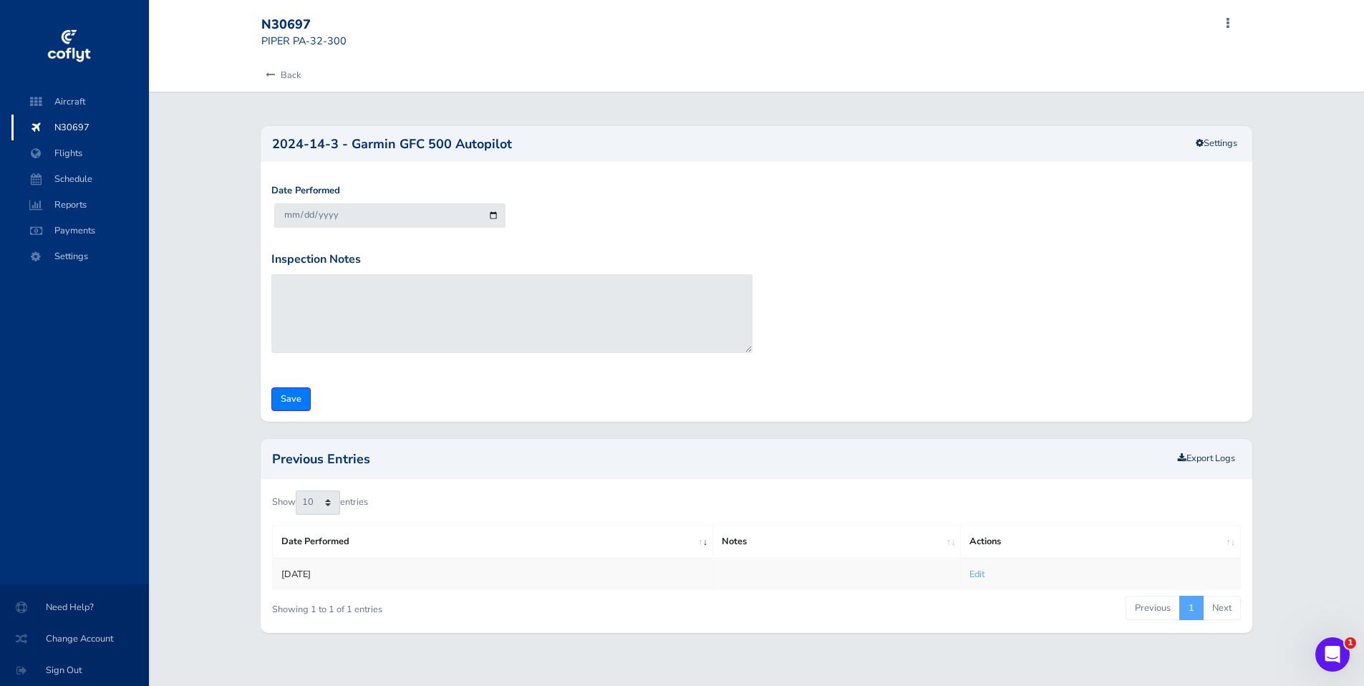
click at [66, 129] on span "N30697" at bounding box center [80, 128] width 109 height 26
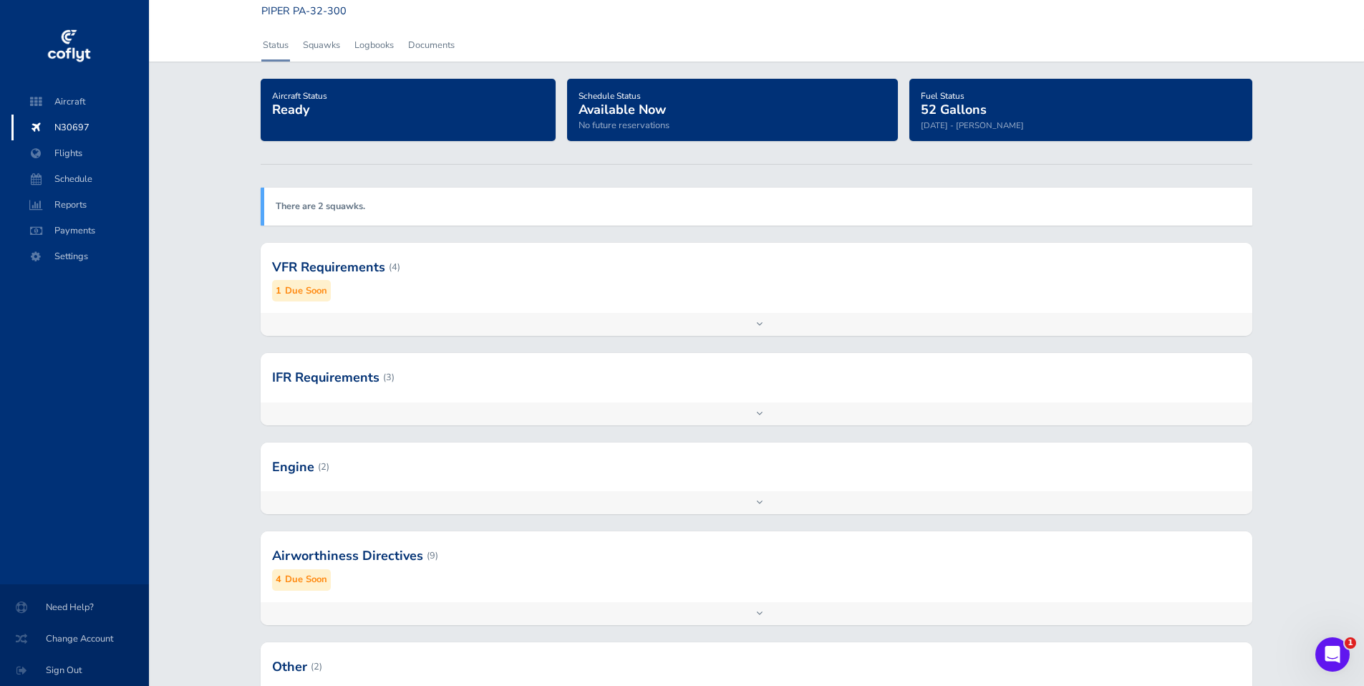
scroll to position [147, 0]
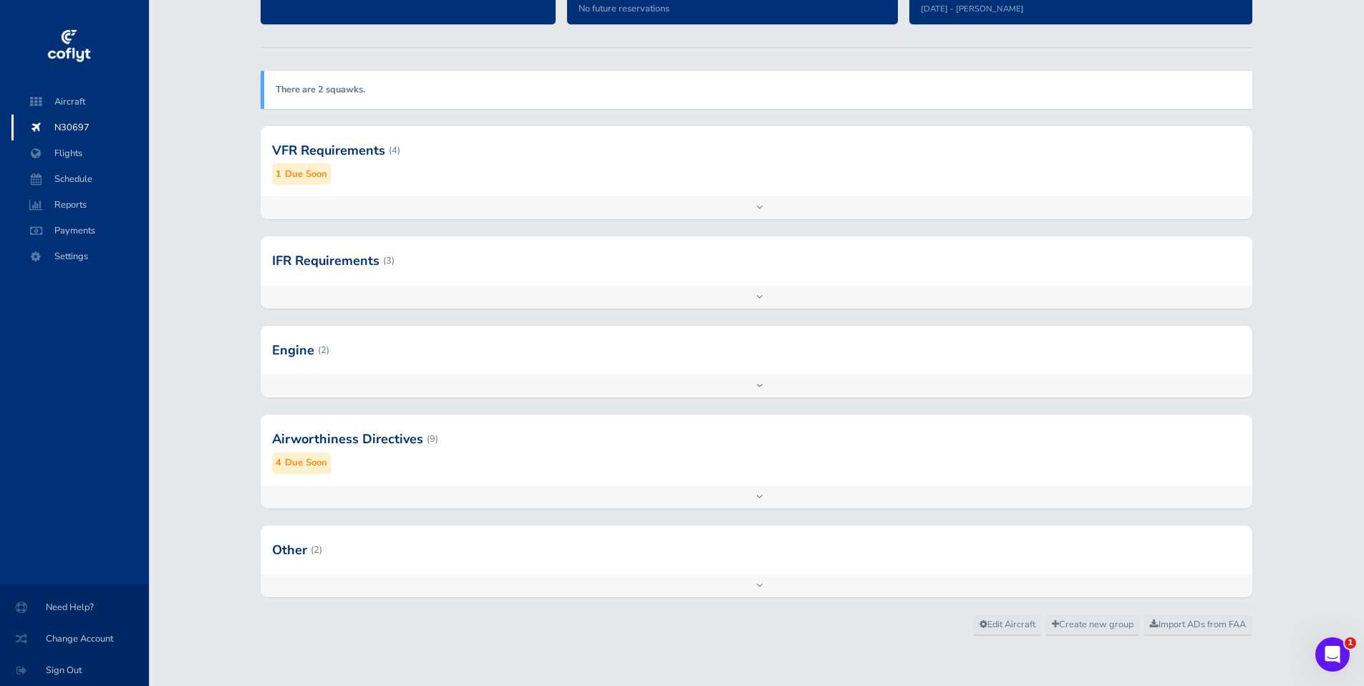
click at [762, 496] on div "Add inspection Edit" at bounding box center [756, 496] width 991 height 23
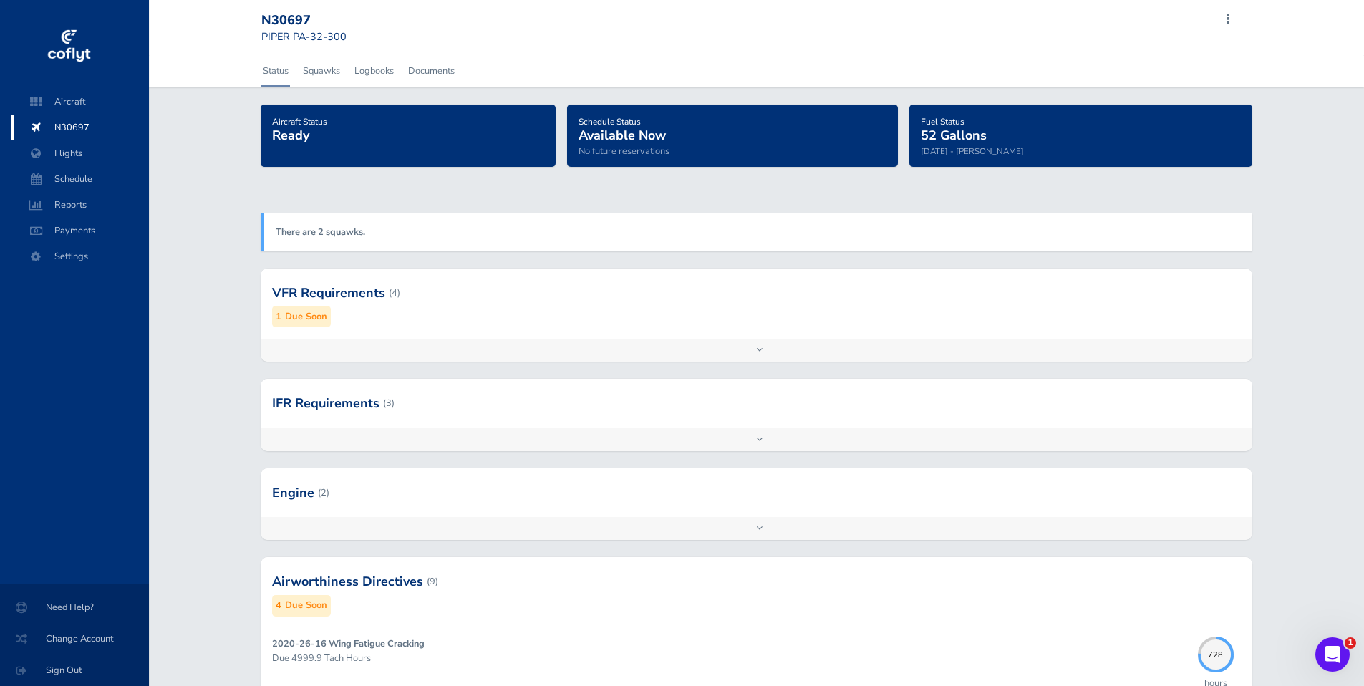
scroll to position [0, 0]
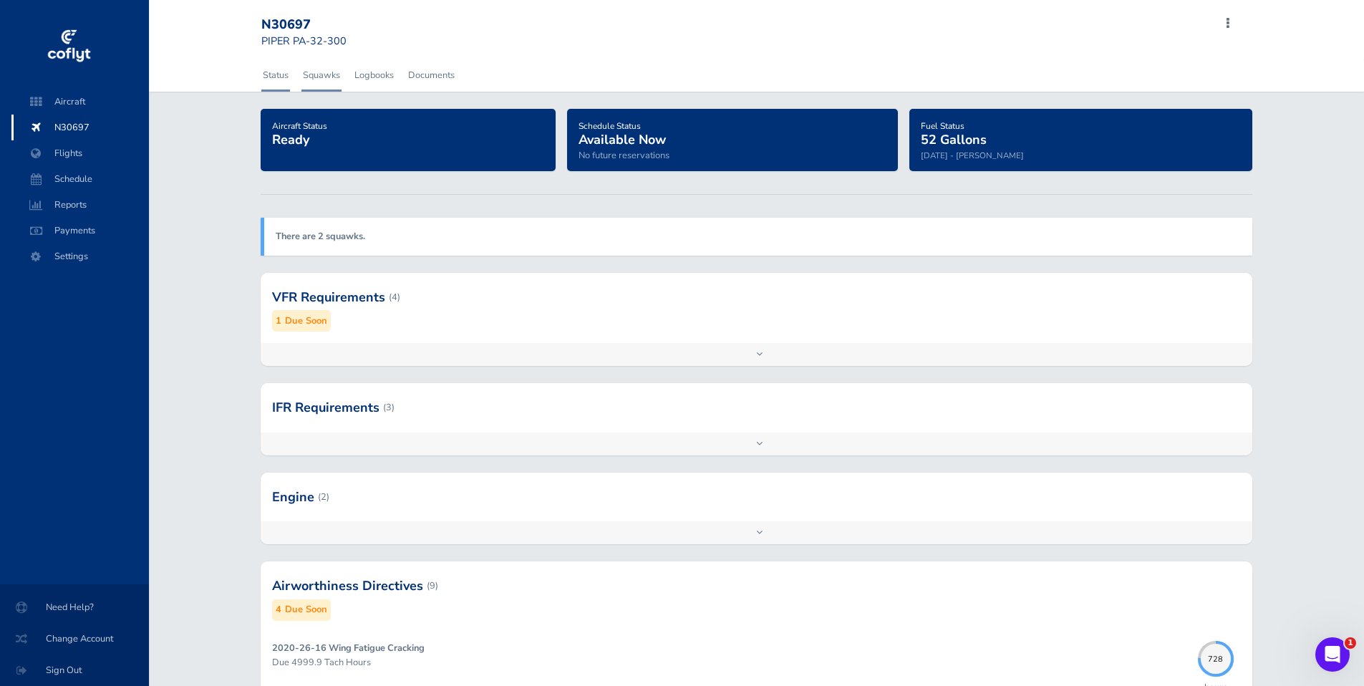
click at [326, 69] on link "Squawks" at bounding box center [321, 74] width 40 height 31
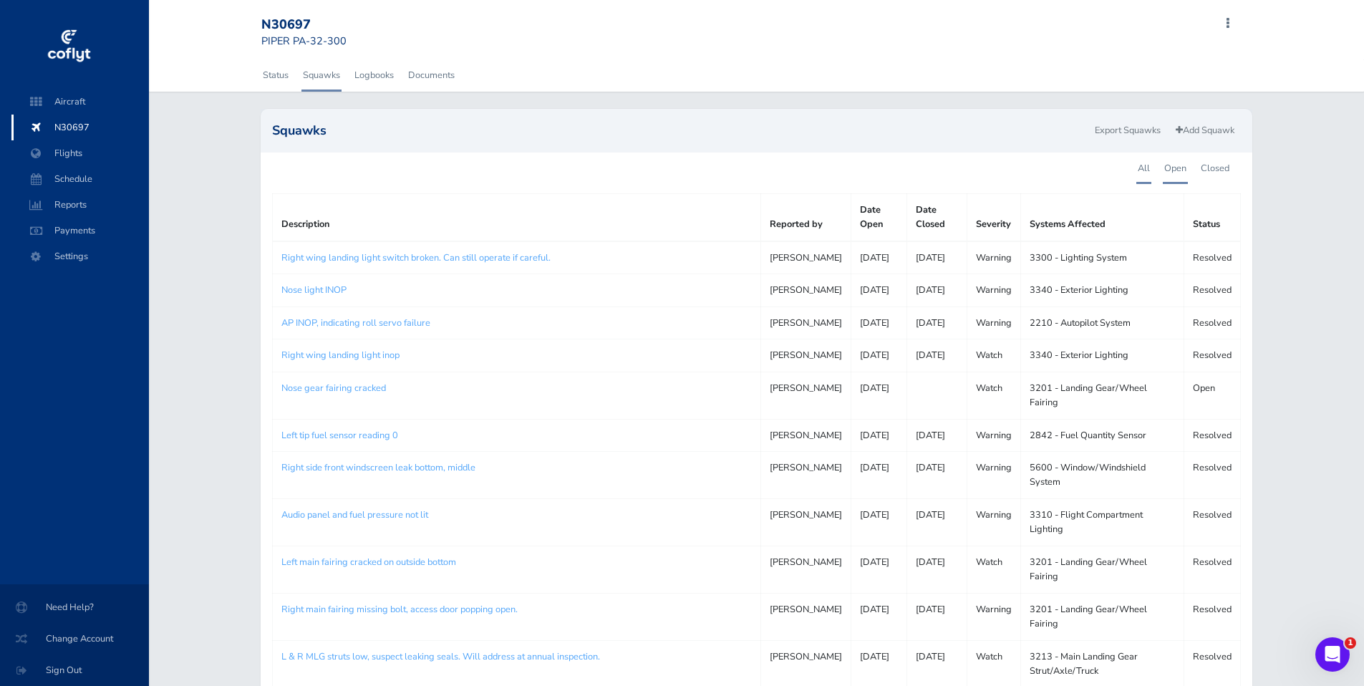
click at [1165, 167] on link "Open" at bounding box center [1174, 167] width 25 height 31
